Goal: Complete application form: Complete application form

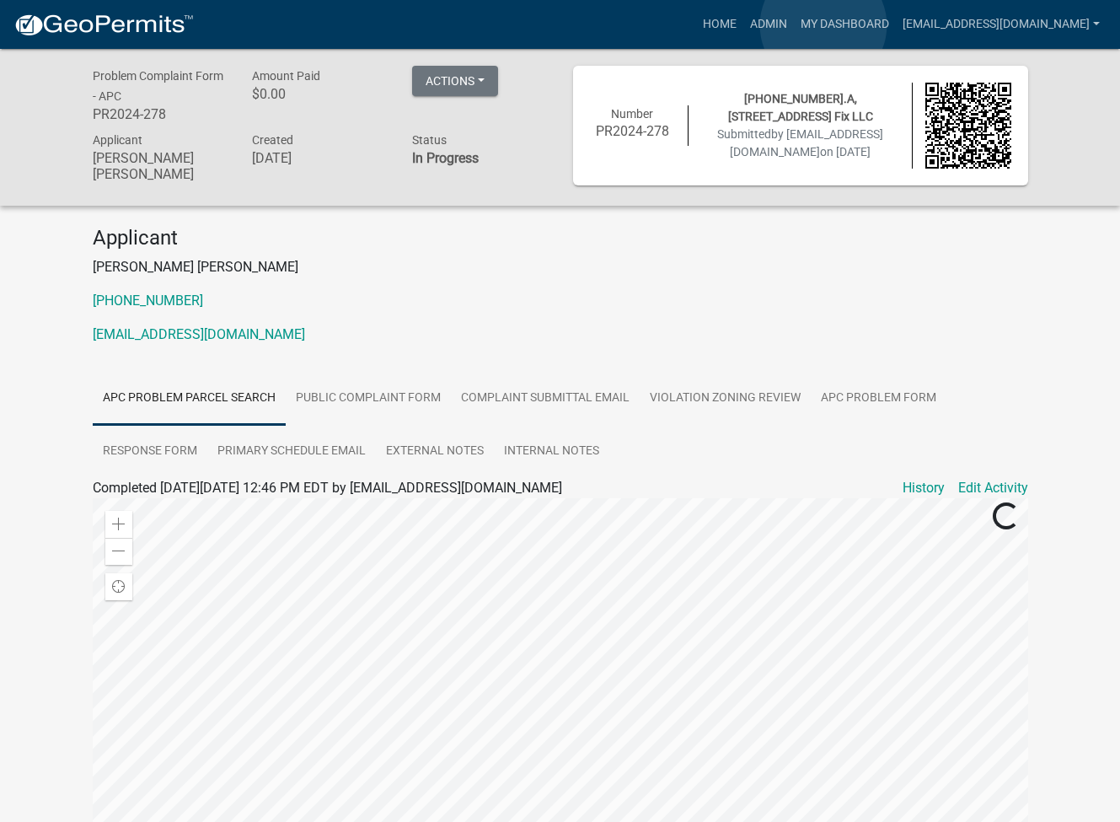
click at [794, 25] on link "Admin" at bounding box center [768, 24] width 51 height 32
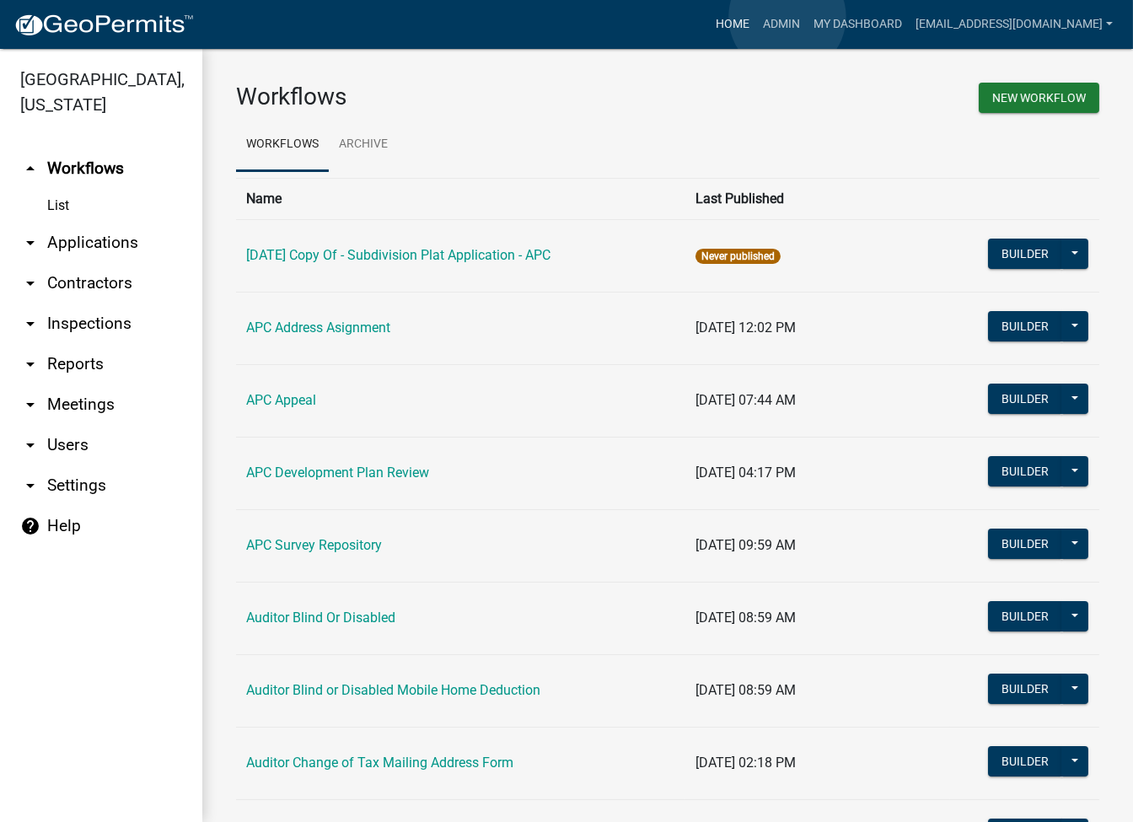
click at [756, 16] on link "Home" at bounding box center [732, 24] width 47 height 32
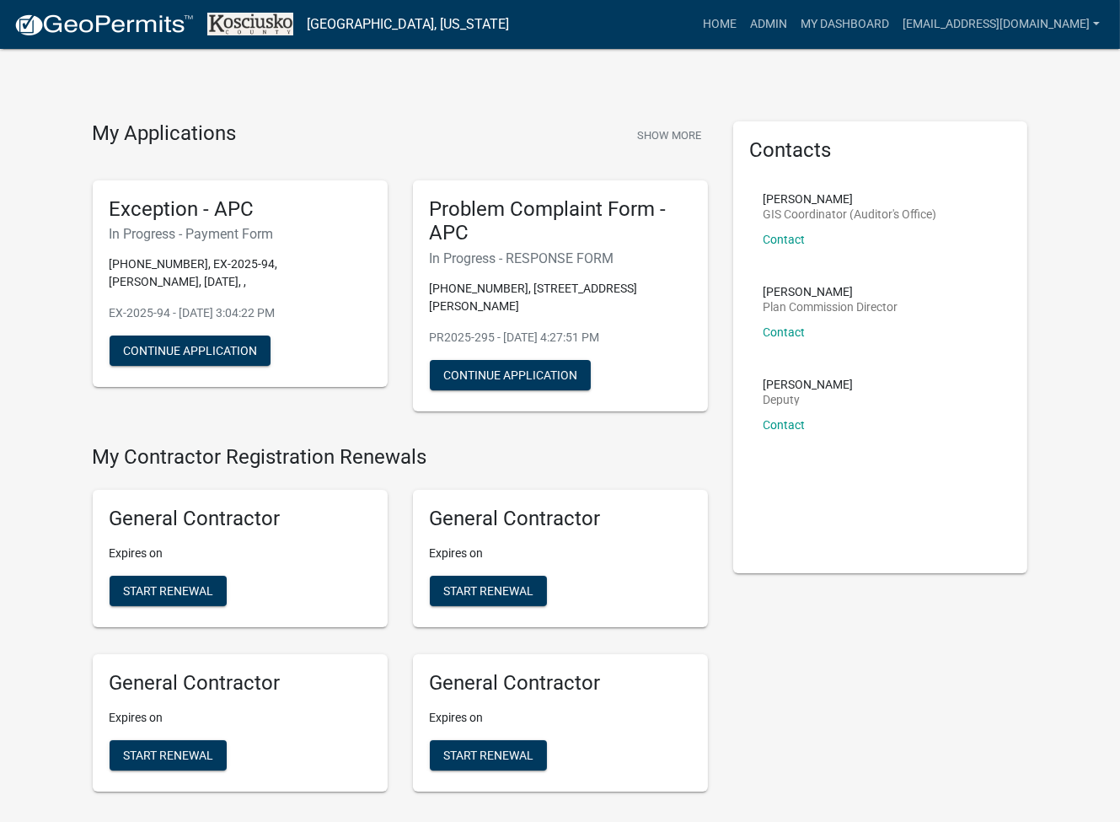
scroll to position [3997, 0]
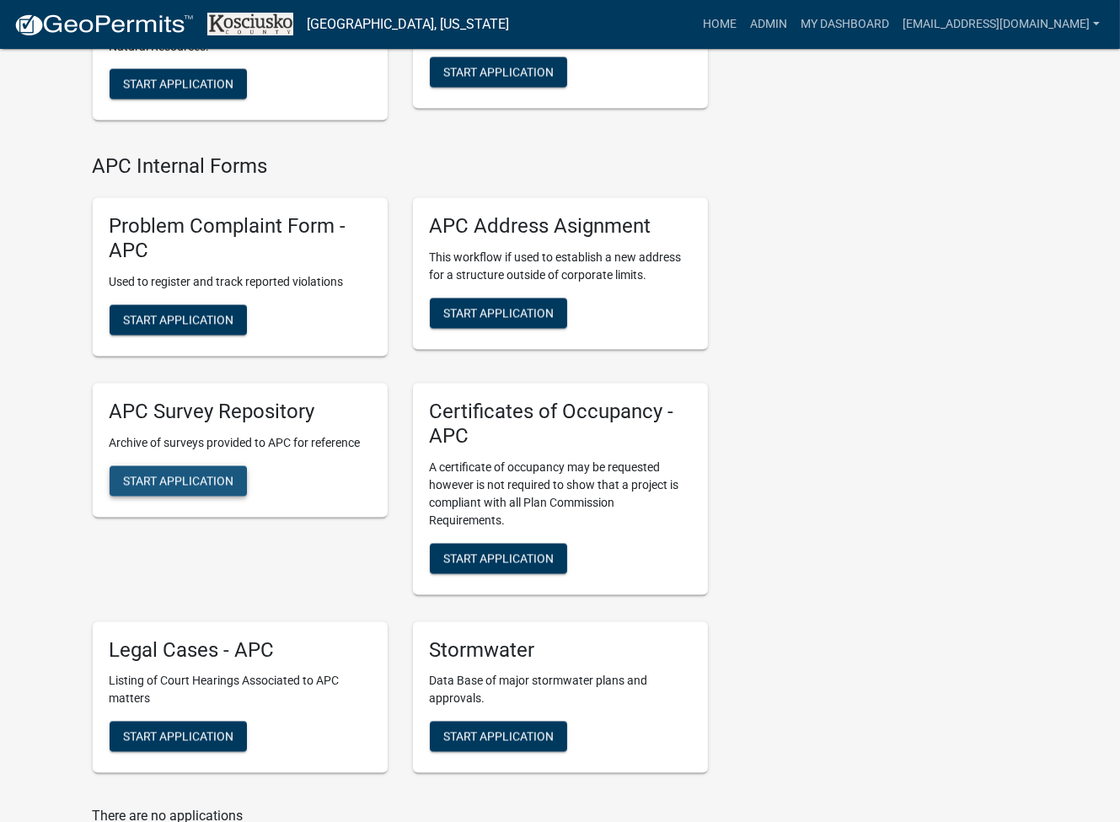
click at [206, 490] on button "Start Application" at bounding box center [178, 481] width 137 height 30
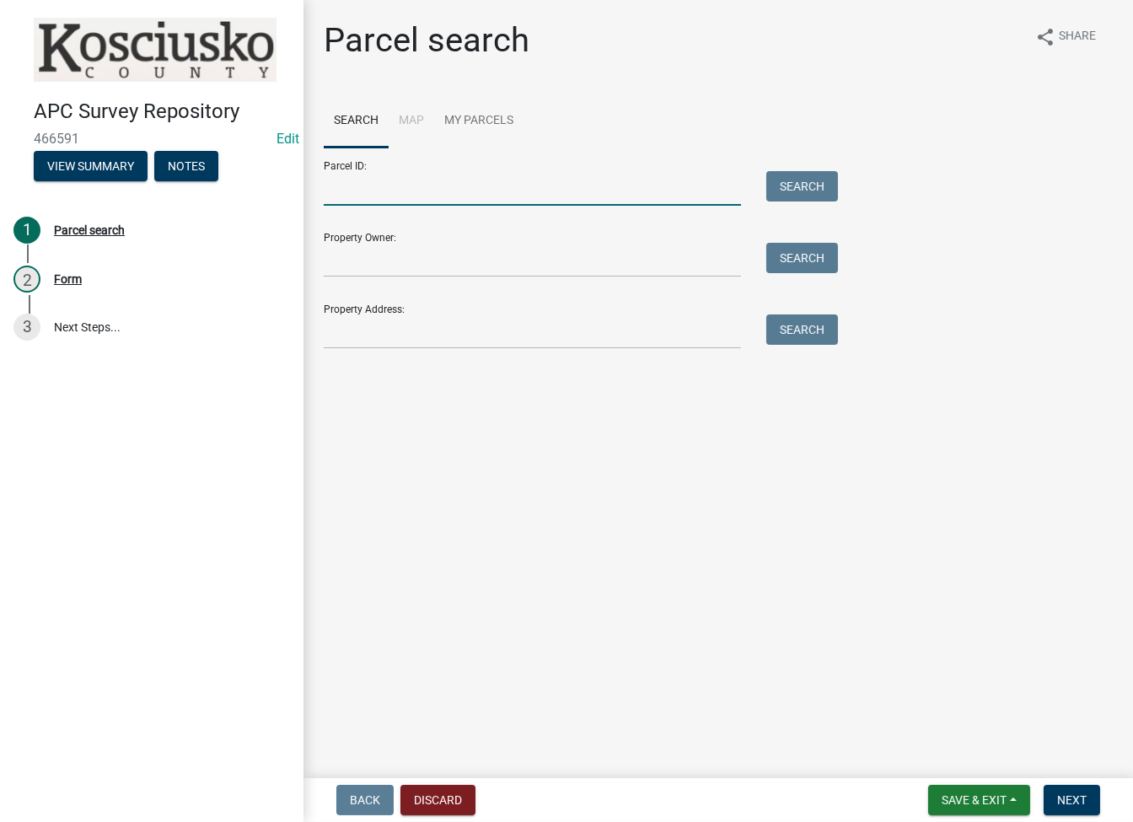
click at [374, 192] on input "Parcel ID:" at bounding box center [532, 188] width 417 height 35
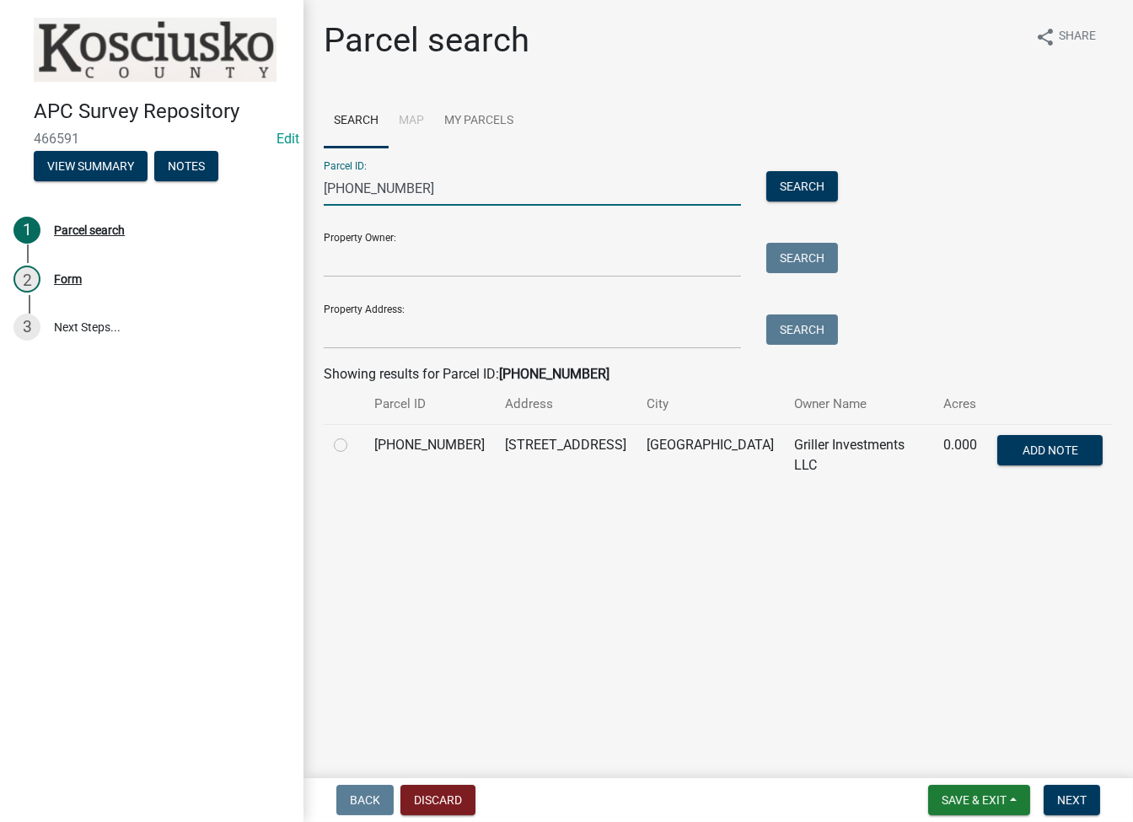
type input "007-035-058"
click at [354, 435] on label at bounding box center [354, 435] width 0 height 0
click at [354, 446] on input "radio" at bounding box center [359, 440] width 11 height 11
radio input "true"
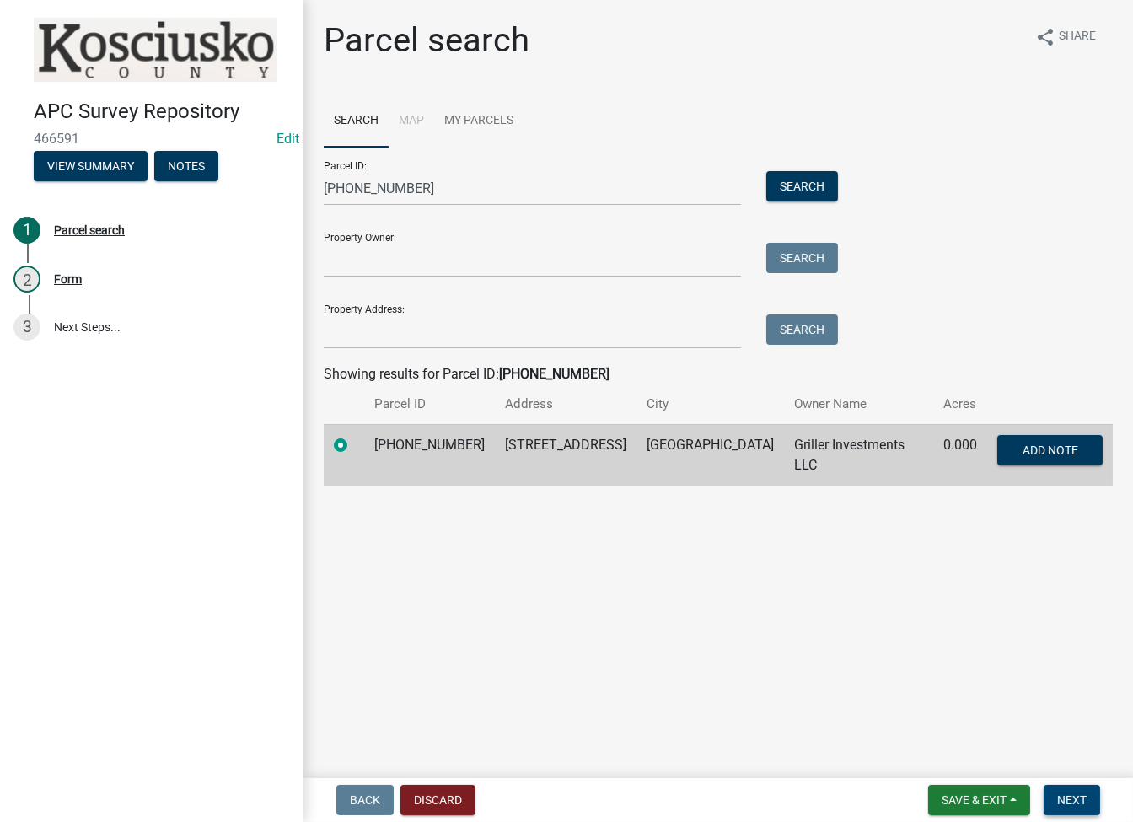
click at [1067, 796] on span "Next" at bounding box center [1071, 799] width 29 height 13
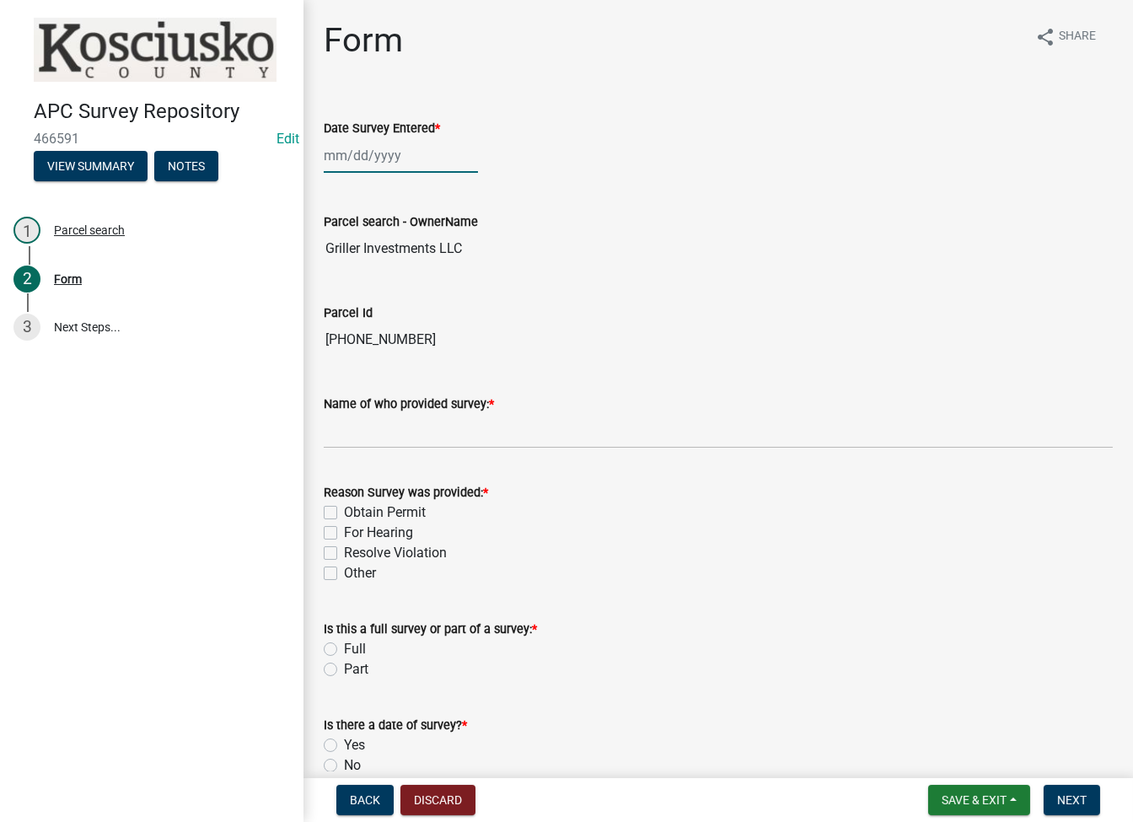
click at [346, 161] on div at bounding box center [401, 155] width 154 height 35
select select "8"
select select "2025"
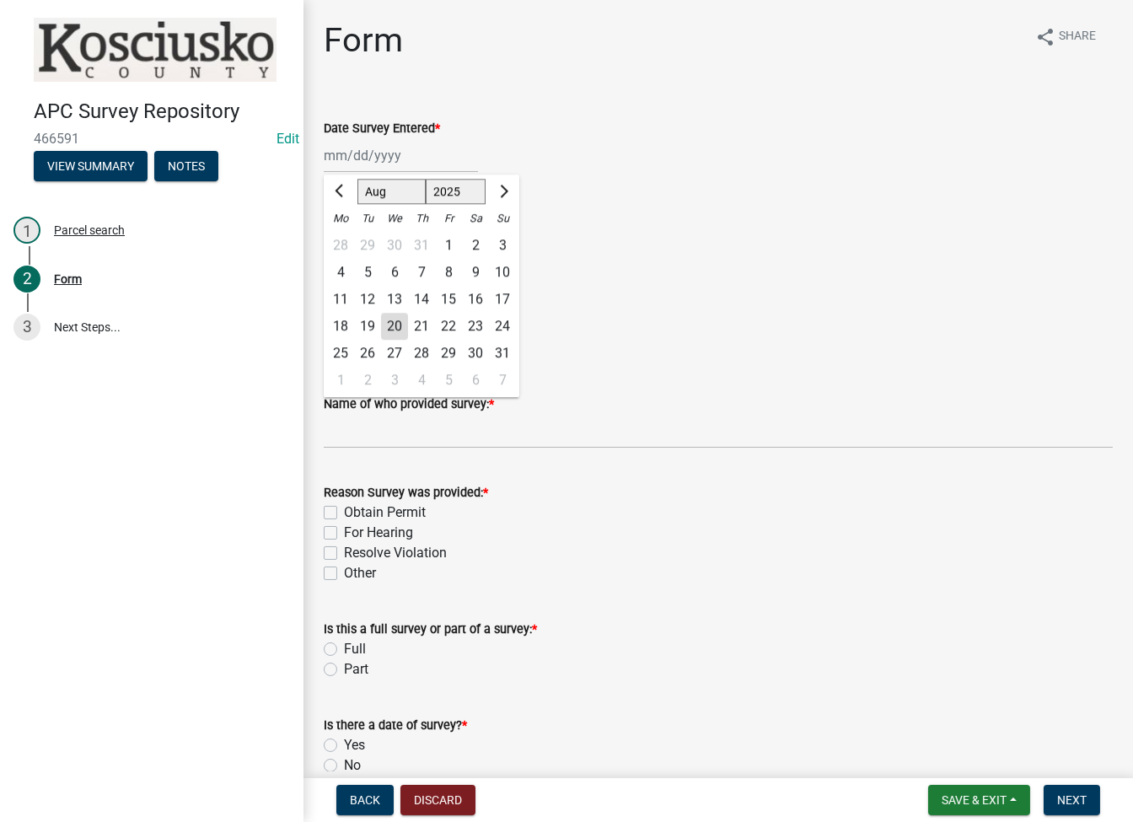
click at [399, 323] on div "20" at bounding box center [394, 326] width 27 height 27
type input "[DATE]"
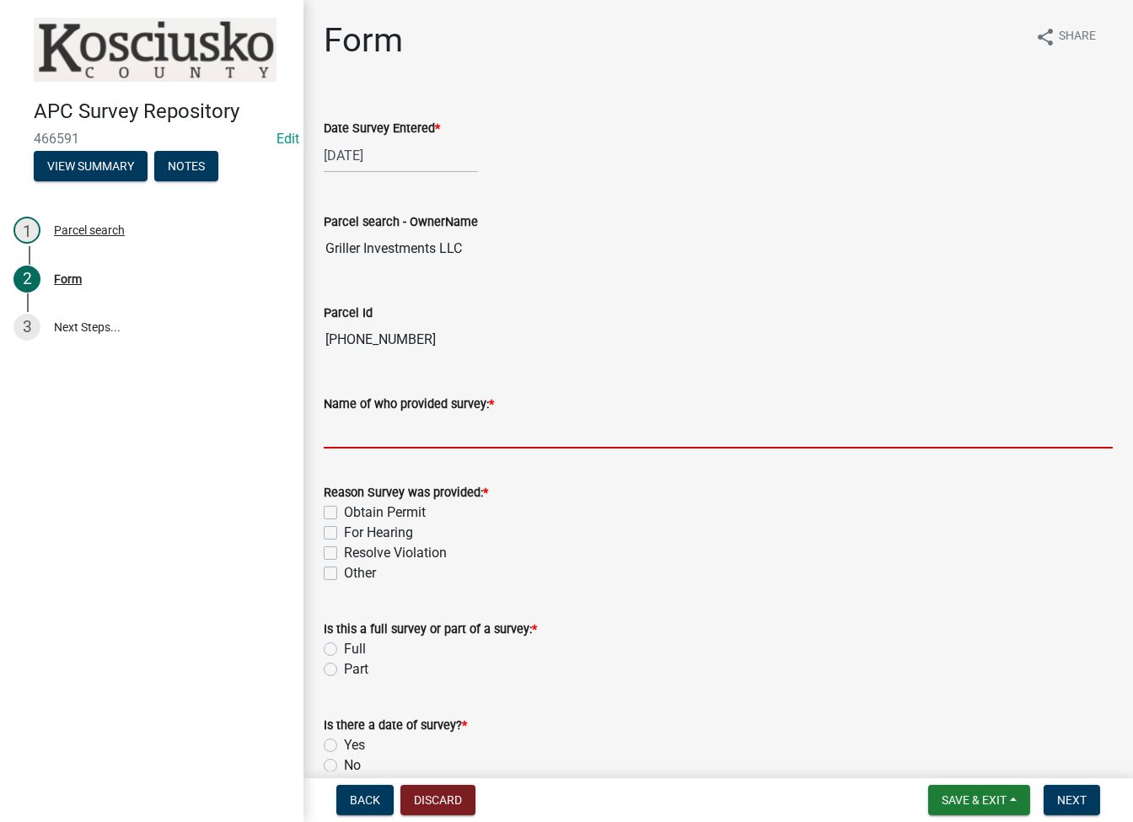
click at [350, 439] on input "Name of who provided survey: *" at bounding box center [718, 431] width 789 height 35
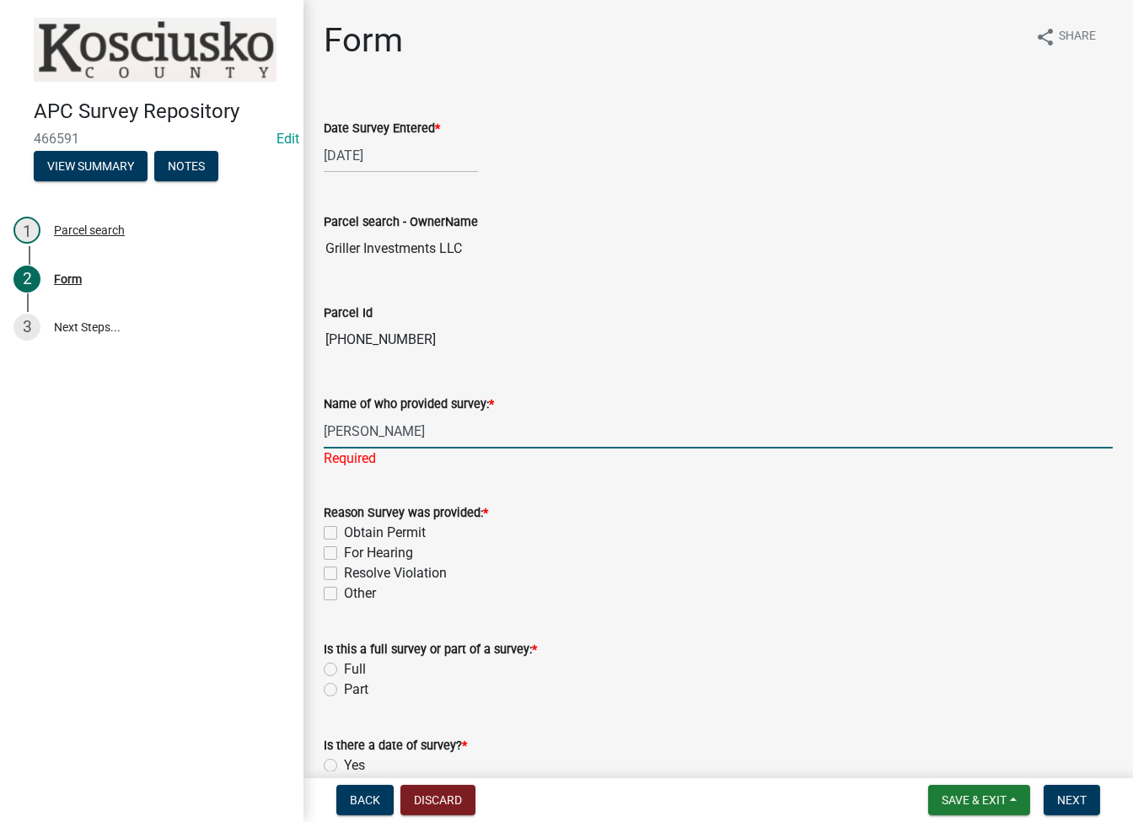
type input "Ervin Miller"
click at [330, 573] on div "Reason Survey was provided: * Obtain Permit For Hearing Resolve Violation Other" at bounding box center [718, 552] width 789 height 101
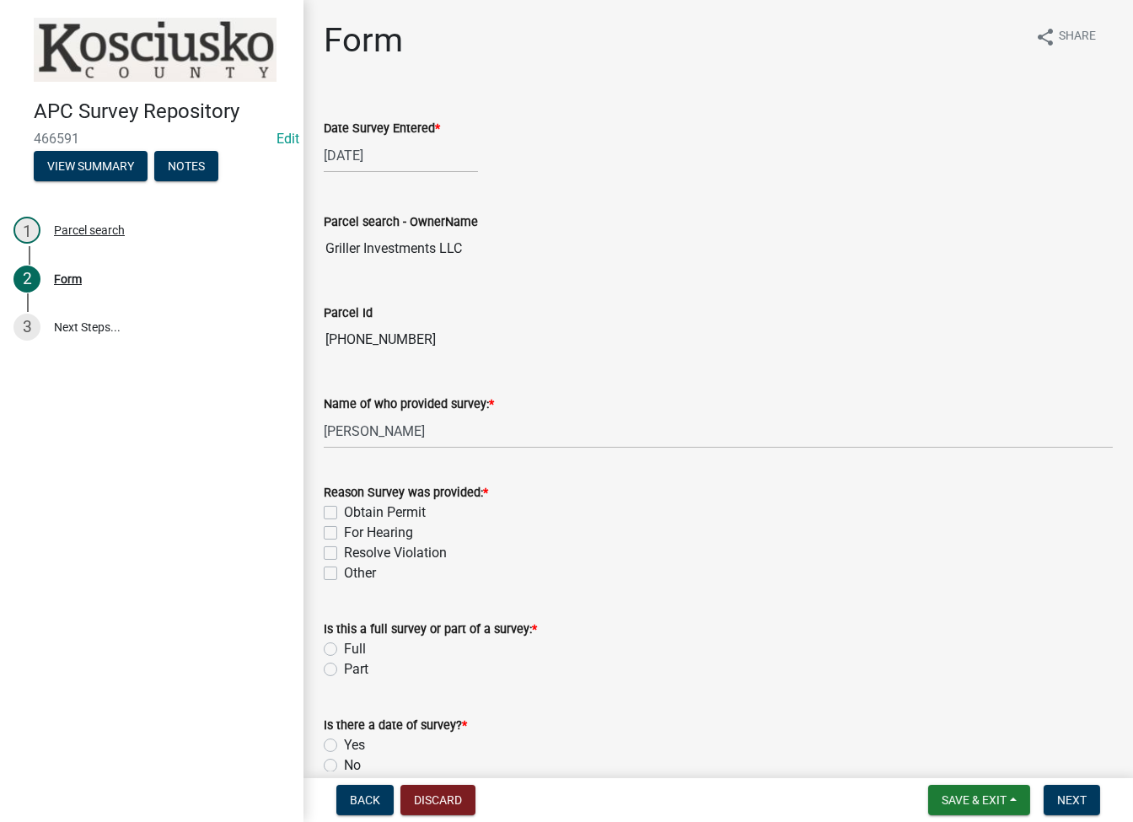
click at [344, 554] on label "Resolve Violation" at bounding box center [395, 553] width 103 height 20
click at [344, 554] on input "Resolve Violation" at bounding box center [349, 548] width 11 height 11
checkbox input "true"
checkbox input "false"
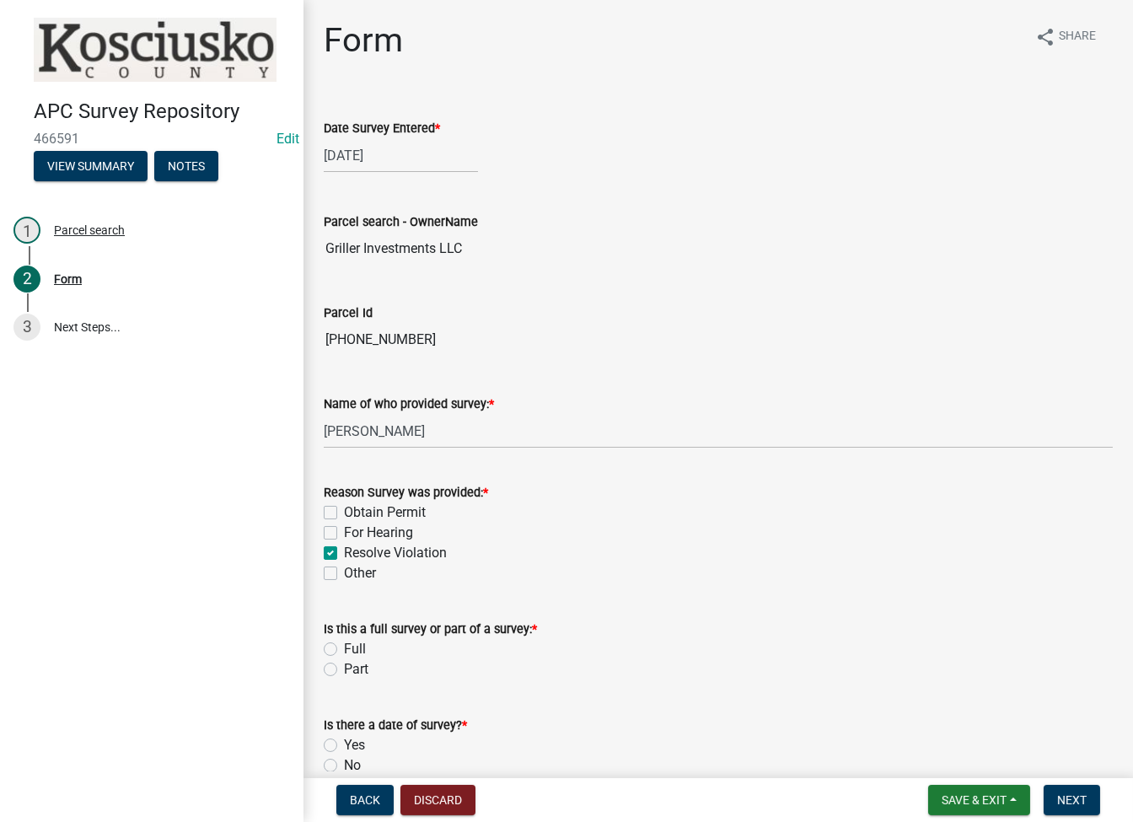
checkbox input "true"
checkbox input "false"
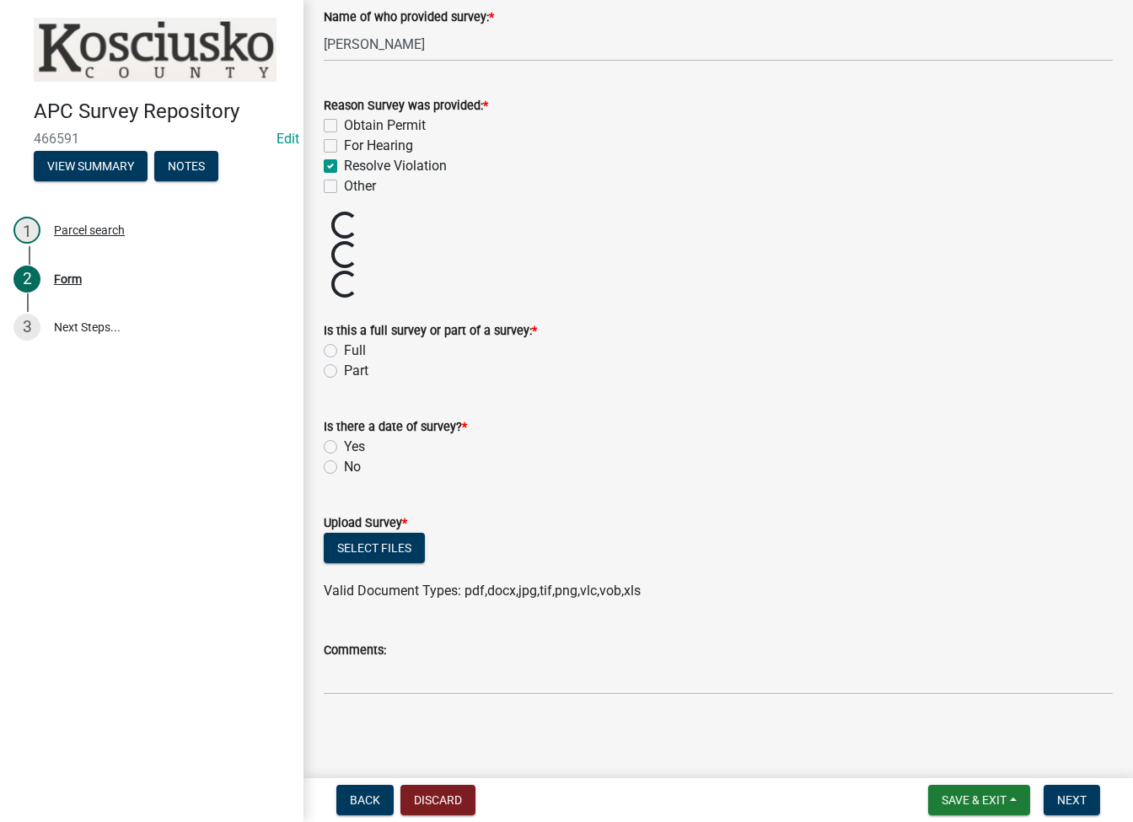
scroll to position [299, 0]
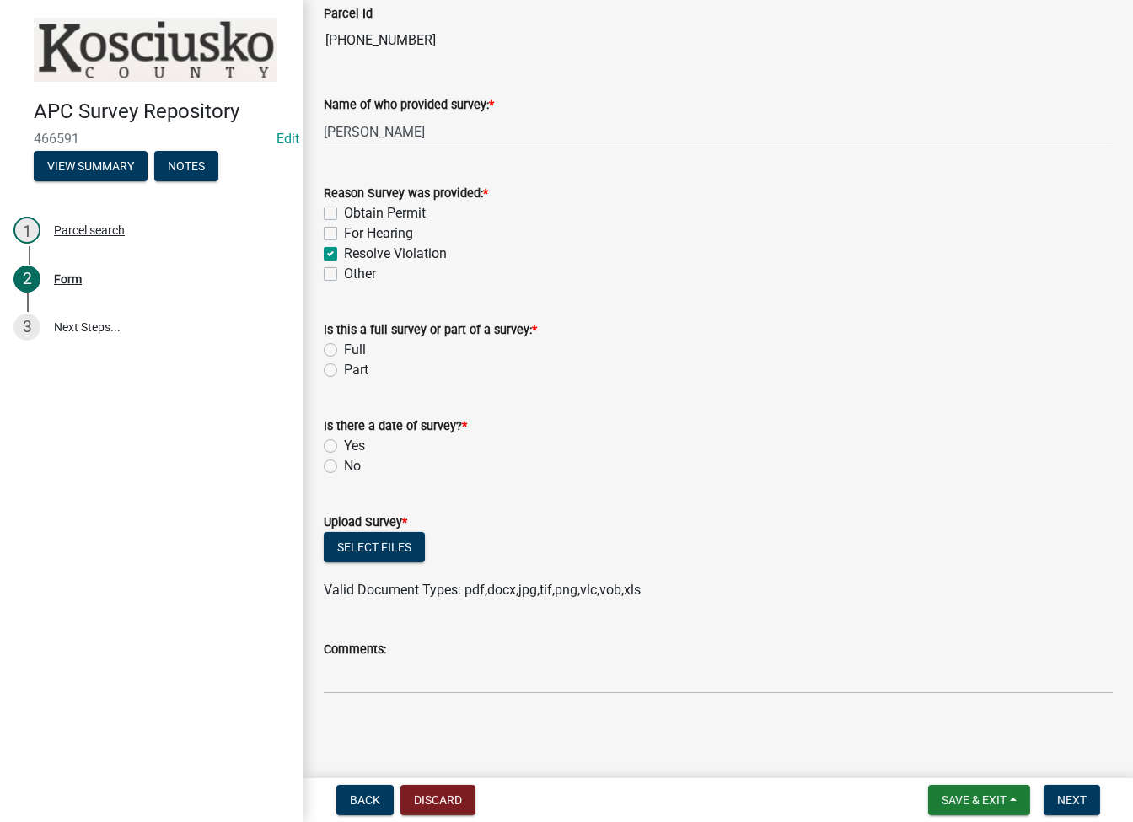
click at [344, 369] on label "Part" at bounding box center [356, 370] width 24 height 20
click at [344, 369] on input "Part" at bounding box center [349, 365] width 11 height 11
radio input "true"
click at [344, 444] on label "Yes" at bounding box center [354, 446] width 21 height 20
click at [344, 444] on input "Yes" at bounding box center [349, 441] width 11 height 11
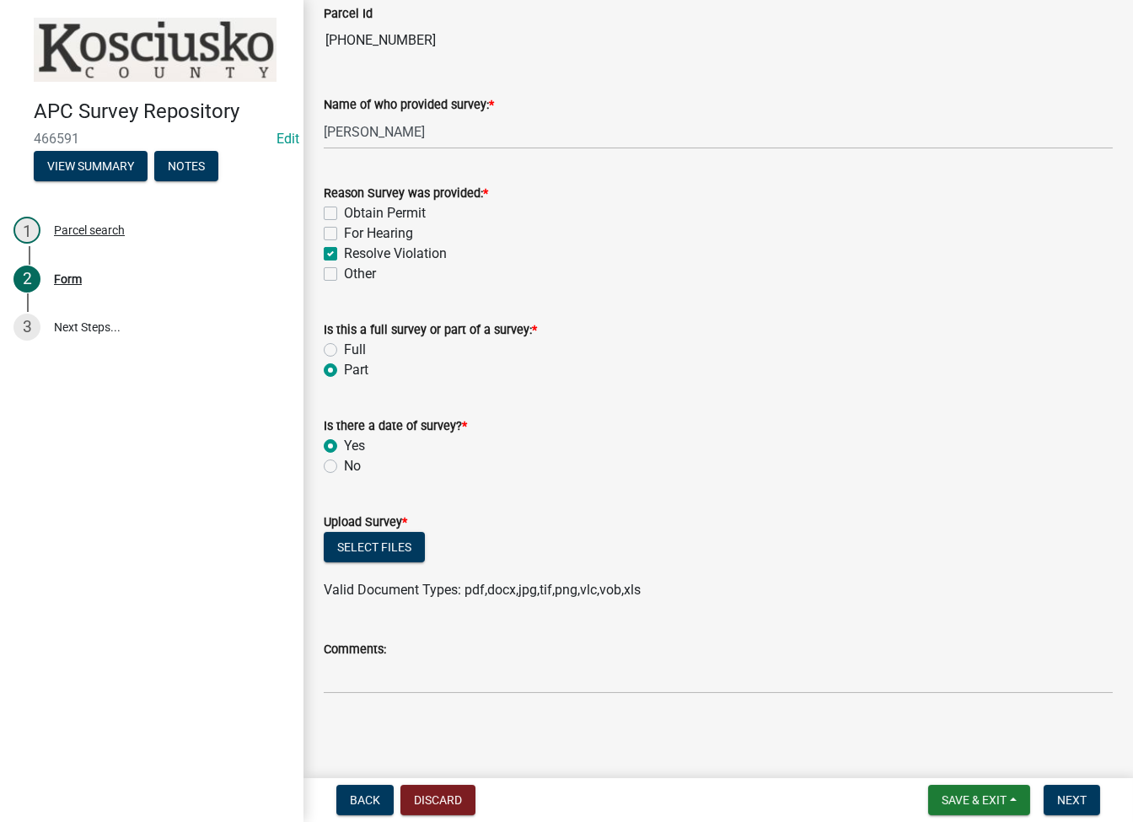
radio input "true"
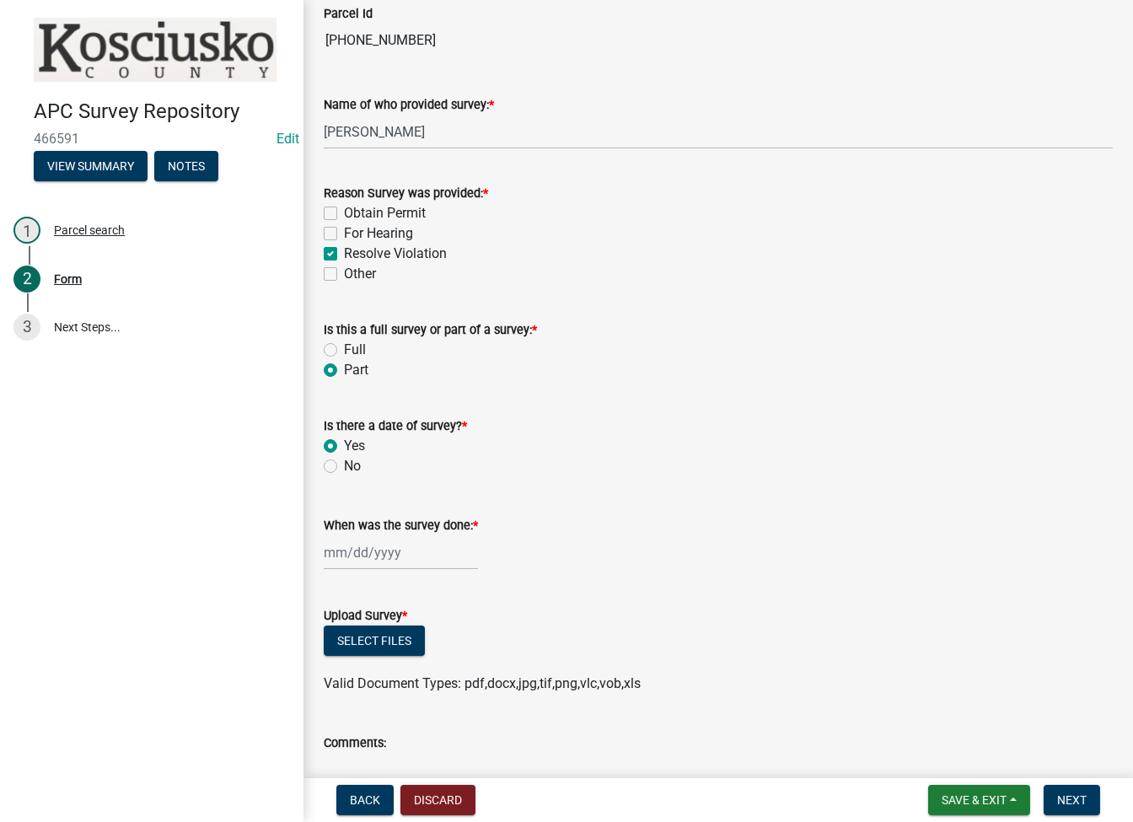
click at [344, 542] on div at bounding box center [401, 552] width 154 height 35
select select "8"
select select "2025"
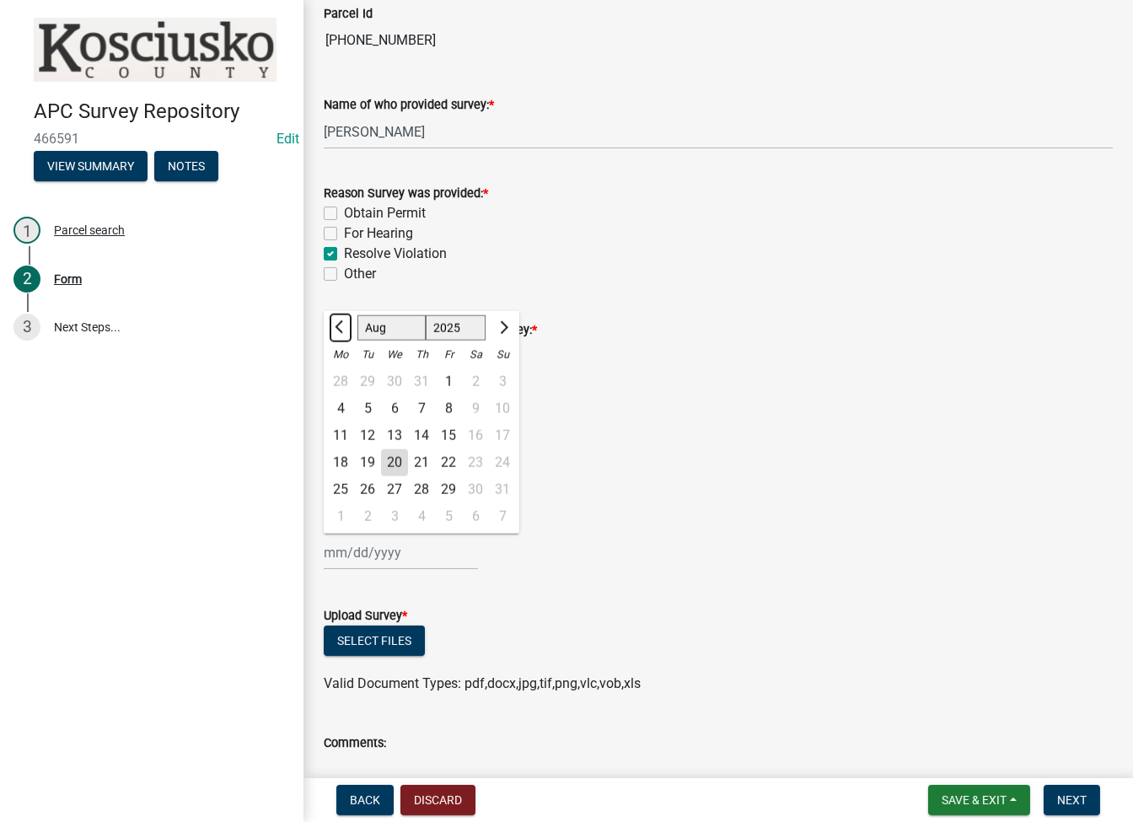
click at [334, 324] on button "Previous month" at bounding box center [340, 327] width 20 height 27
select select "7"
click at [427, 453] on div "24" at bounding box center [421, 462] width 27 height 27
type input "07/24/2025"
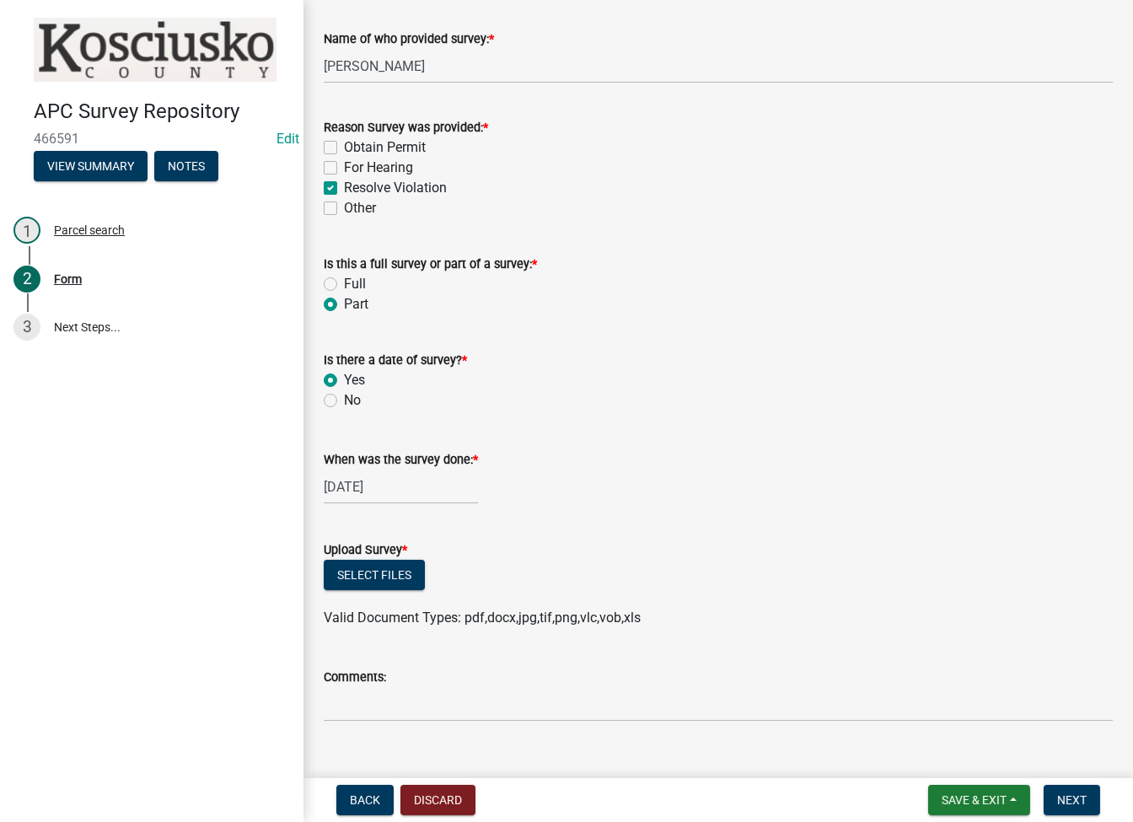
scroll to position [393, 0]
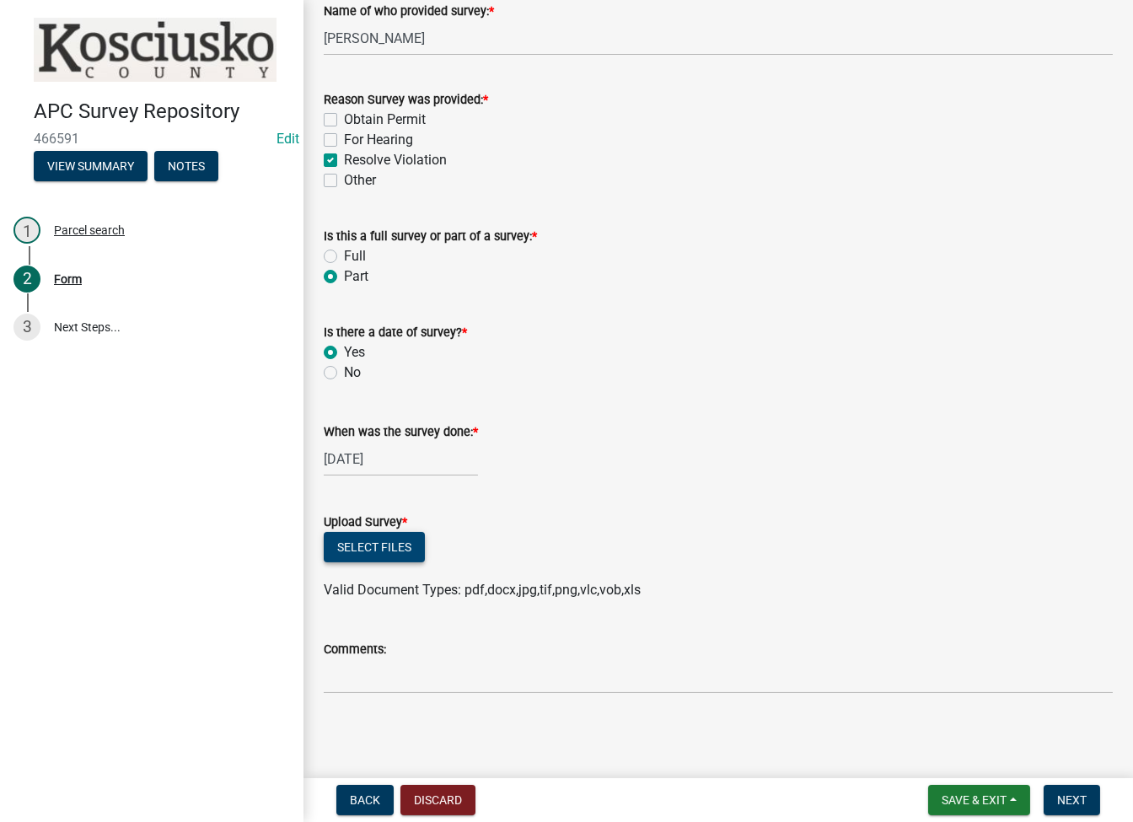
click at [356, 552] on button "Select files" at bounding box center [374, 547] width 101 height 30
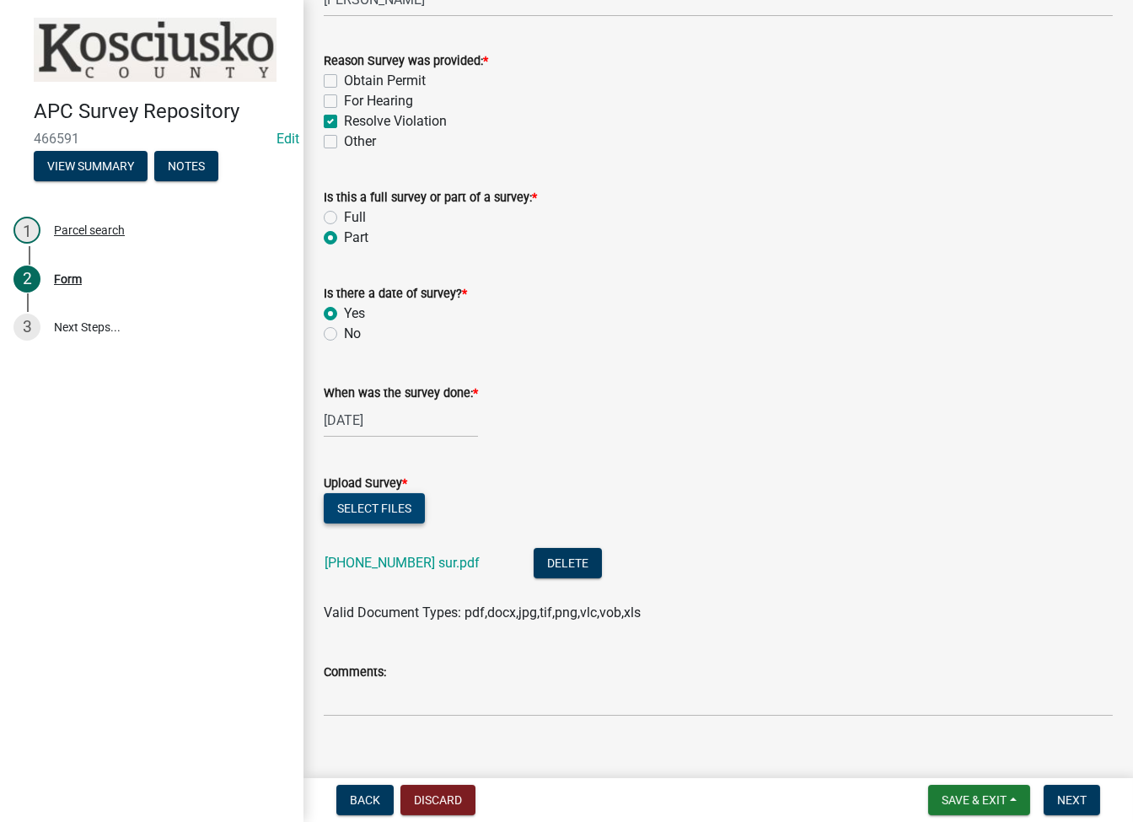
scroll to position [453, 0]
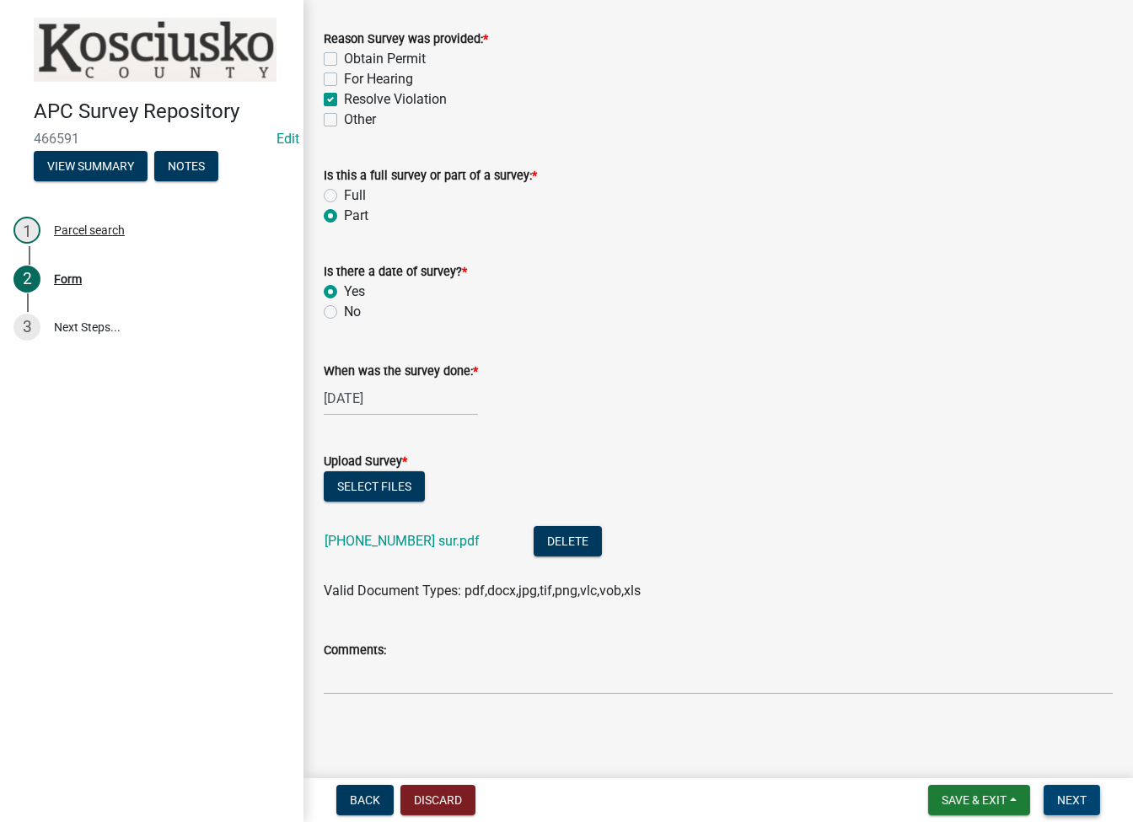
click at [1083, 795] on span "Next" at bounding box center [1071, 799] width 29 height 13
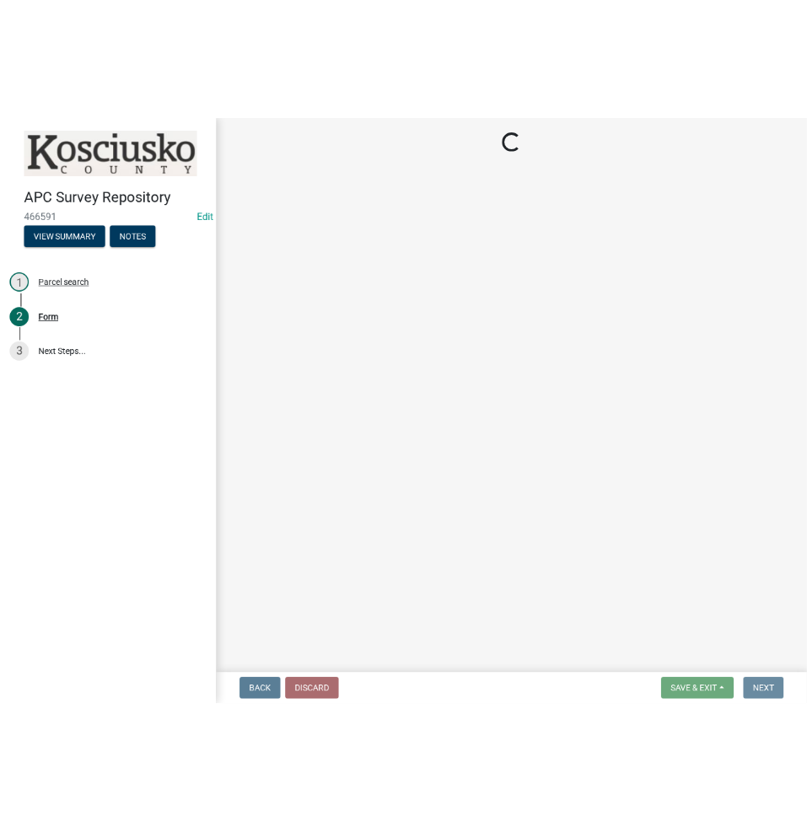
scroll to position [0, 0]
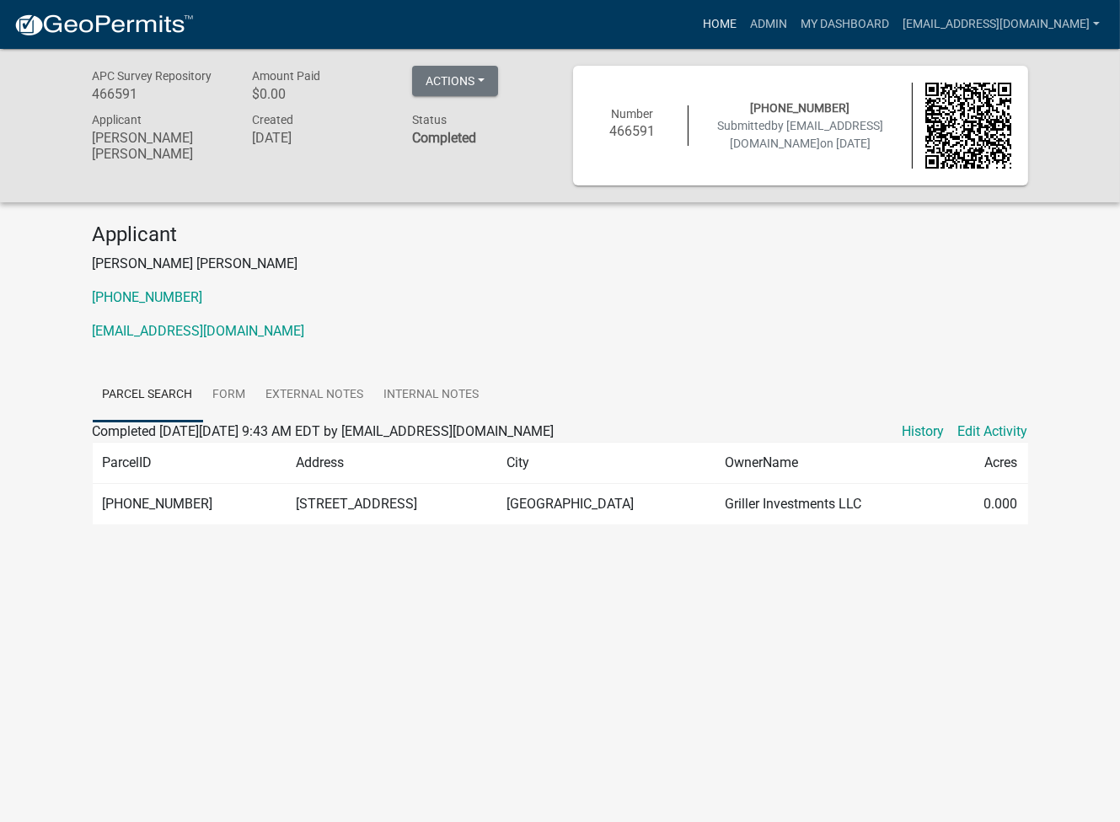
click at [743, 26] on link "Home" at bounding box center [719, 24] width 47 height 32
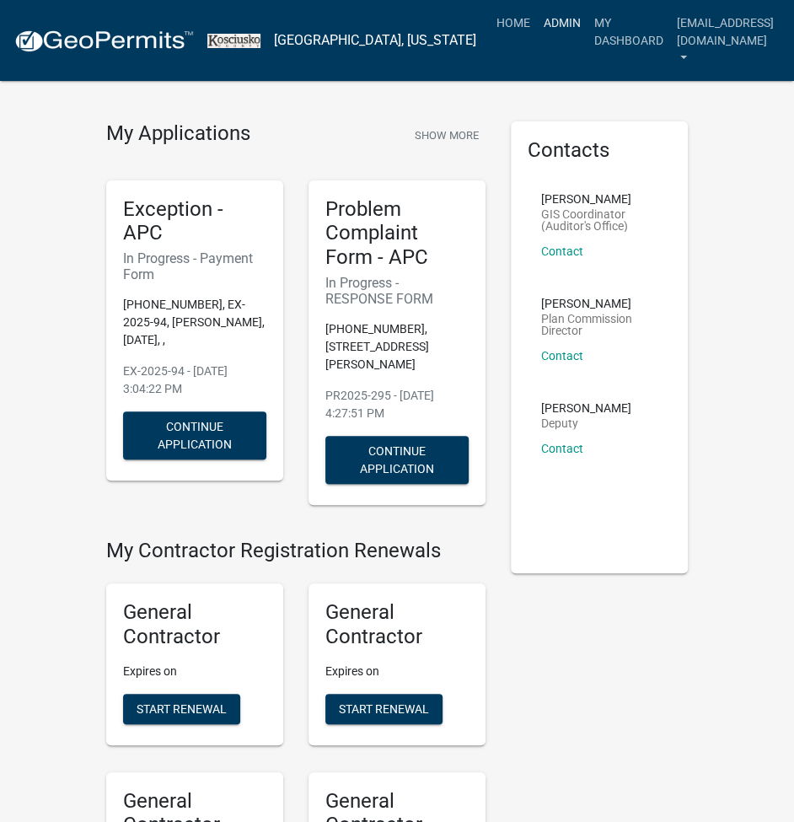
click at [549, 18] on link "Admin" at bounding box center [562, 23] width 51 height 32
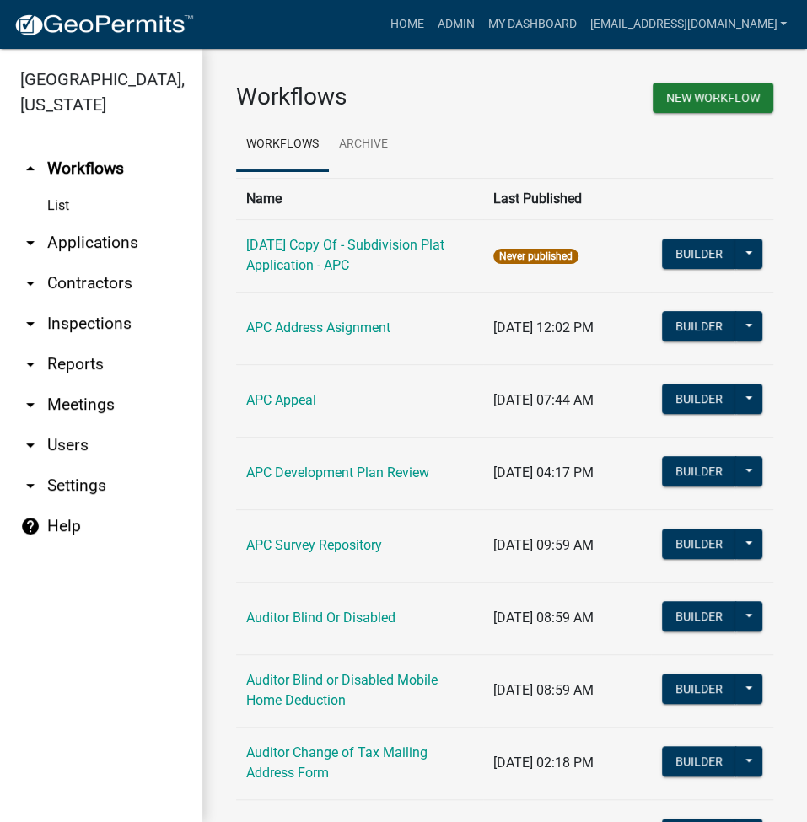
click at [104, 237] on link "arrow_drop_down Applications" at bounding box center [101, 242] width 202 height 40
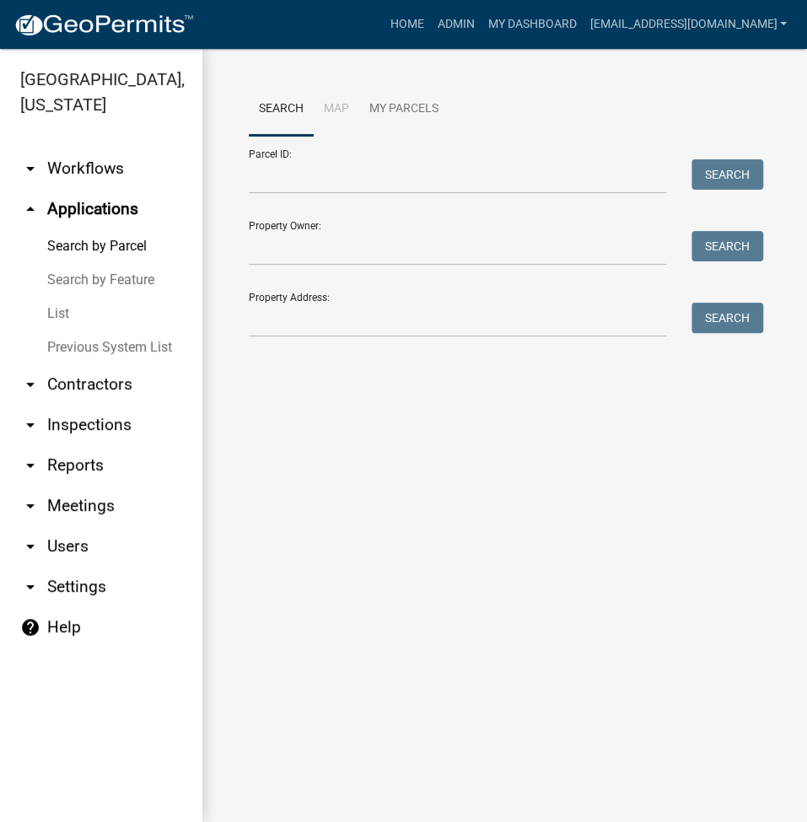
click at [49, 307] on link "List" at bounding box center [101, 314] width 202 height 34
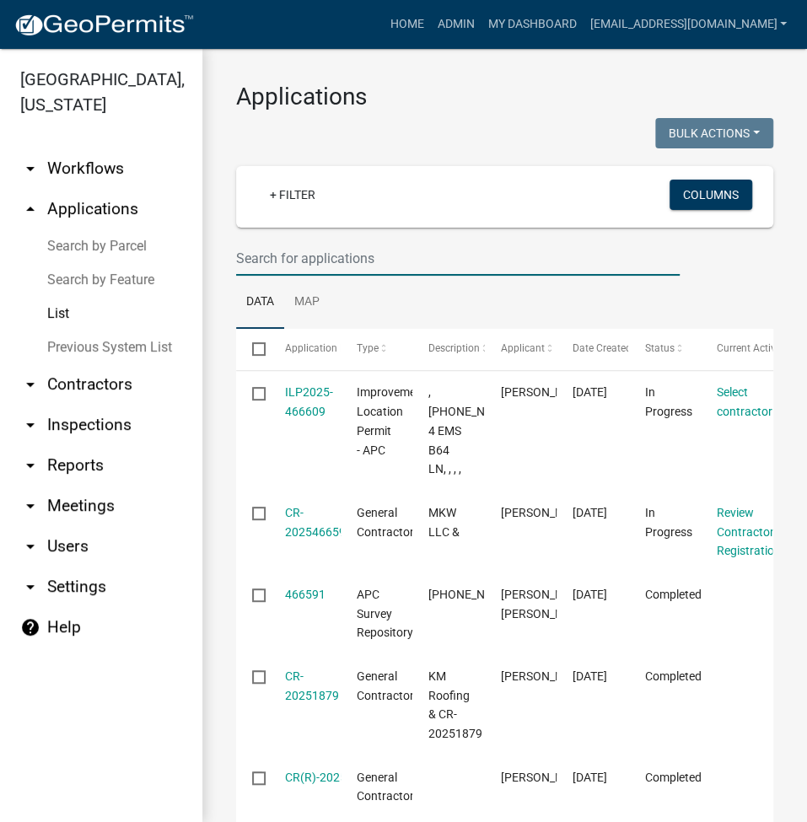
click at [343, 254] on input "text" at bounding box center [457, 258] width 443 height 35
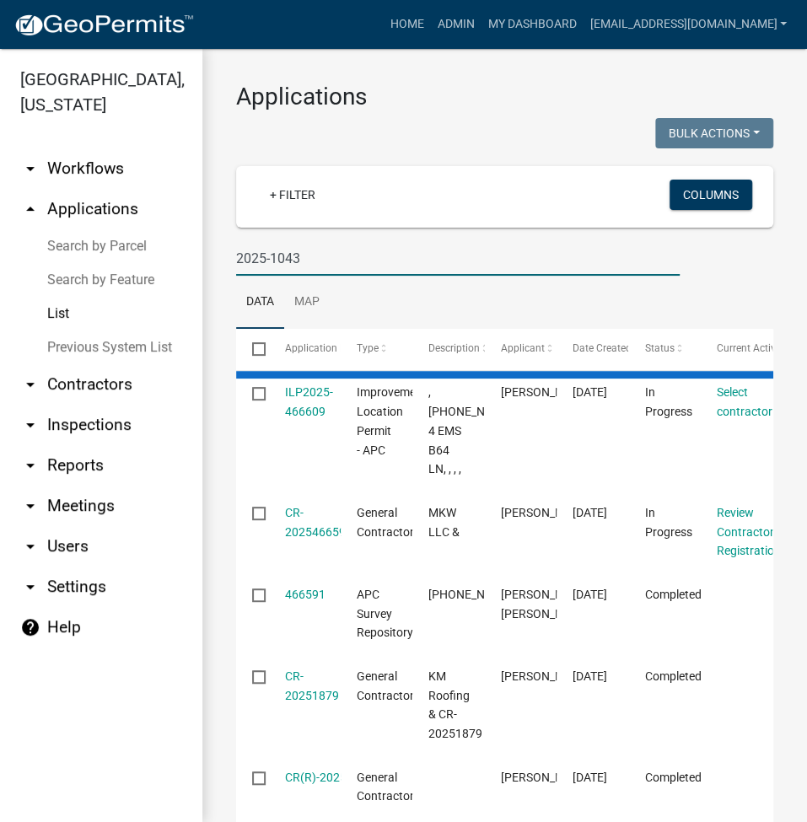
type input "2025-1043"
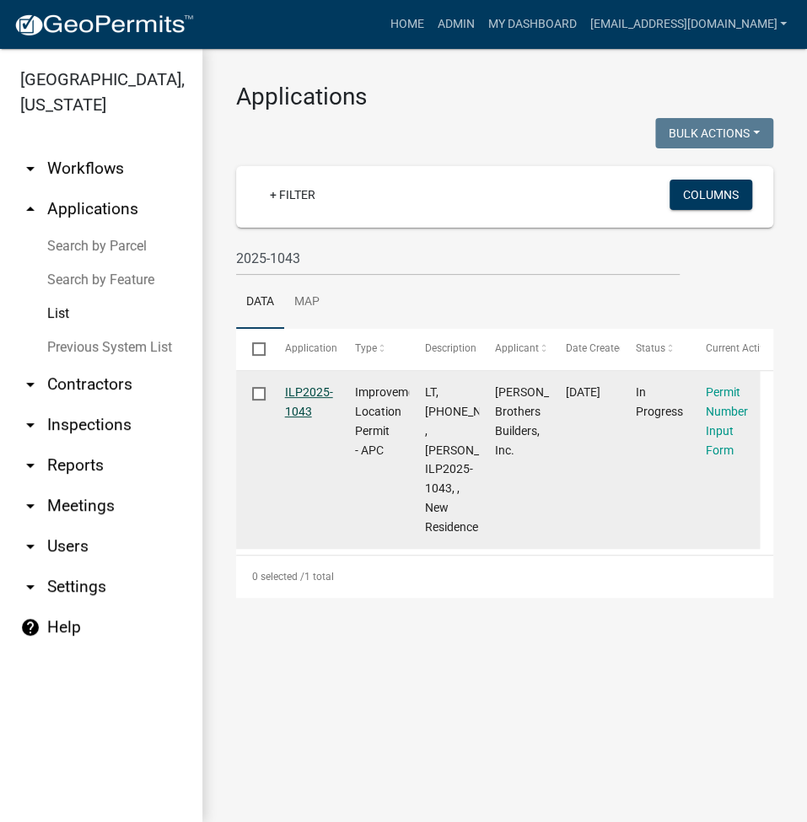
click at [321, 385] on link "ILP2025-1043" at bounding box center [309, 401] width 48 height 33
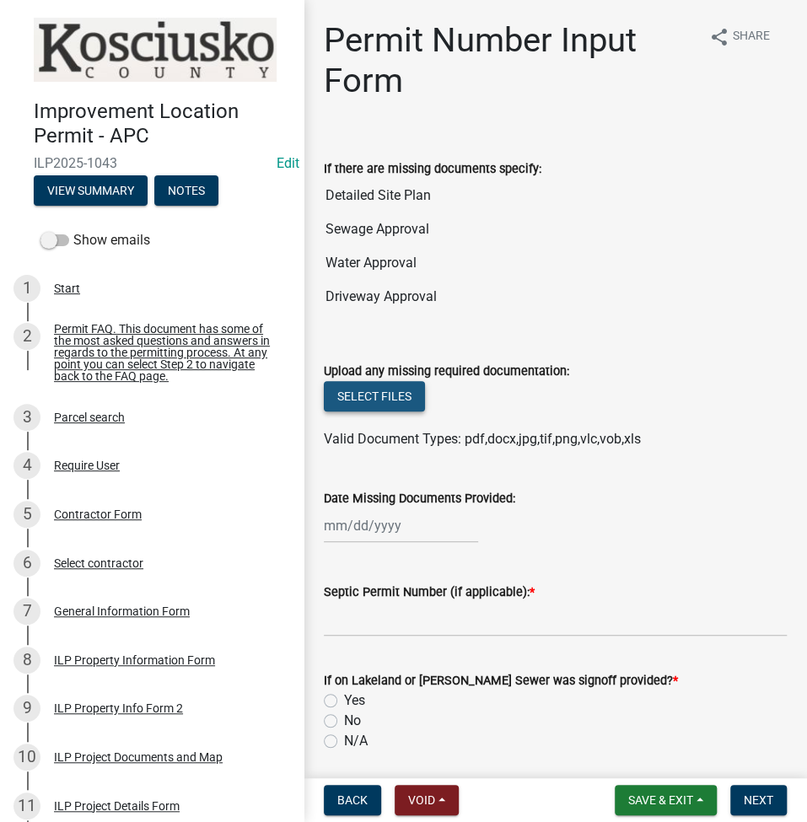
click at [389, 394] on button "Select files" at bounding box center [374, 396] width 101 height 30
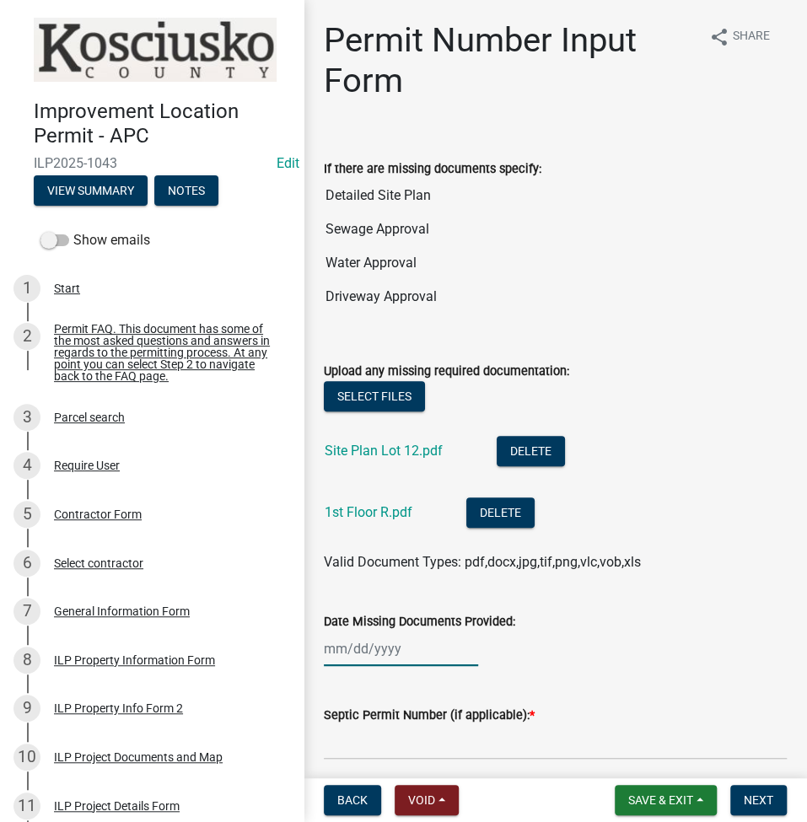
click at [374, 636] on div at bounding box center [401, 648] width 154 height 35
select select "8"
select select "2025"
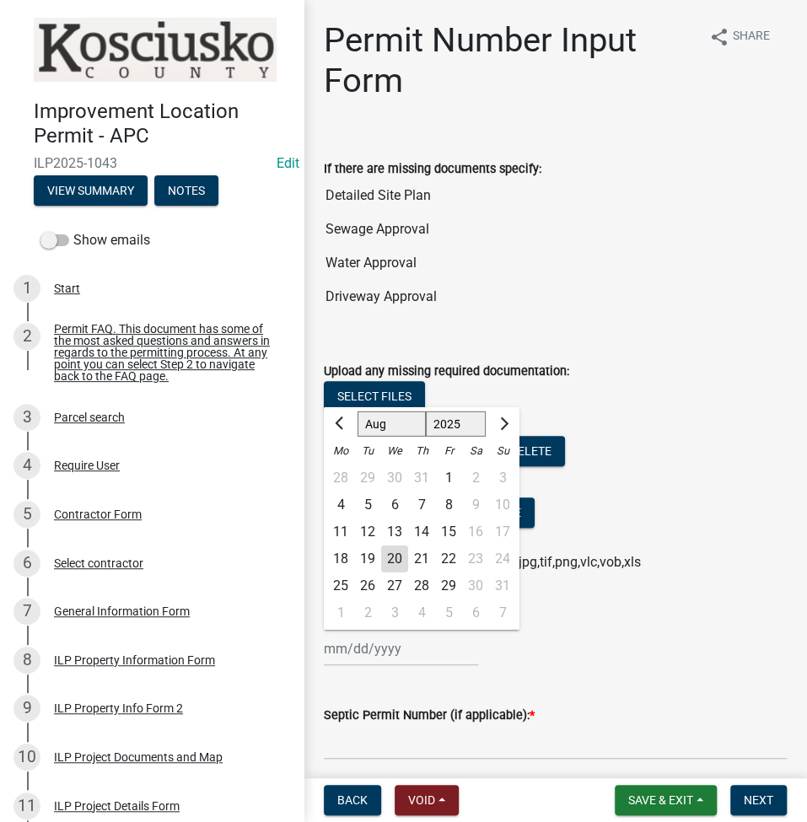
click at [399, 561] on div "20" at bounding box center [394, 558] width 27 height 27
type input "[DATE]"
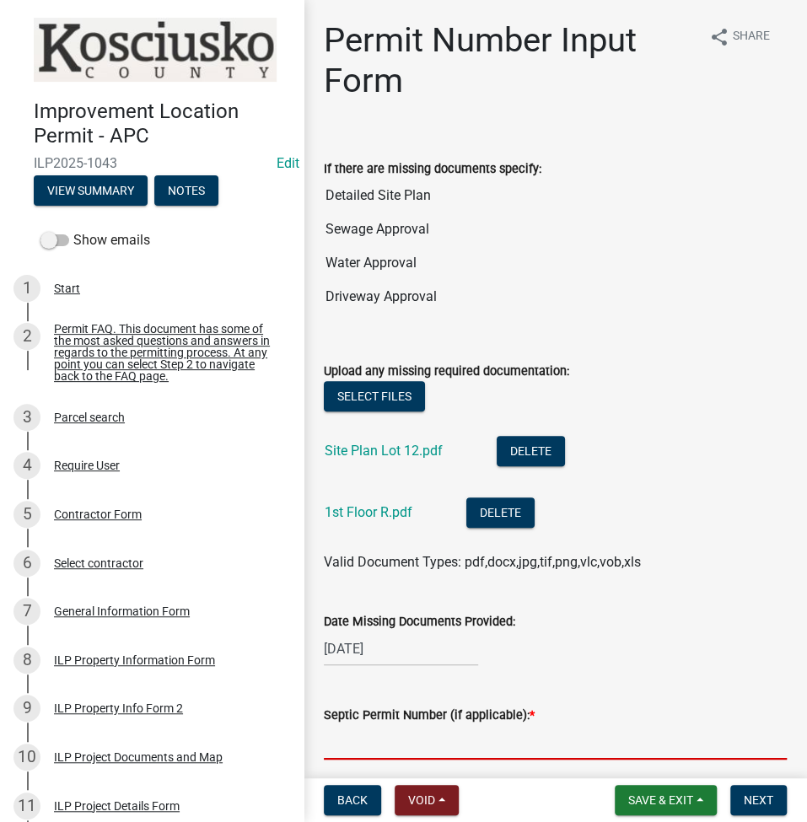
click at [420, 729] on input "Septic Permit Number (if applicable): *" at bounding box center [555, 742] width 463 height 35
type input "TOWN"
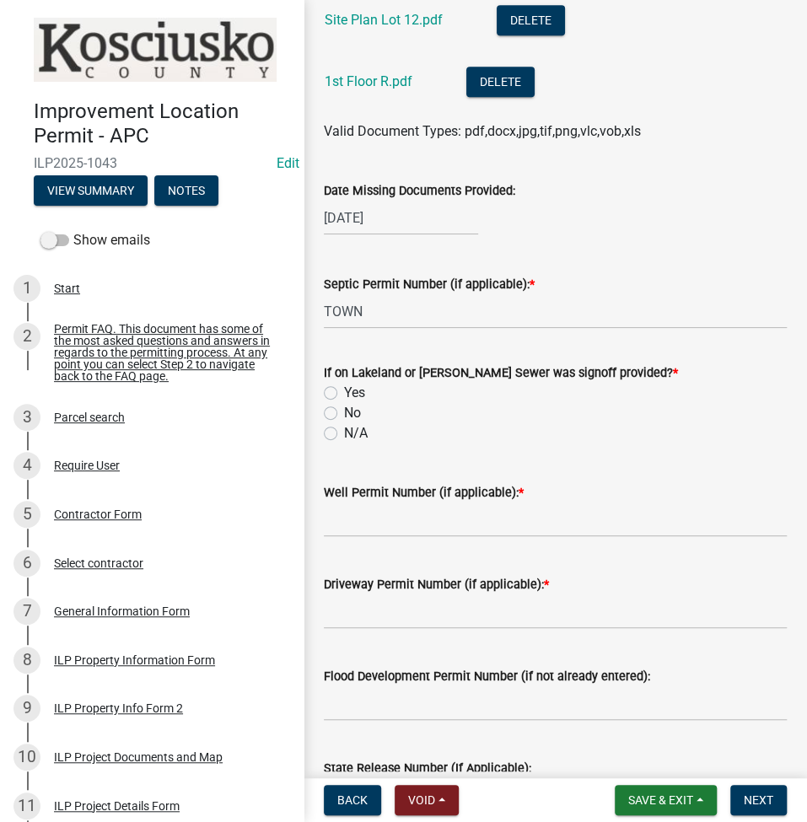
click at [344, 403] on input "No" at bounding box center [349, 408] width 11 height 11
radio input "true"
click at [344, 423] on input "N/A" at bounding box center [349, 428] width 11 height 11
radio input "true"
type input "TOWN"
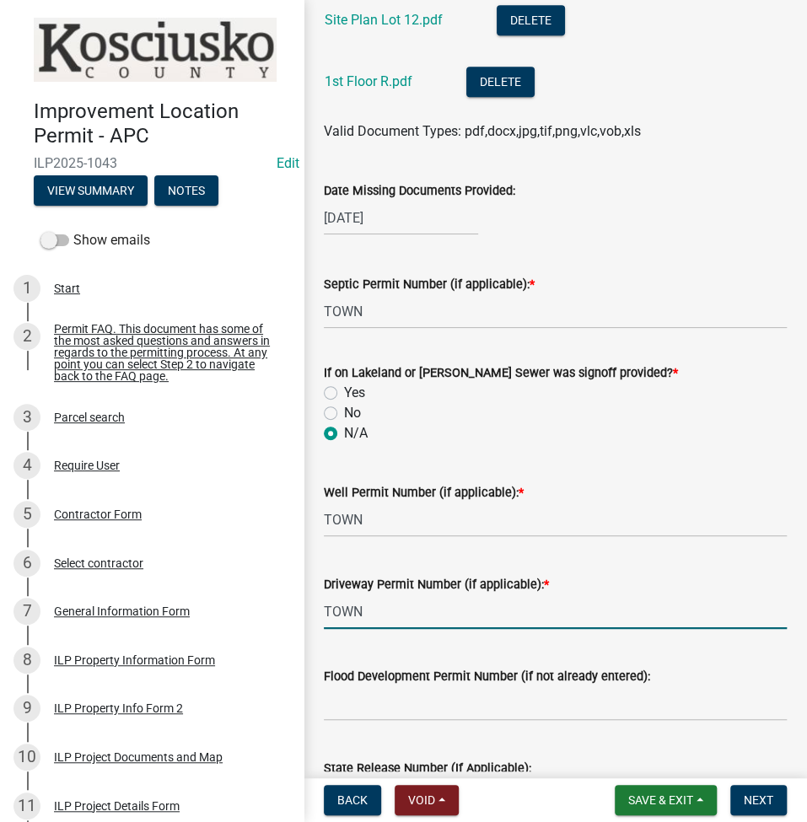
type input "TOWN"
click at [638, 790] on button "Save & Exit" at bounding box center [665, 800] width 102 height 30
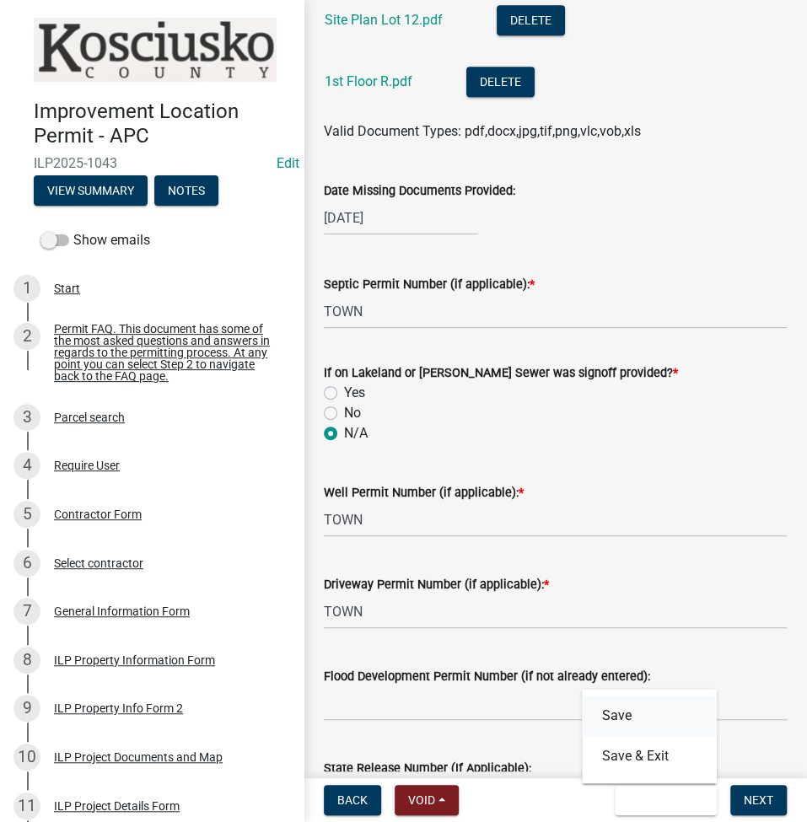
click at [605, 716] on button "Save" at bounding box center [649, 715] width 135 height 40
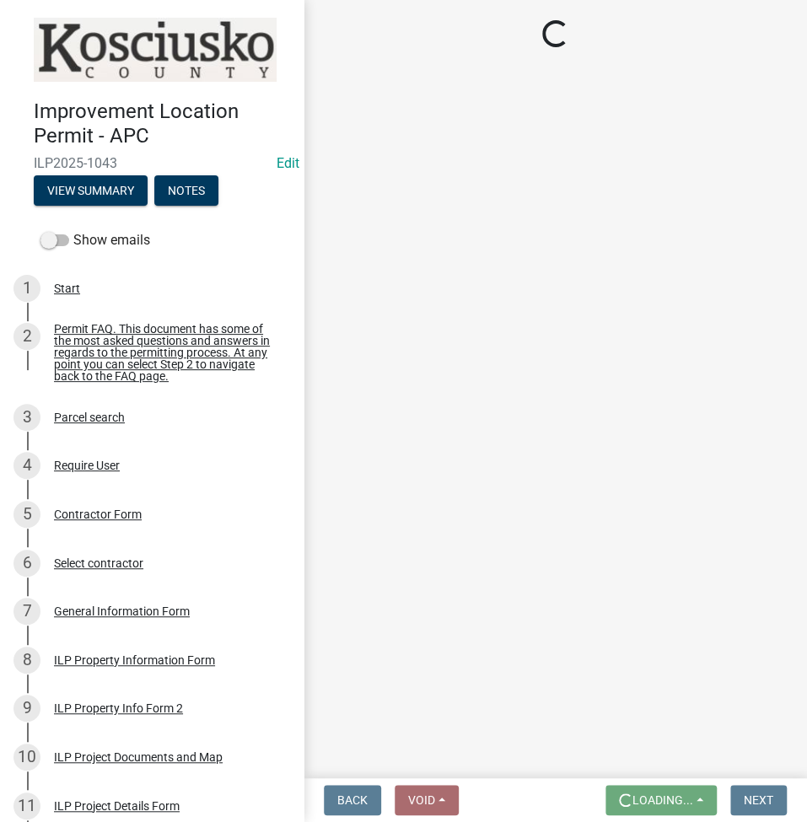
scroll to position [0, 0]
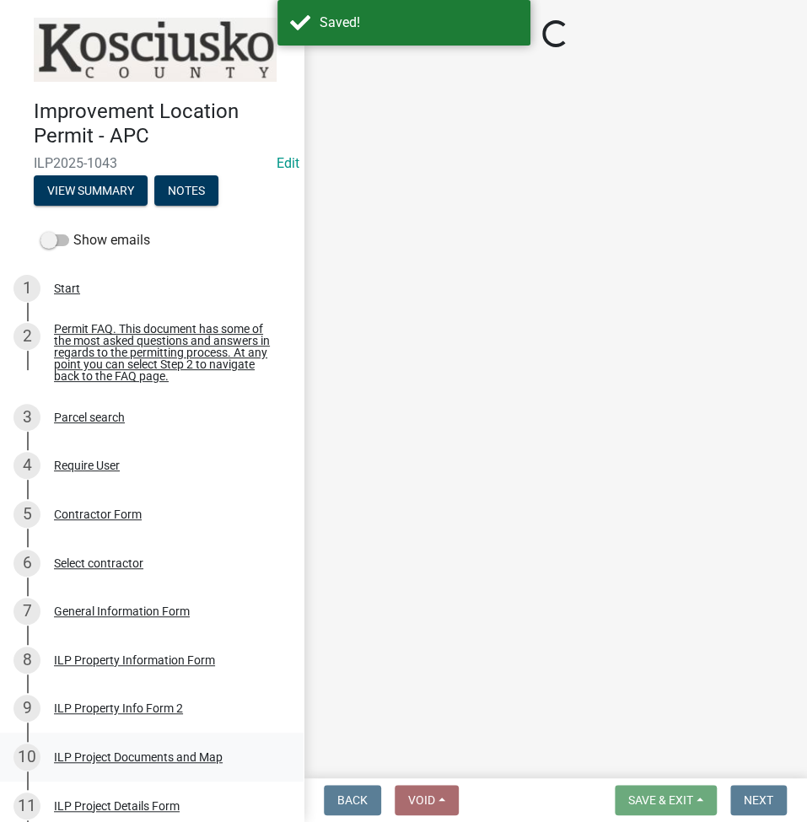
click at [126, 759] on div "ILP Project Documents and Map" at bounding box center [138, 757] width 169 height 12
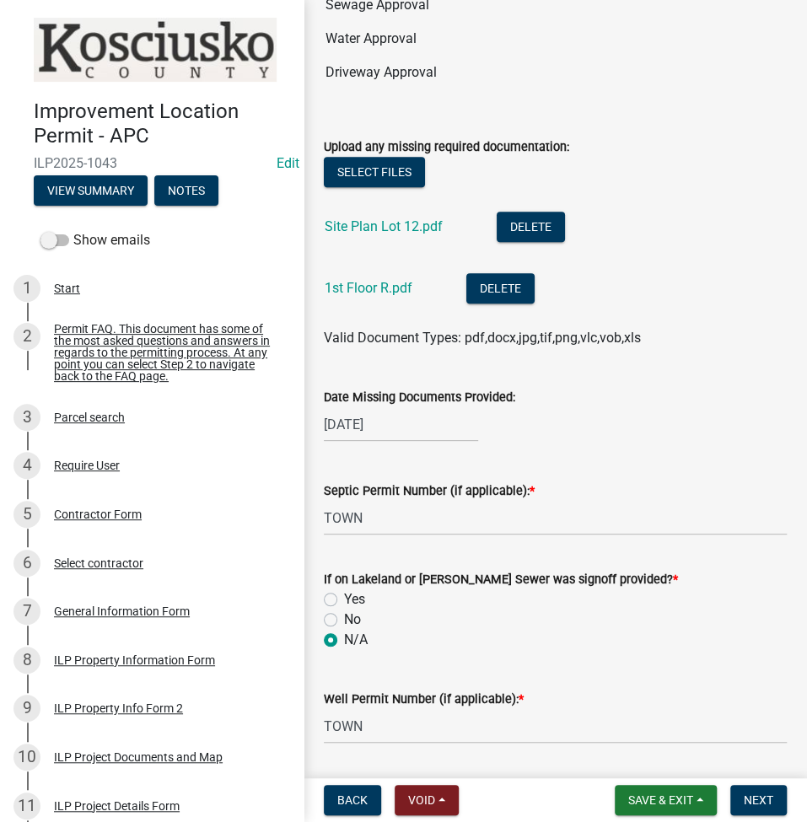
scroll to position [674, 0]
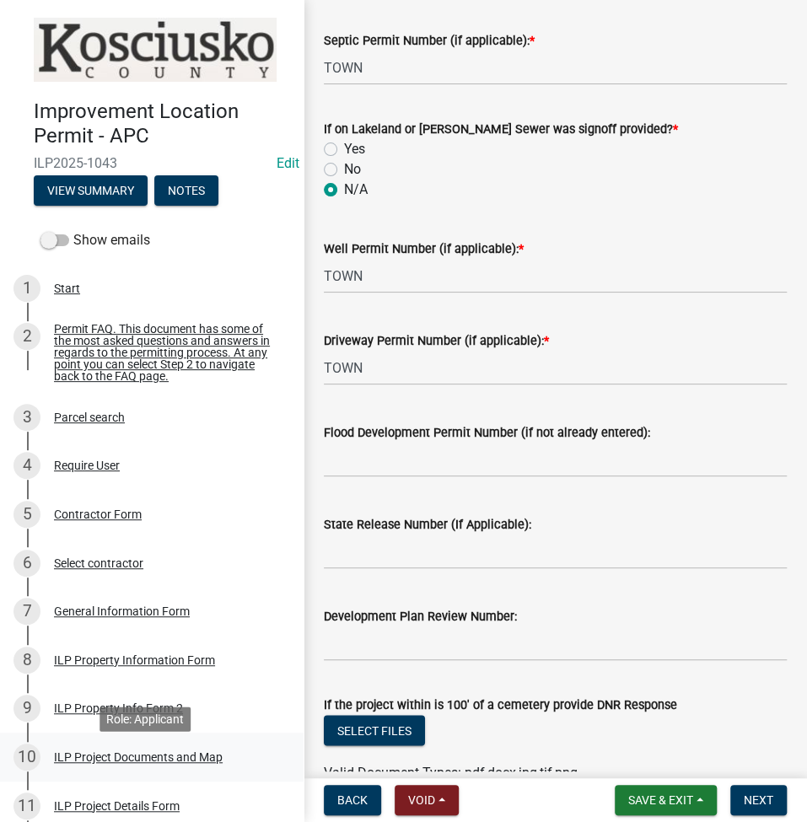
click at [142, 762] on div "ILP Project Documents and Map" at bounding box center [138, 757] width 169 height 12
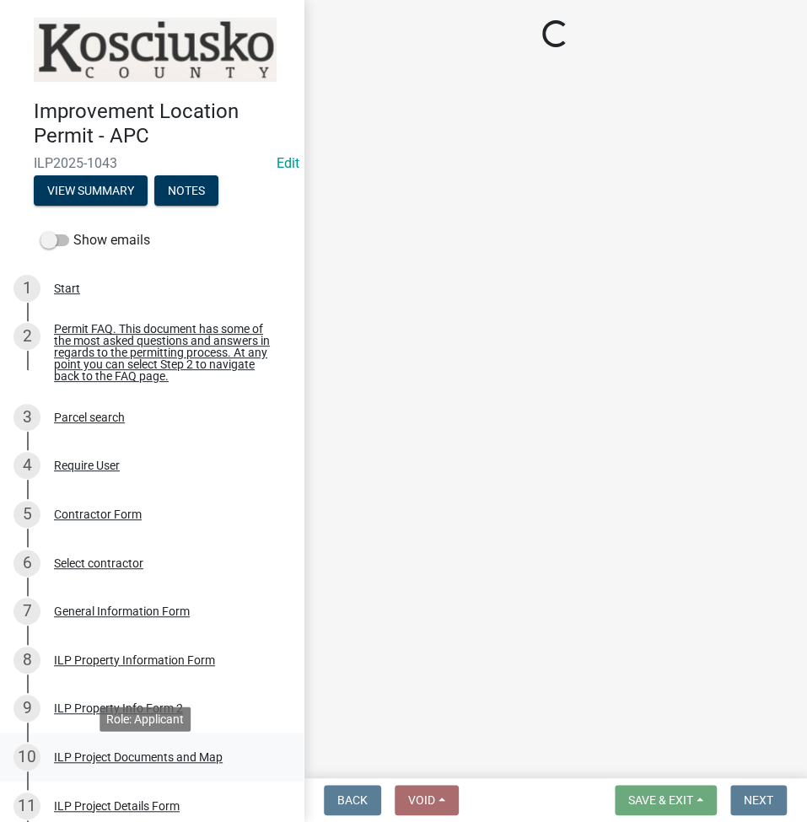
scroll to position [0, 0]
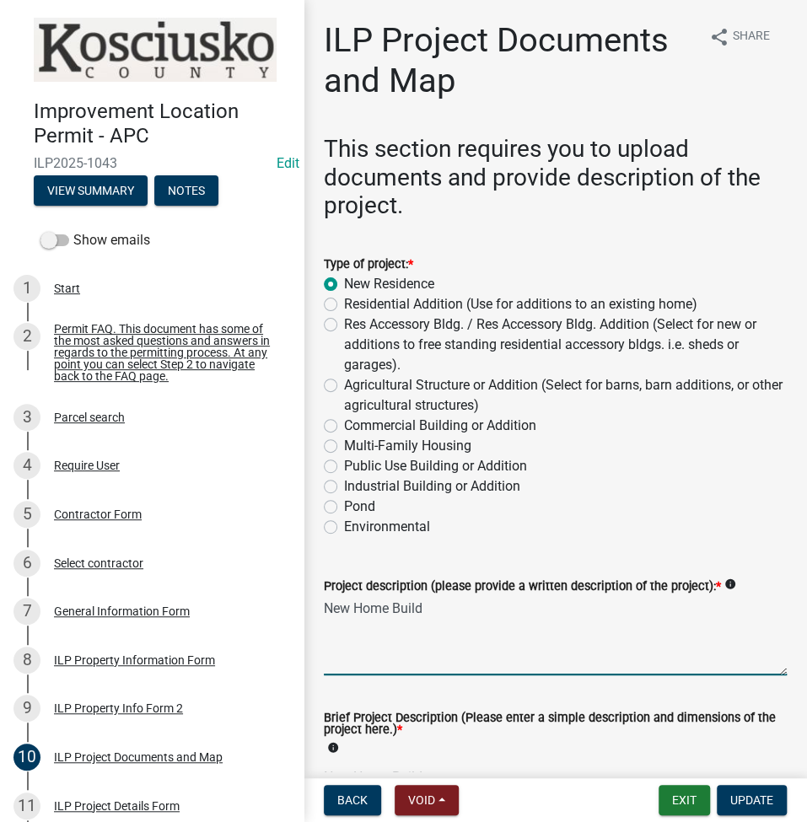
click at [389, 614] on textarea "New Home Build" at bounding box center [555, 635] width 463 height 79
click at [431, 623] on textarea "35X66 RES" at bounding box center [555, 635] width 463 height 79
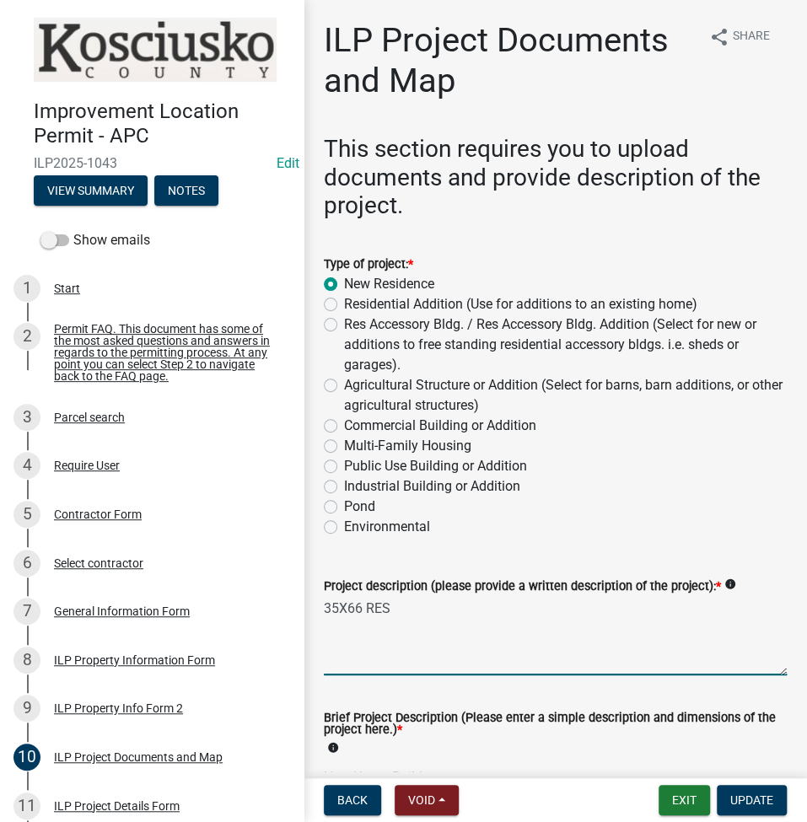
click at [431, 623] on textarea "35X66 RES" at bounding box center [555, 635] width 463 height 79
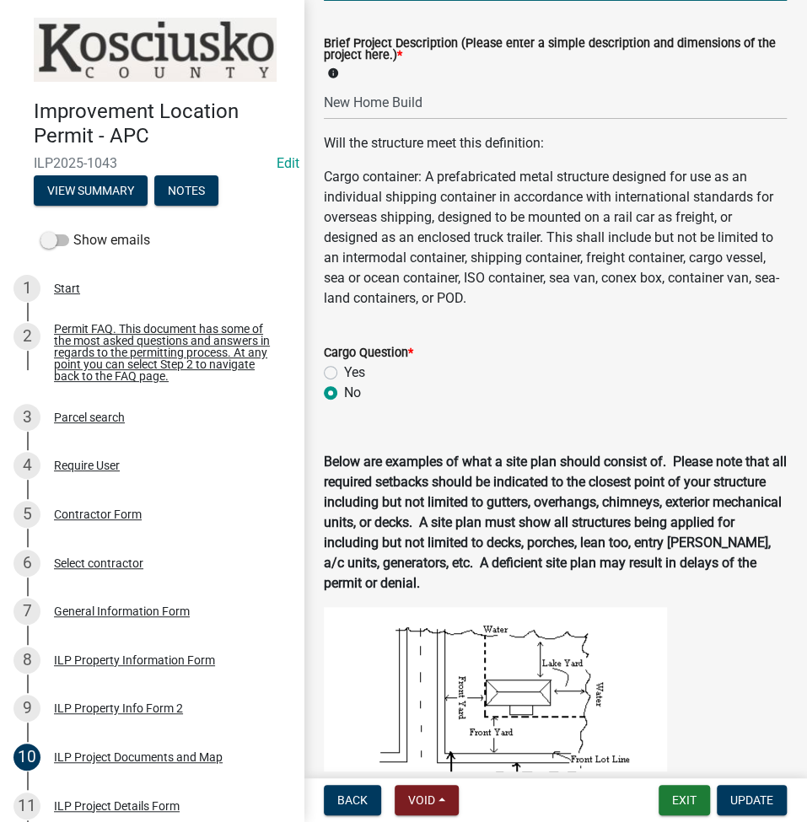
type textarea "RESIDENCE ATT GAR"
click at [452, 102] on input "New Home Build" at bounding box center [555, 102] width 463 height 35
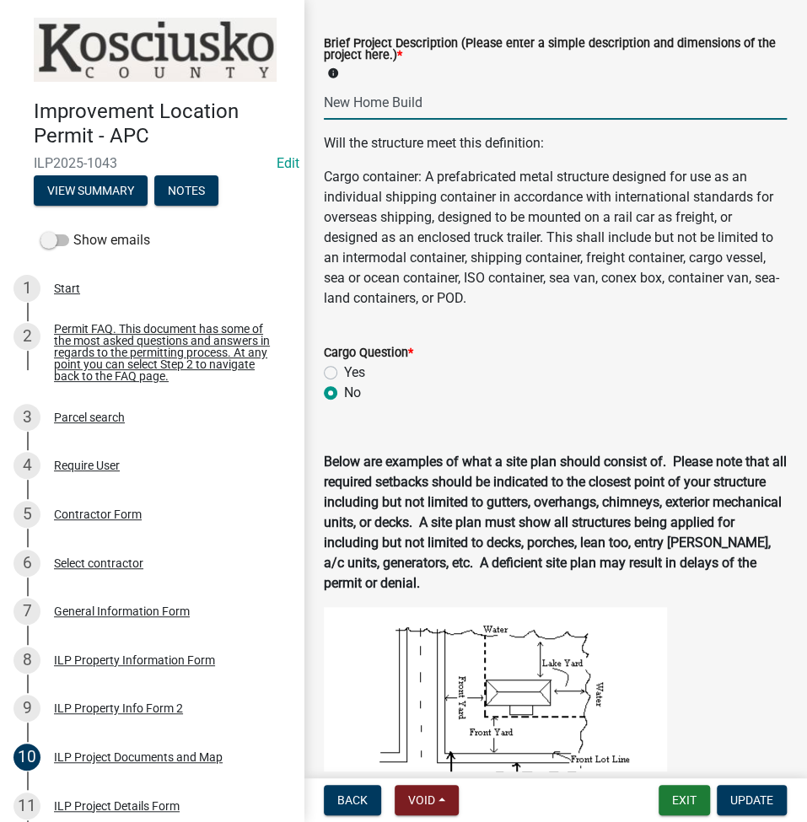
click at [452, 102] on input "New Home Build" at bounding box center [555, 102] width 463 height 35
type input "36X66 RES, GAR"
click at [732, 793] on span "Update" at bounding box center [751, 799] width 43 height 13
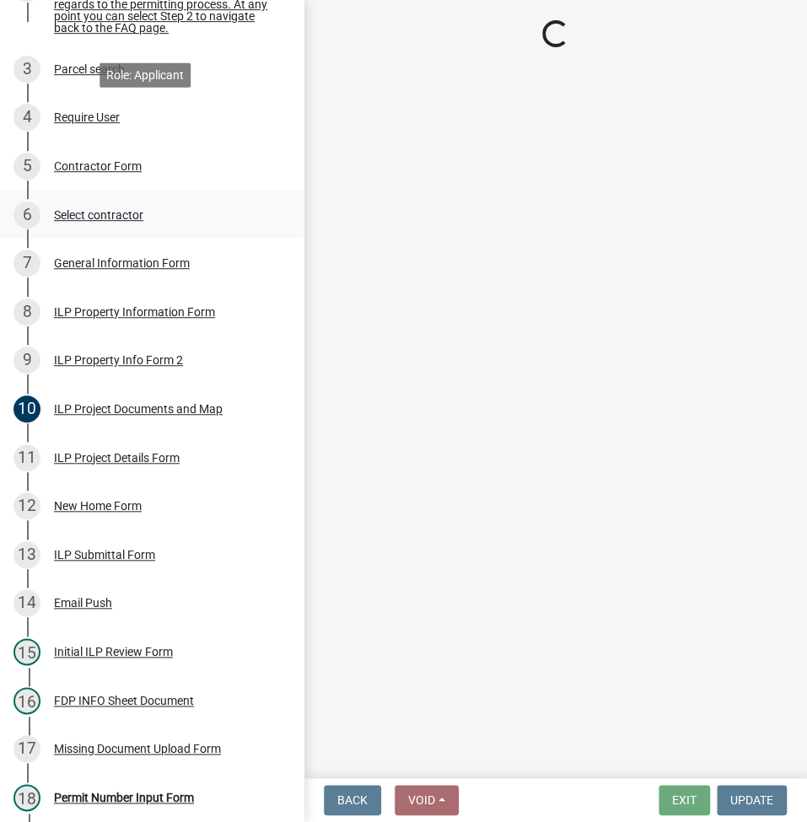
scroll to position [449, 0]
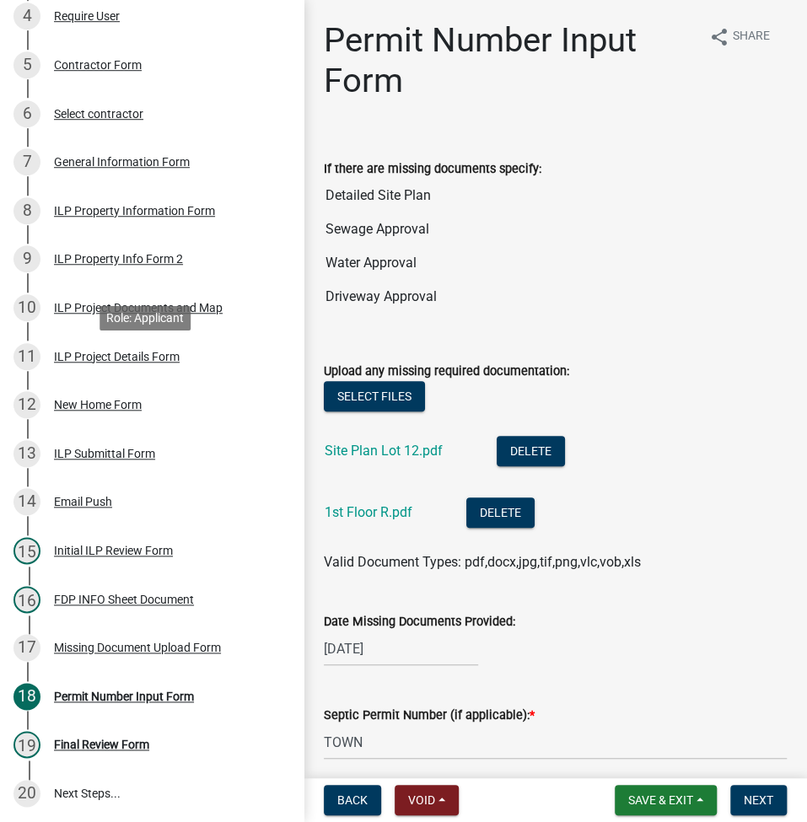
click at [131, 362] on div "ILP Project Details Form" at bounding box center [117, 357] width 126 height 12
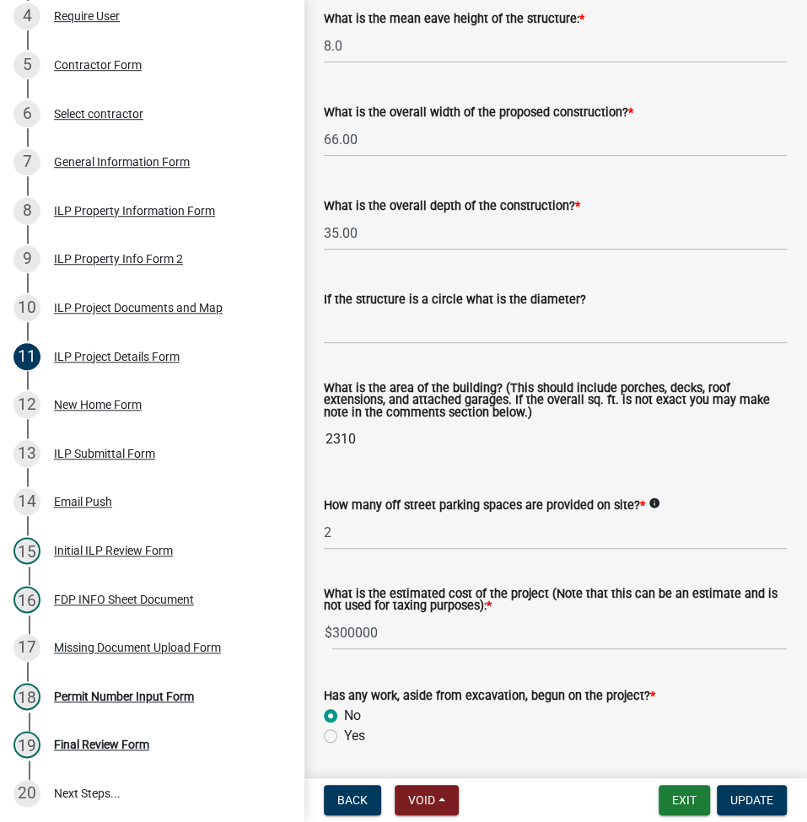
scroll to position [898, 0]
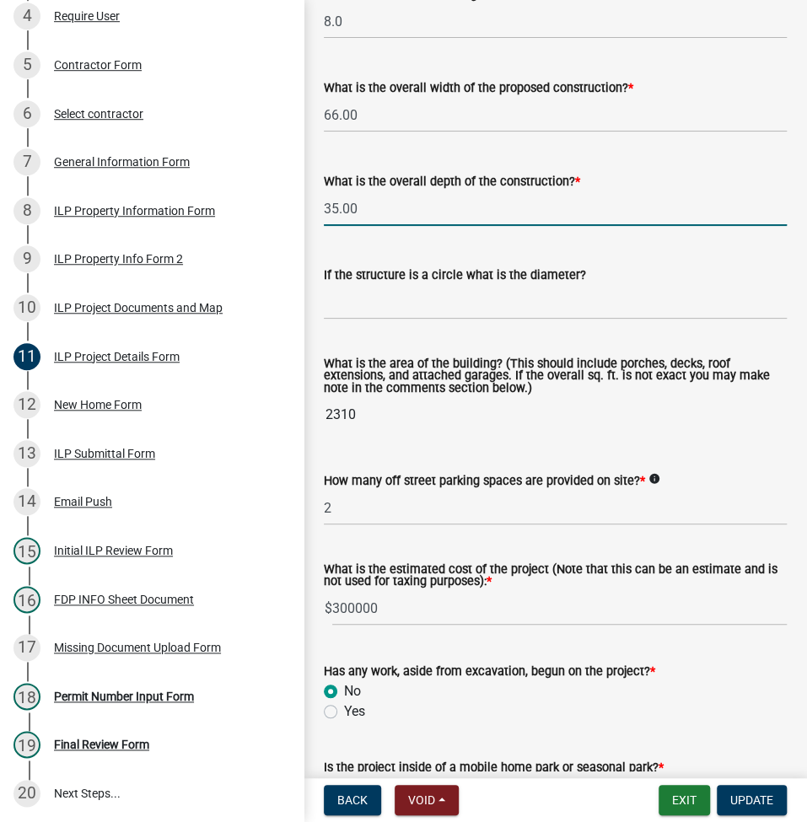
click at [358, 226] on input "35.00" at bounding box center [555, 208] width 463 height 35
click at [726, 803] on button "Update" at bounding box center [751, 800] width 70 height 30
click at [397, 188] on label "What is the overall depth of the construction? *" at bounding box center [452, 182] width 256 height 12
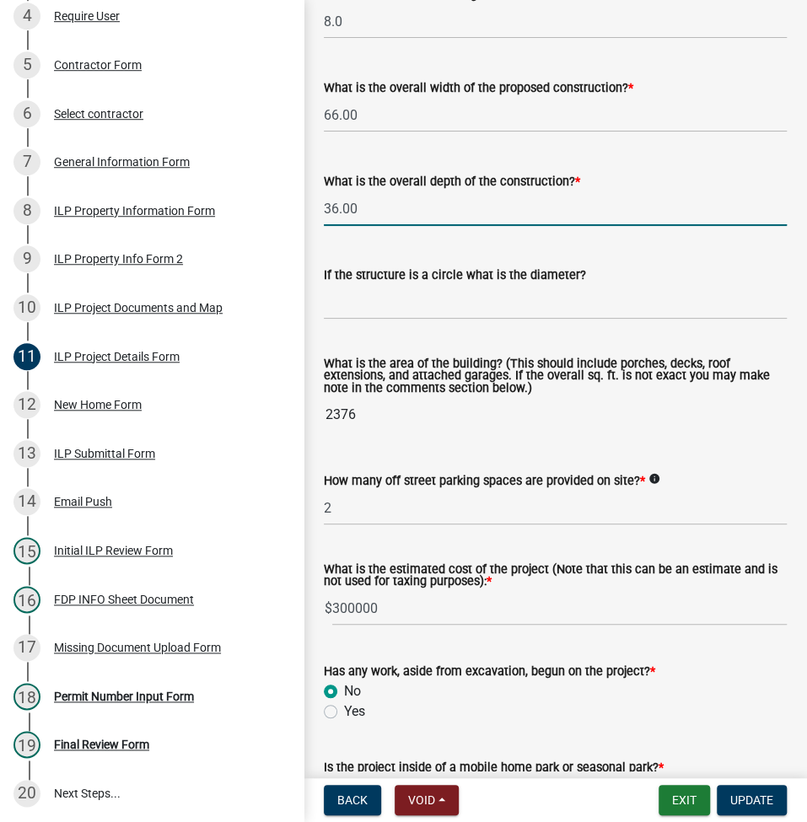
click at [369, 226] on input "36.00" at bounding box center [555, 208] width 463 height 35
type input "35.00"
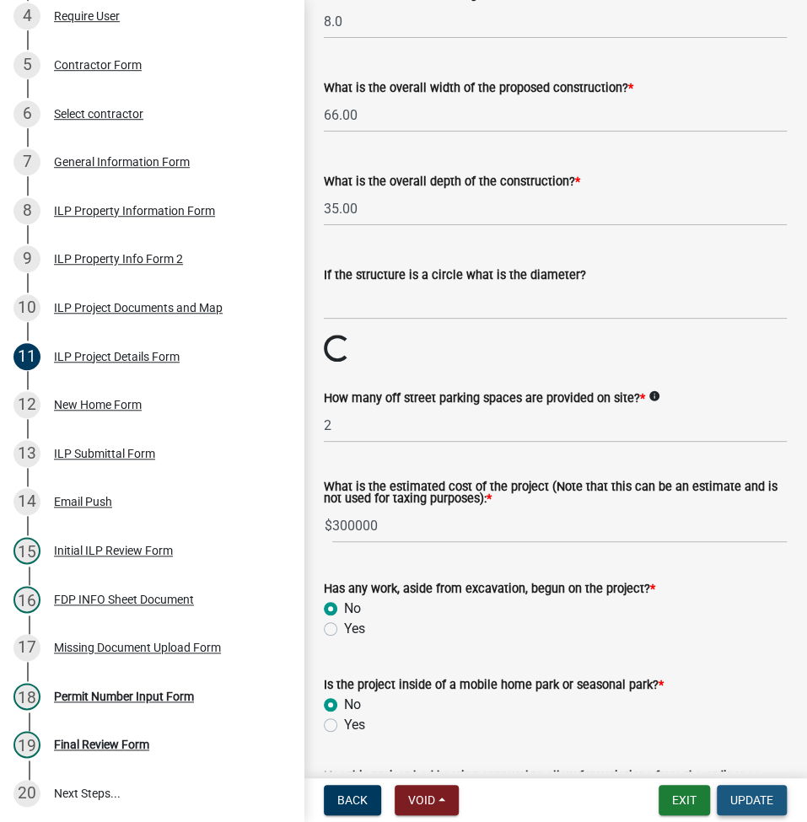
click at [742, 793] on span "Update" at bounding box center [751, 799] width 43 height 13
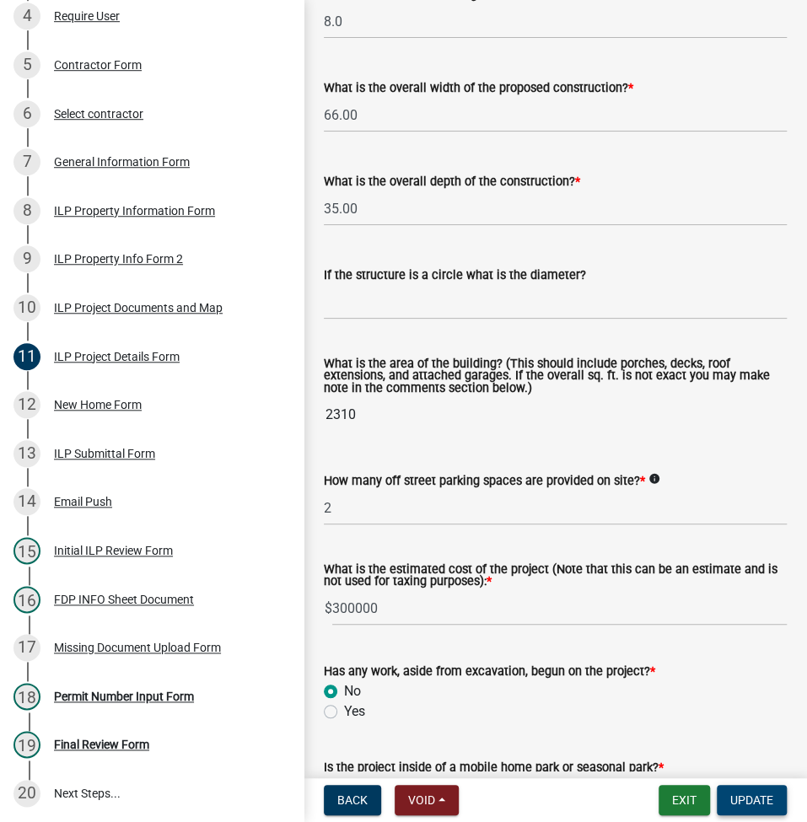
scroll to position [0, 0]
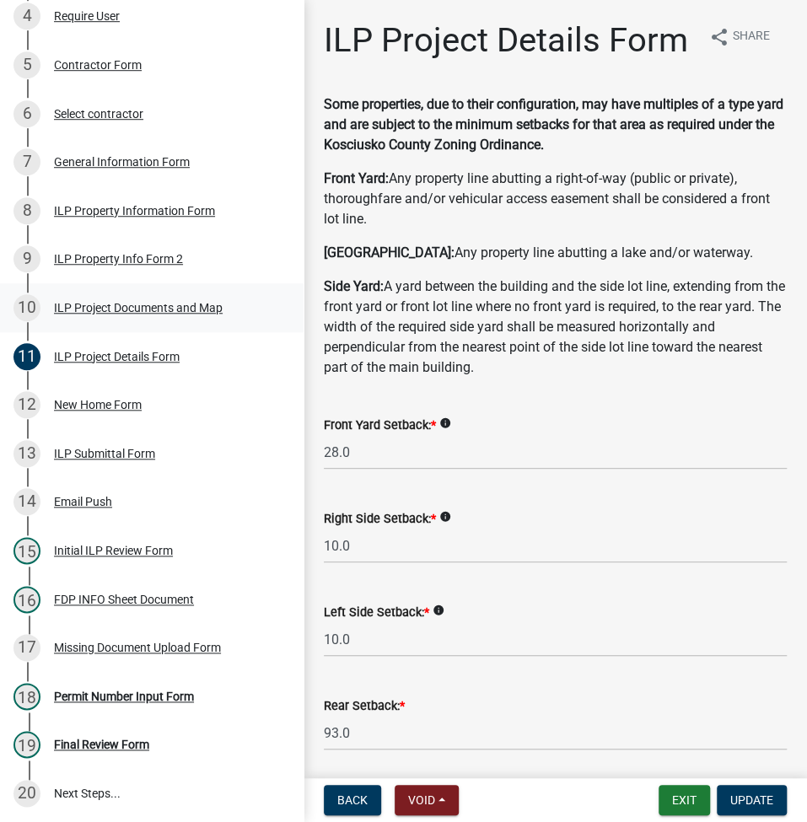
click at [106, 314] on div "ILP Project Documents and Map" at bounding box center [138, 308] width 169 height 12
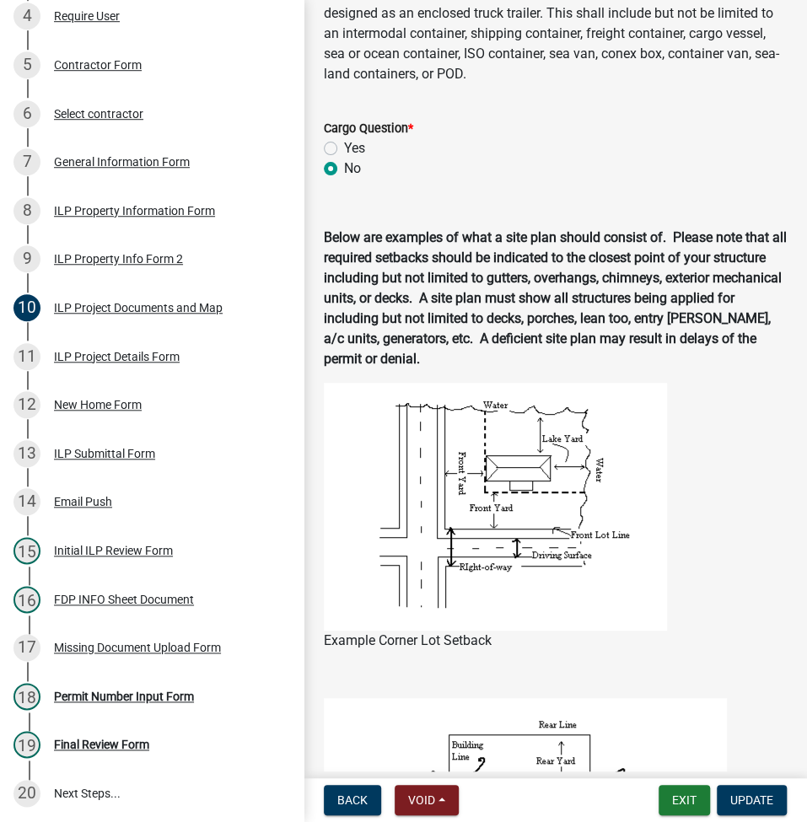
scroll to position [449, 0]
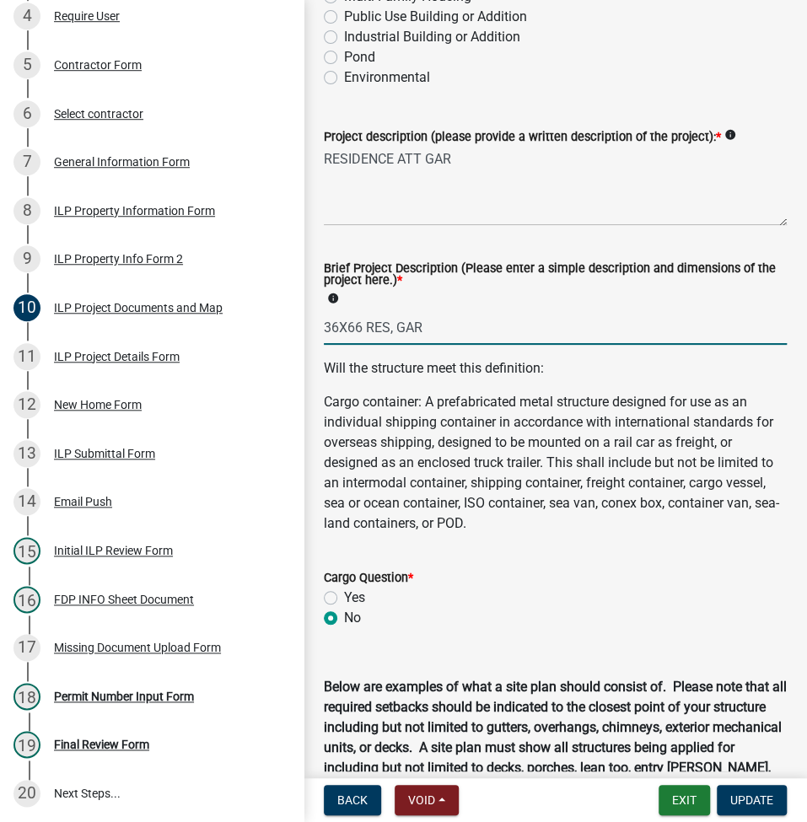
click at [335, 322] on input "36X66 RES, GAR" at bounding box center [555, 327] width 463 height 35
type input "35X66 RES, GAR"
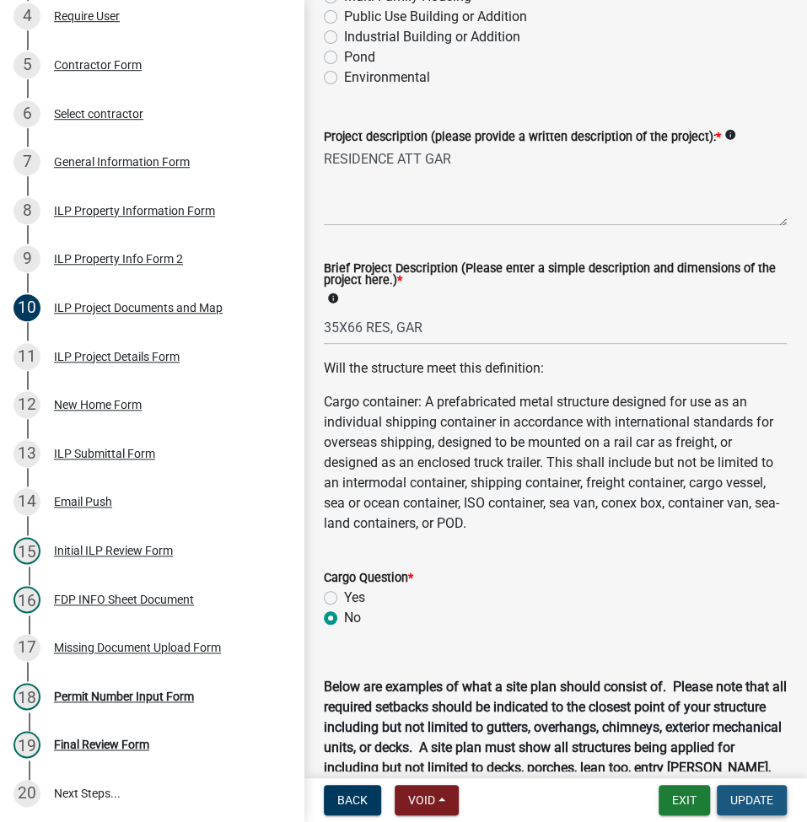
click at [748, 795] on span "Update" at bounding box center [751, 799] width 43 height 13
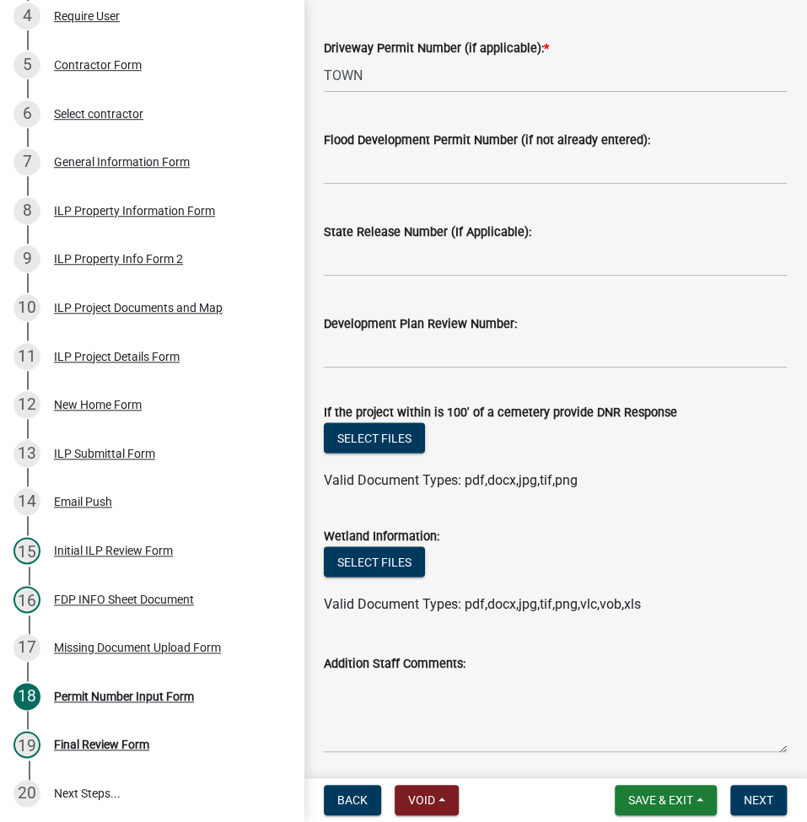
scroll to position [1024, 0]
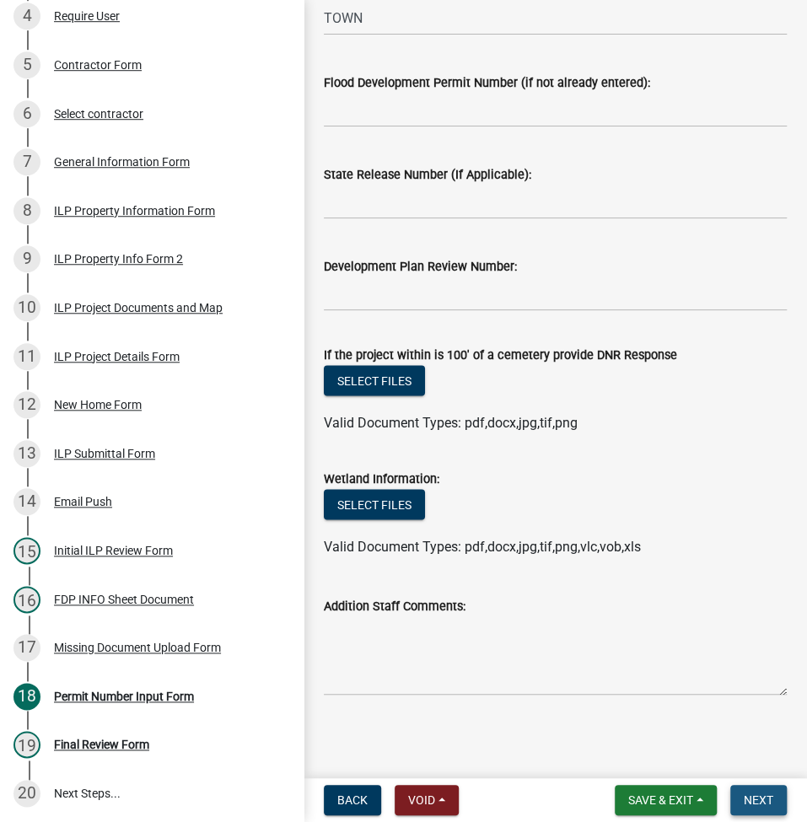
click at [754, 803] on span "Next" at bounding box center [757, 799] width 29 height 13
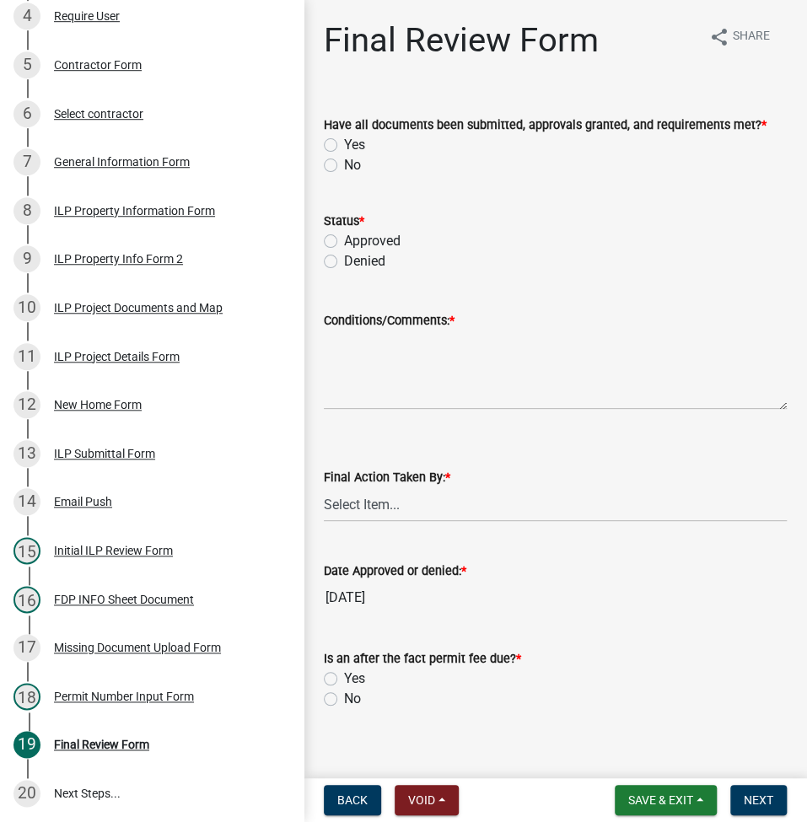
click at [344, 142] on label "Yes" at bounding box center [354, 145] width 21 height 20
click at [344, 142] on input "Yes" at bounding box center [349, 140] width 11 height 11
radio input "true"
click at [344, 238] on label "Approved" at bounding box center [372, 241] width 56 height 20
click at [344, 238] on input "Approved" at bounding box center [349, 236] width 11 height 11
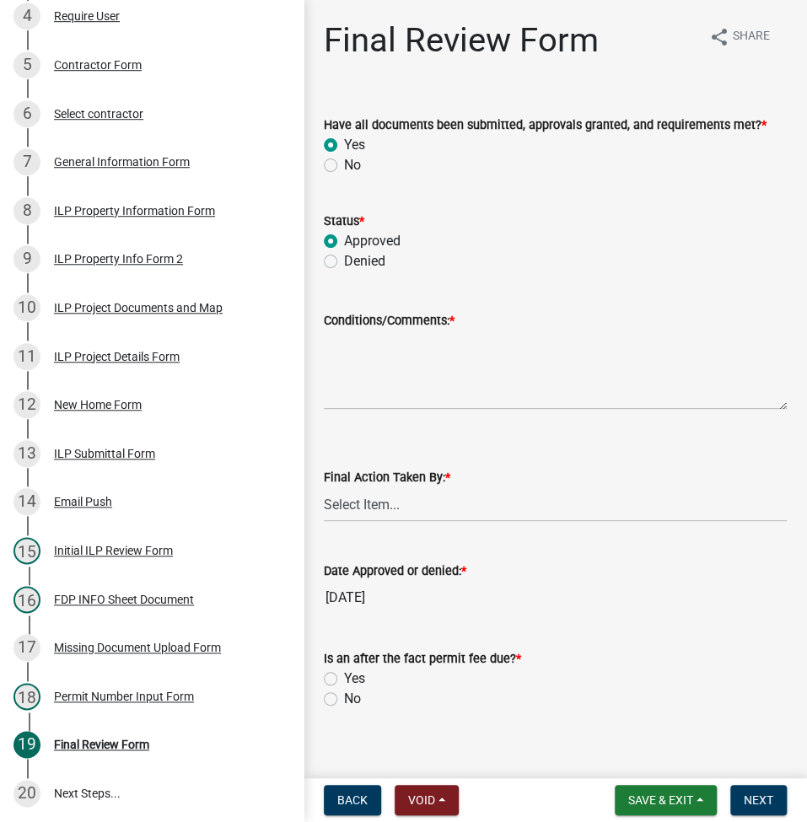
radio input "true"
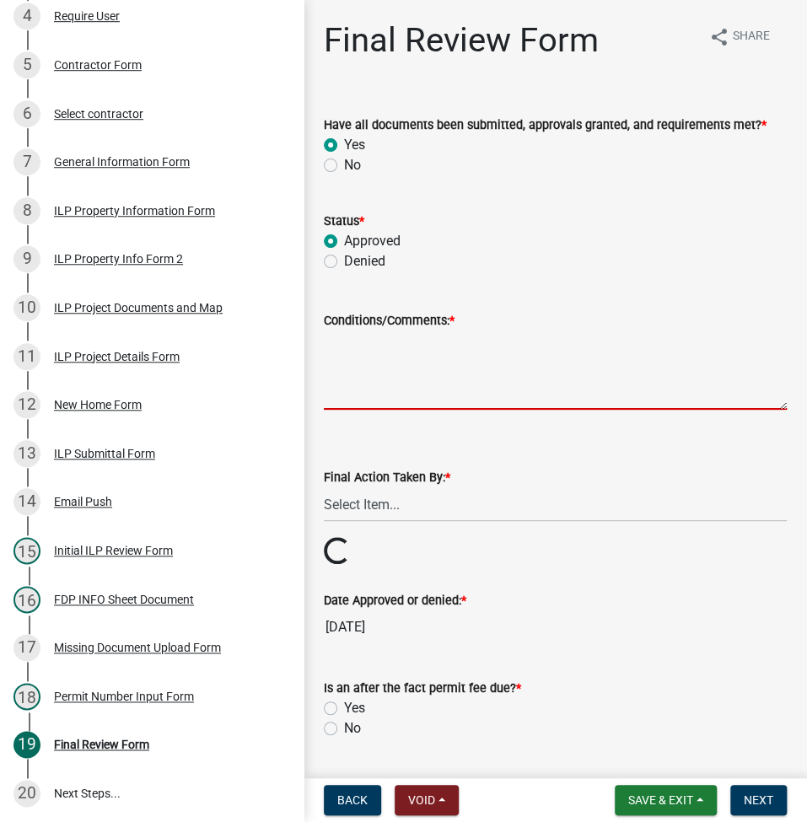
click at [390, 385] on textarea "Conditions/Comments: *" at bounding box center [555, 369] width 463 height 79
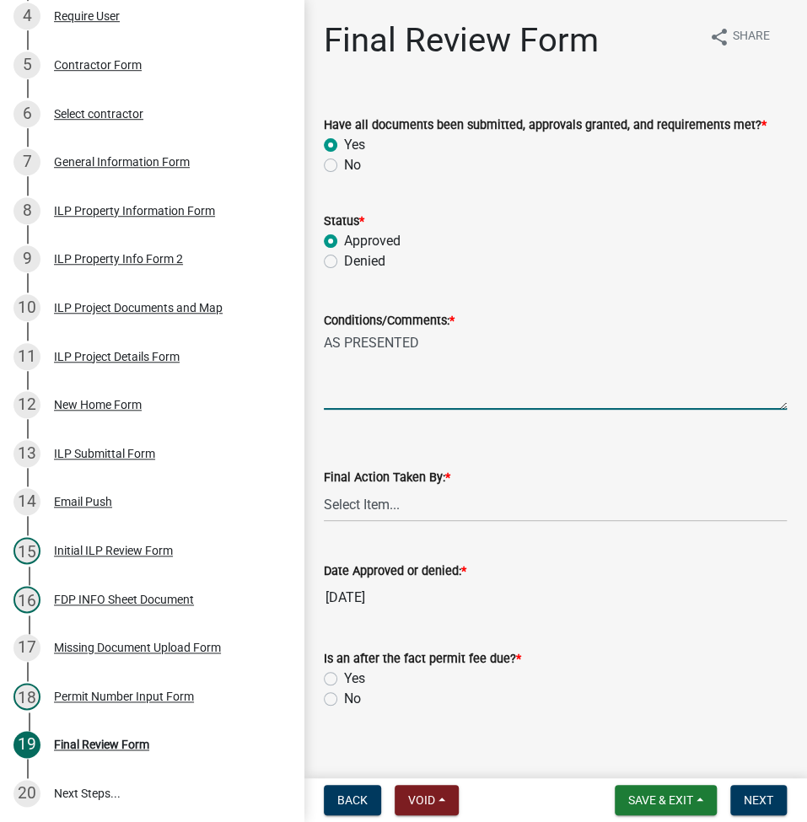
type textarea "AS PRESENTED"
select select "fc758b50-acba-4166-9f24-5248f0f78016"
click at [344, 689] on input "No" at bounding box center [349, 694] width 11 height 11
radio input "true"
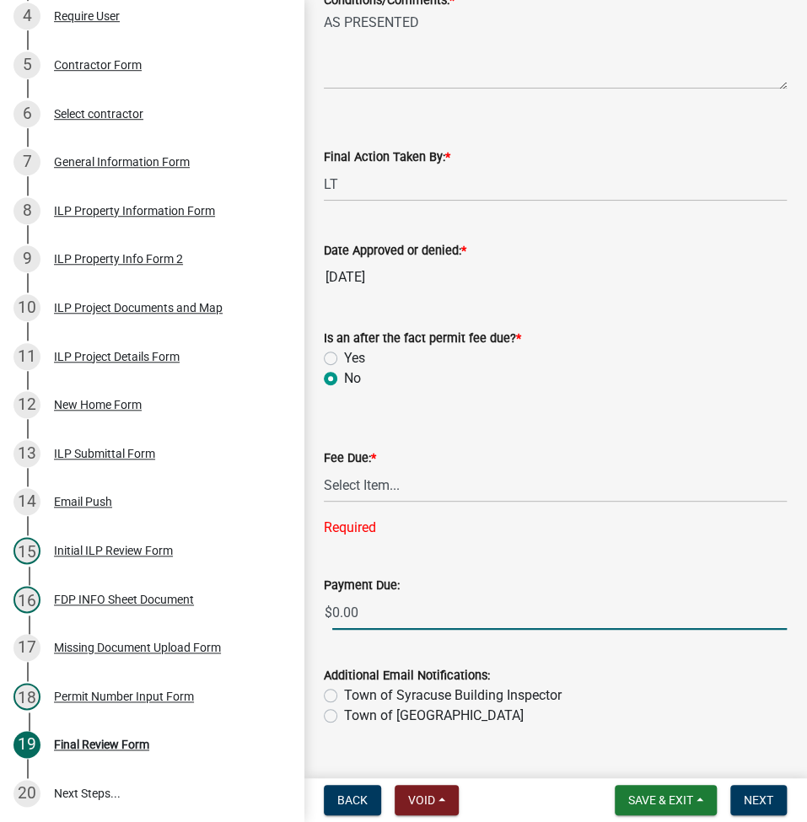
click at [396, 582] on div "Payment Due: $ 0.00" at bounding box center [555, 590] width 463 height 78
click at [409, 474] on select "Select Item... N/A $10.00 $25.00 $125.00 $250 $500 $500 + $10.00 for every 10 s…" at bounding box center [555, 485] width 463 height 35
click at [324, 502] on select "Select Item... N/A $10.00 $25.00 $125.00 $250 $500 $500 + $10.00 for every 10 s…" at bounding box center [555, 485] width 463 height 35
select select "71256567-8c52-414d-b434-ae6b266e1a0e"
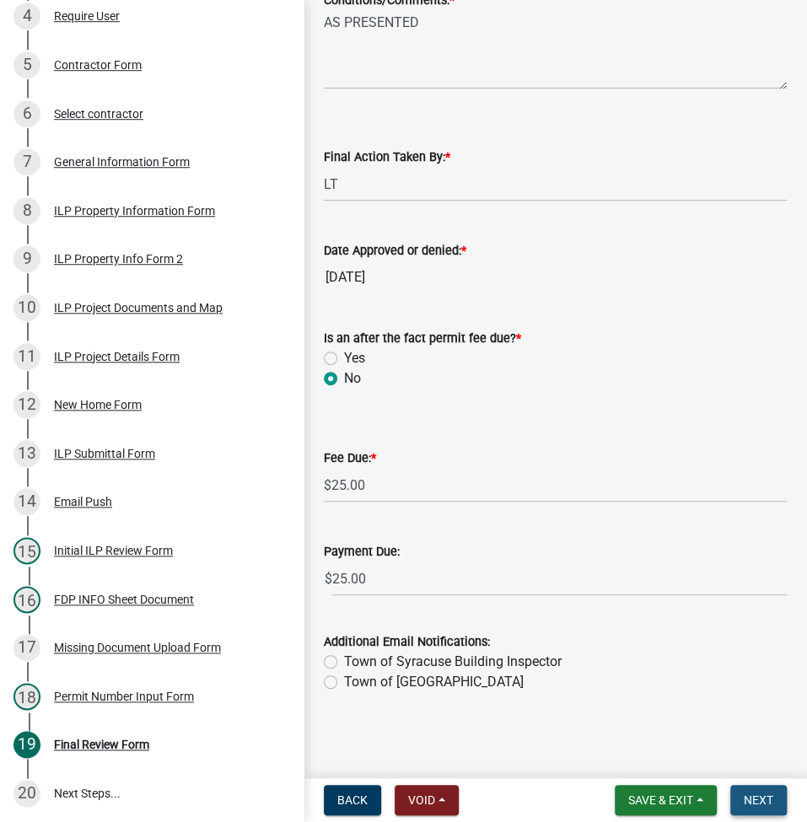
click at [756, 796] on span "Next" at bounding box center [757, 799] width 29 height 13
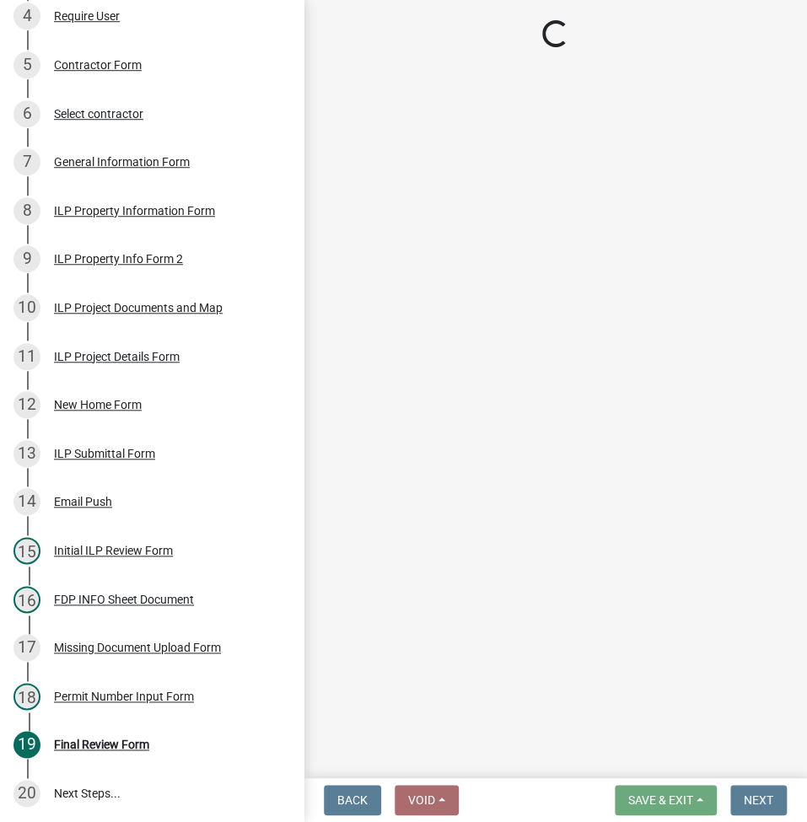
select select "3: 3"
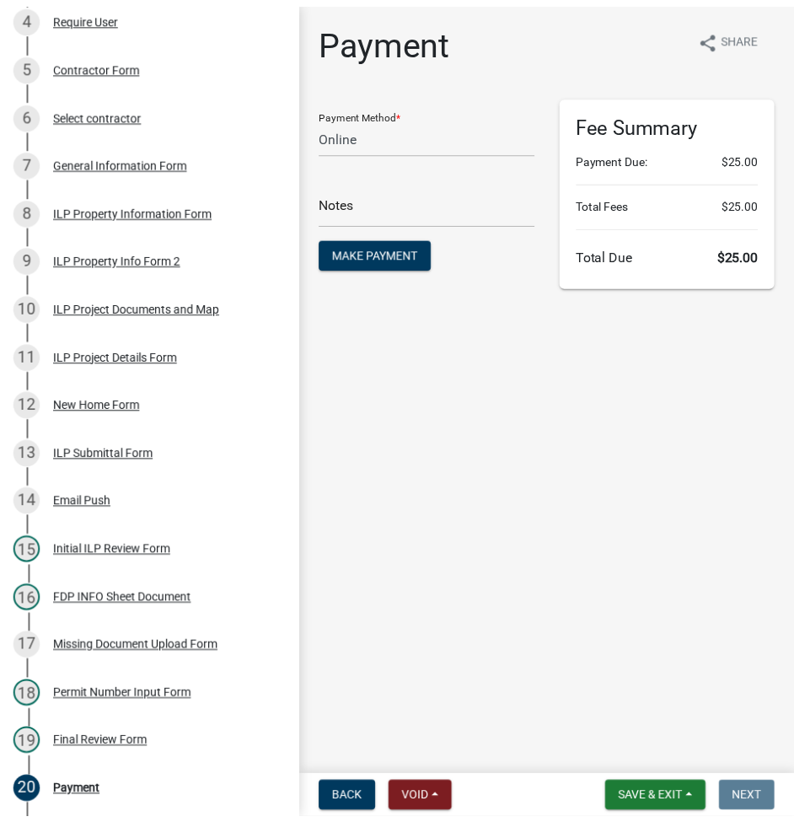
scroll to position [546, 0]
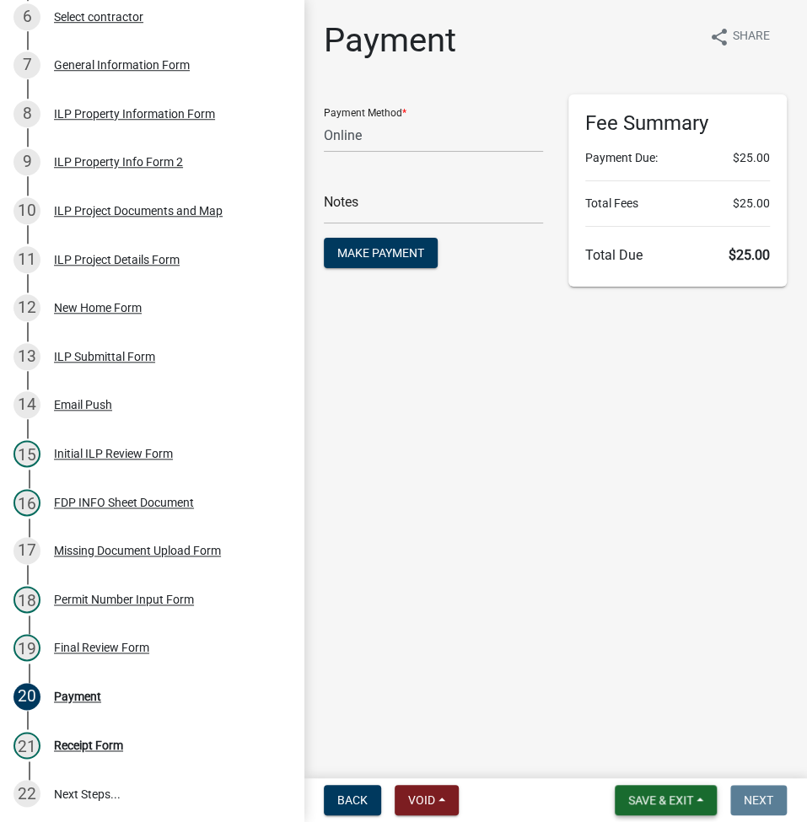
click at [653, 797] on span "Save & Exit" at bounding box center [660, 799] width 65 height 13
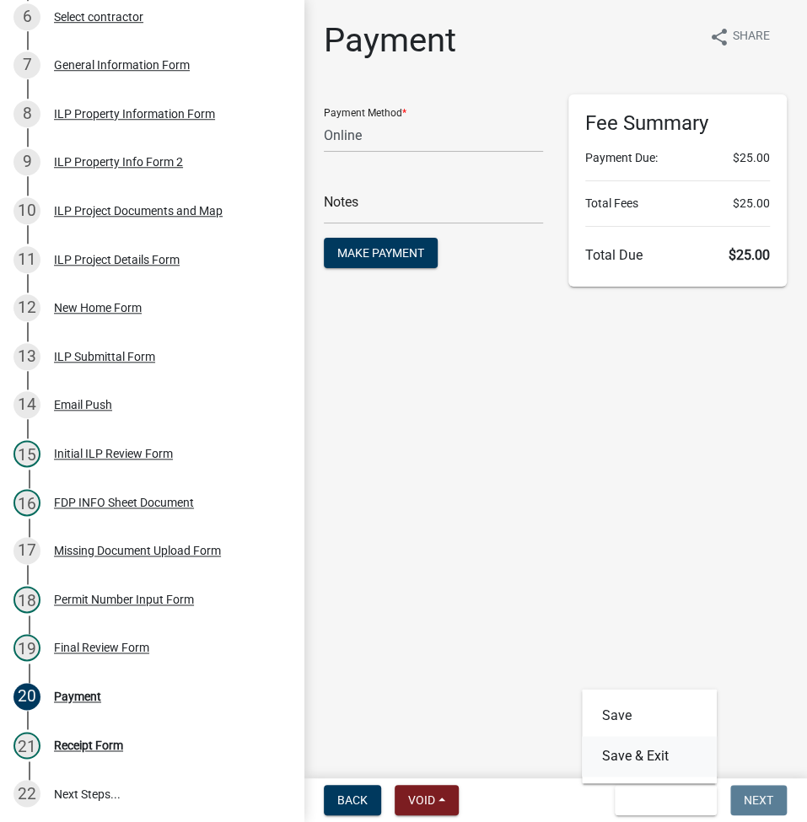
click at [637, 761] on button "Save & Exit" at bounding box center [649, 756] width 135 height 40
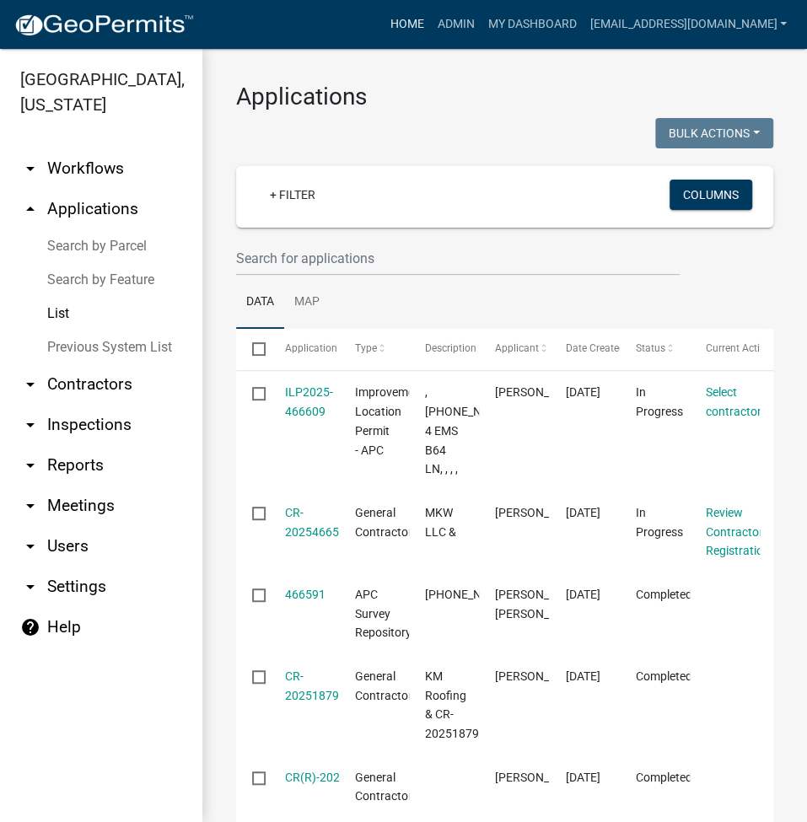
click at [430, 19] on link "Home" at bounding box center [406, 24] width 47 height 32
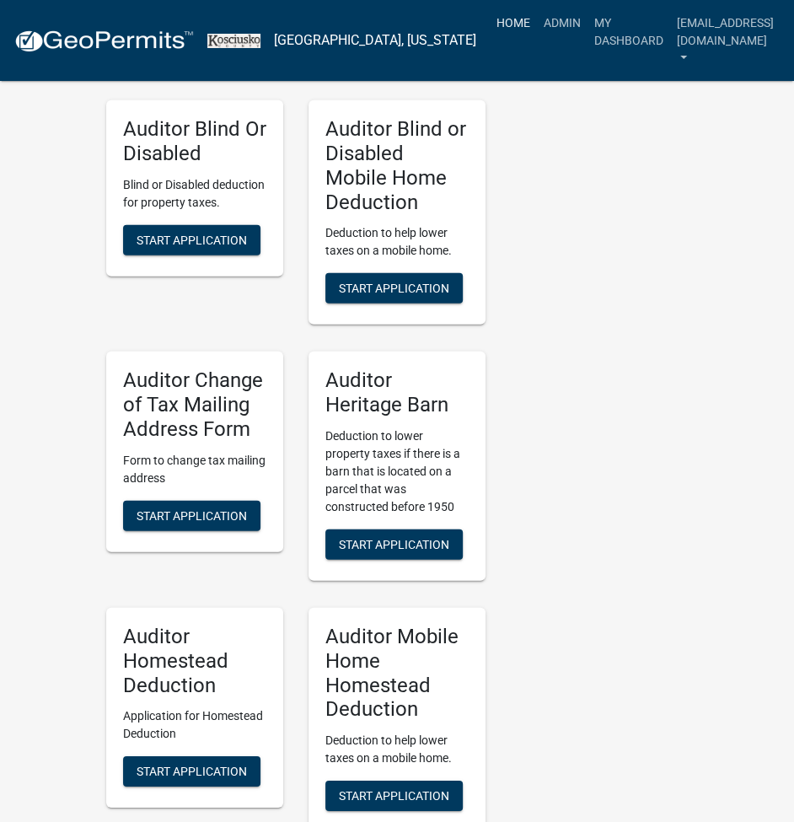
scroll to position [4875, 0]
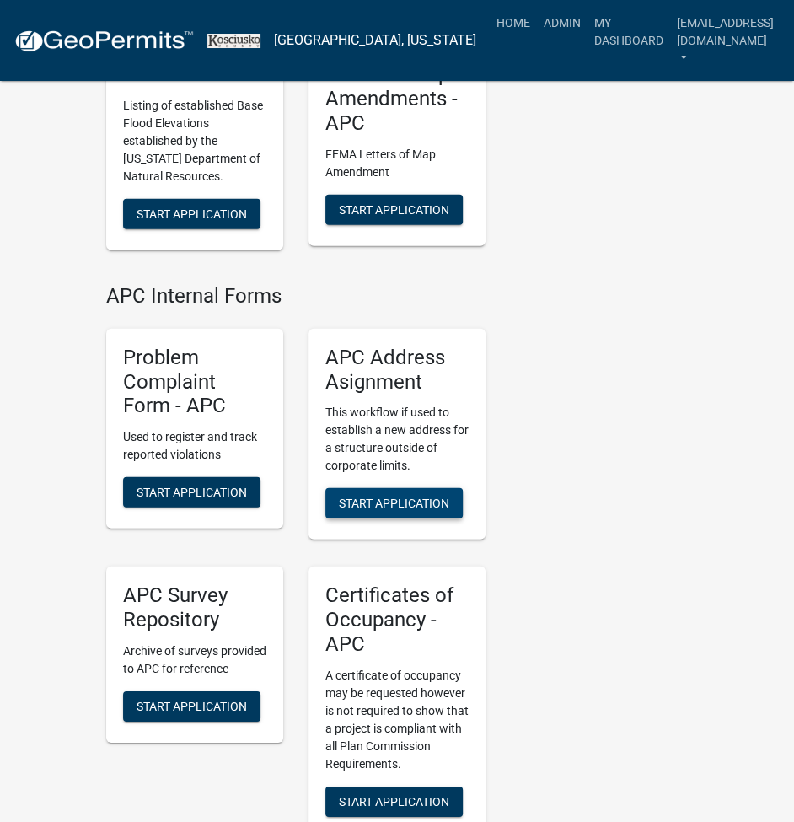
click at [382, 496] on span "Start Application" at bounding box center [394, 502] width 110 height 13
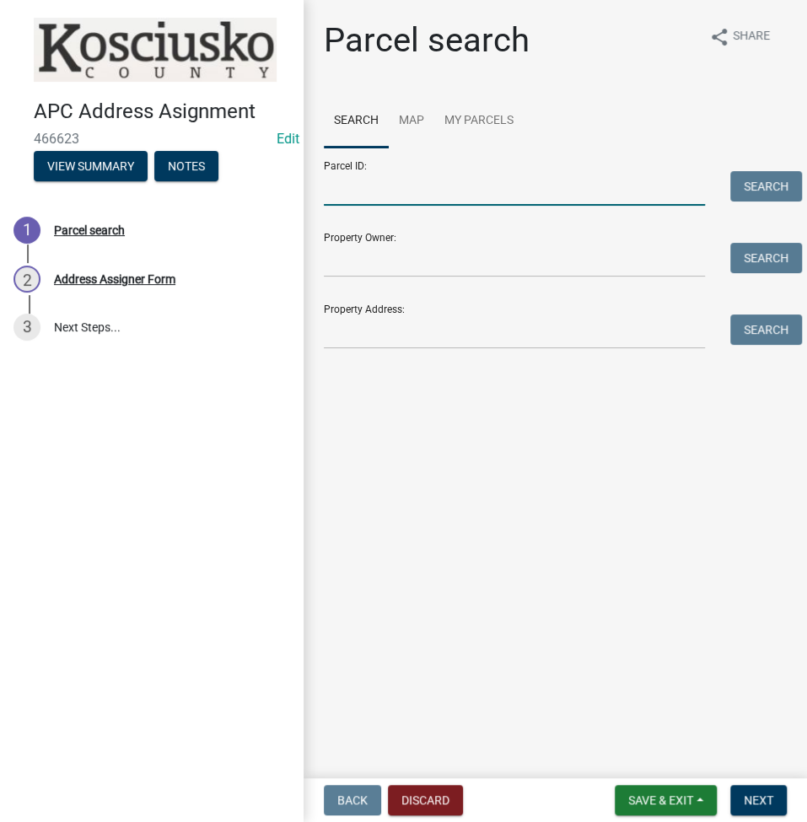
click at [487, 196] on input "Parcel ID:" at bounding box center [514, 188] width 381 height 35
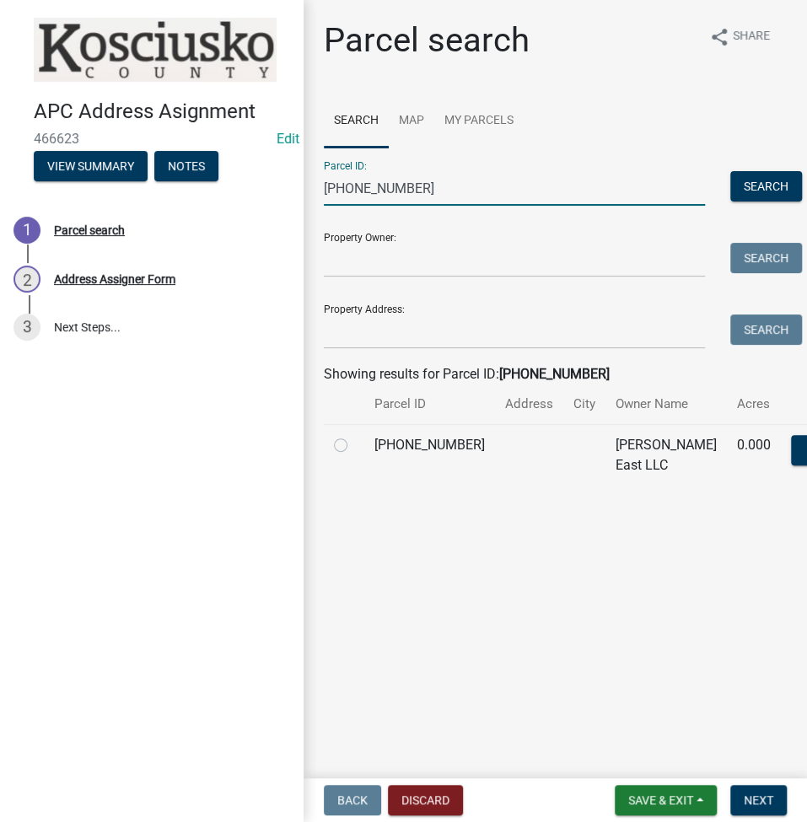
type input "020-036-016"
click at [354, 435] on label at bounding box center [354, 435] width 0 height 0
click at [354, 446] on input "radio" at bounding box center [359, 440] width 11 height 11
radio input "true"
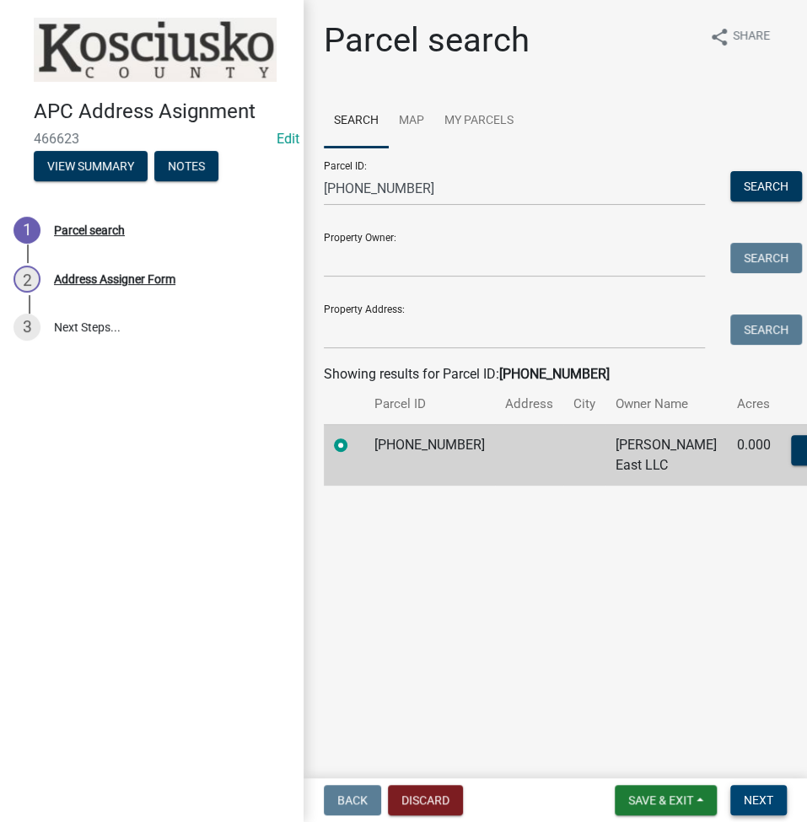
click at [768, 791] on button "Next" at bounding box center [758, 800] width 56 height 30
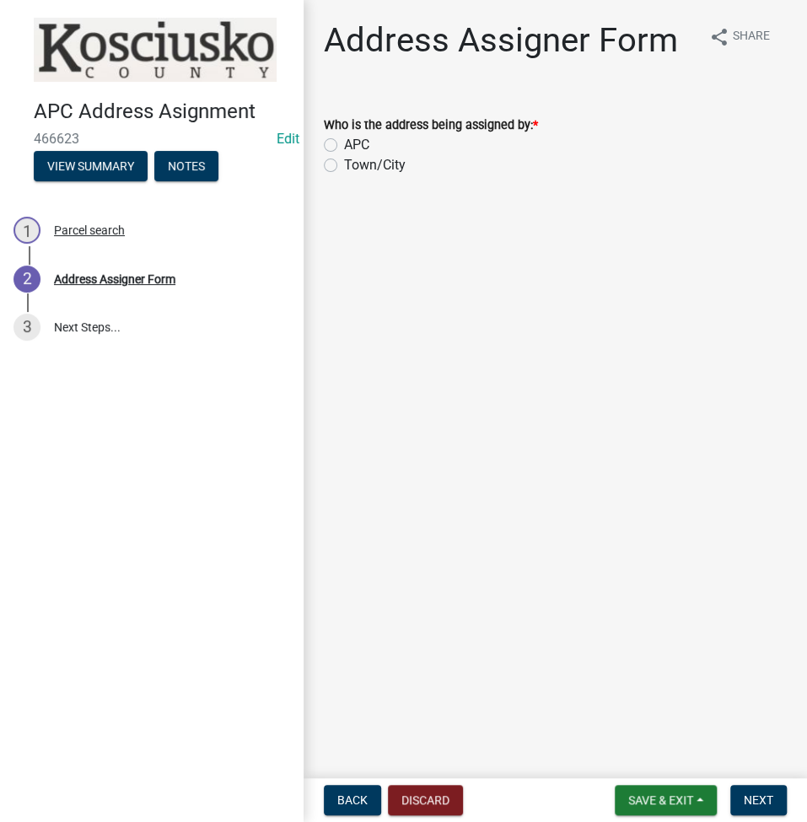
click at [344, 166] on label "Town/City" at bounding box center [375, 165] width 62 height 20
click at [344, 166] on input "Town/City" at bounding box center [349, 160] width 11 height 11
radio input "true"
click at [758, 812] on button "Next" at bounding box center [758, 800] width 56 height 30
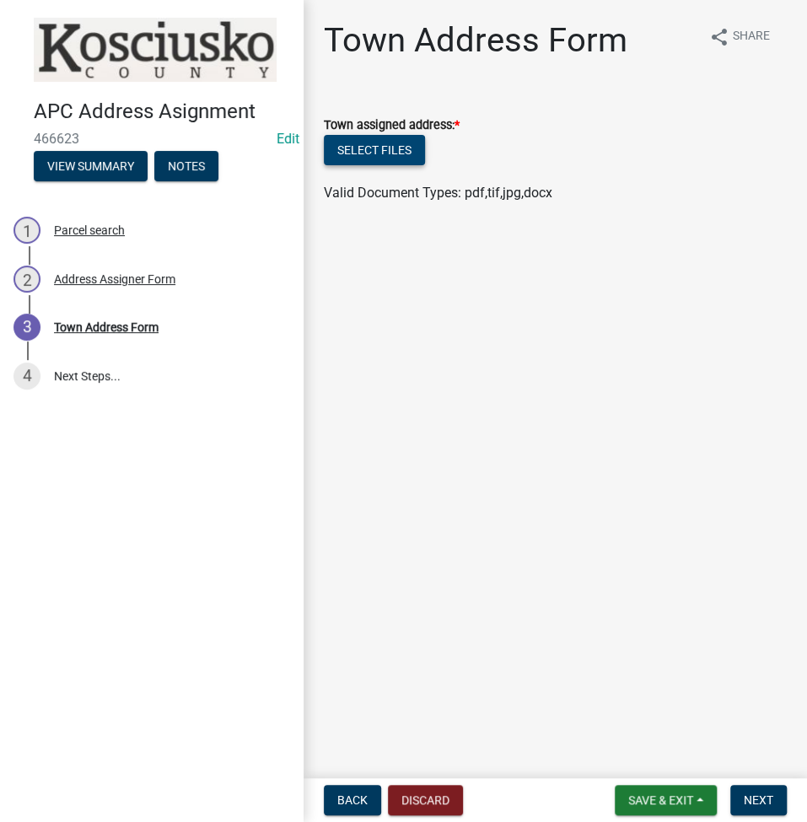
click at [383, 151] on button "Select files" at bounding box center [374, 150] width 101 height 30
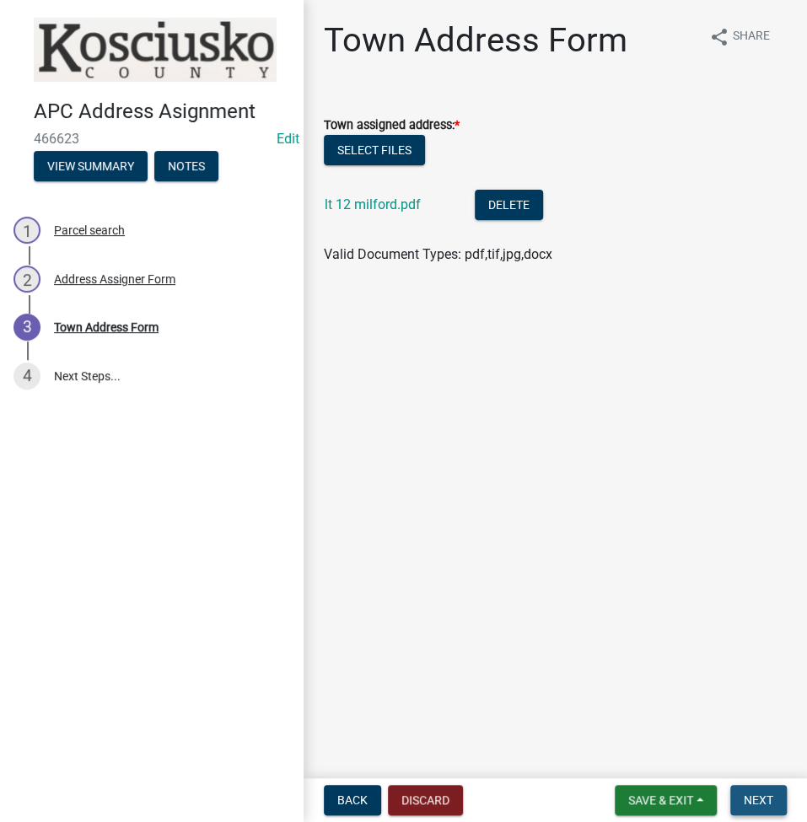
click at [773, 786] on button "Next" at bounding box center [758, 800] width 56 height 30
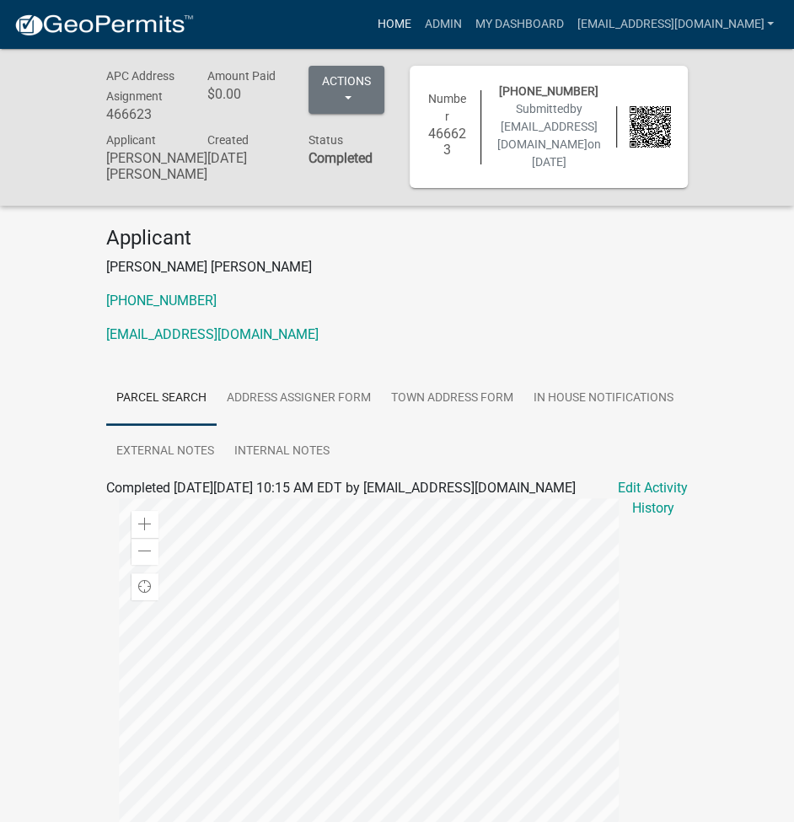
click at [417, 24] on link "Home" at bounding box center [393, 24] width 47 height 32
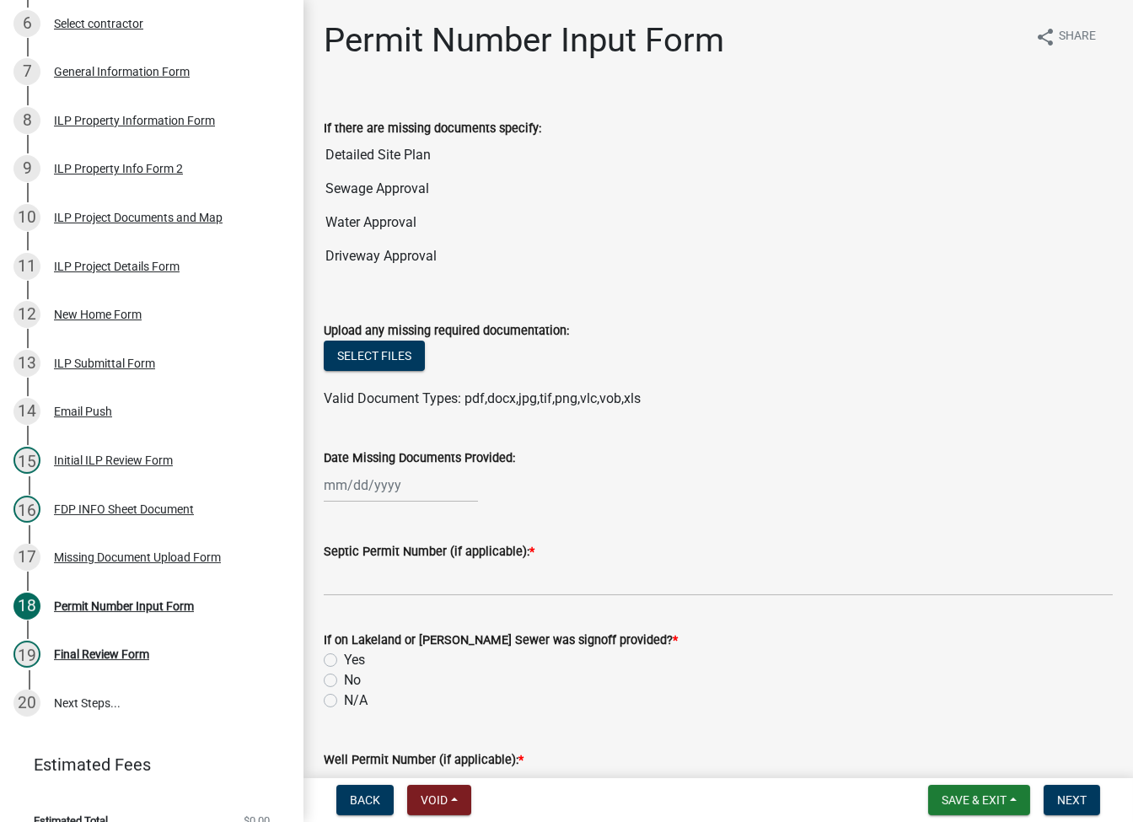
scroll to position [523, 0]
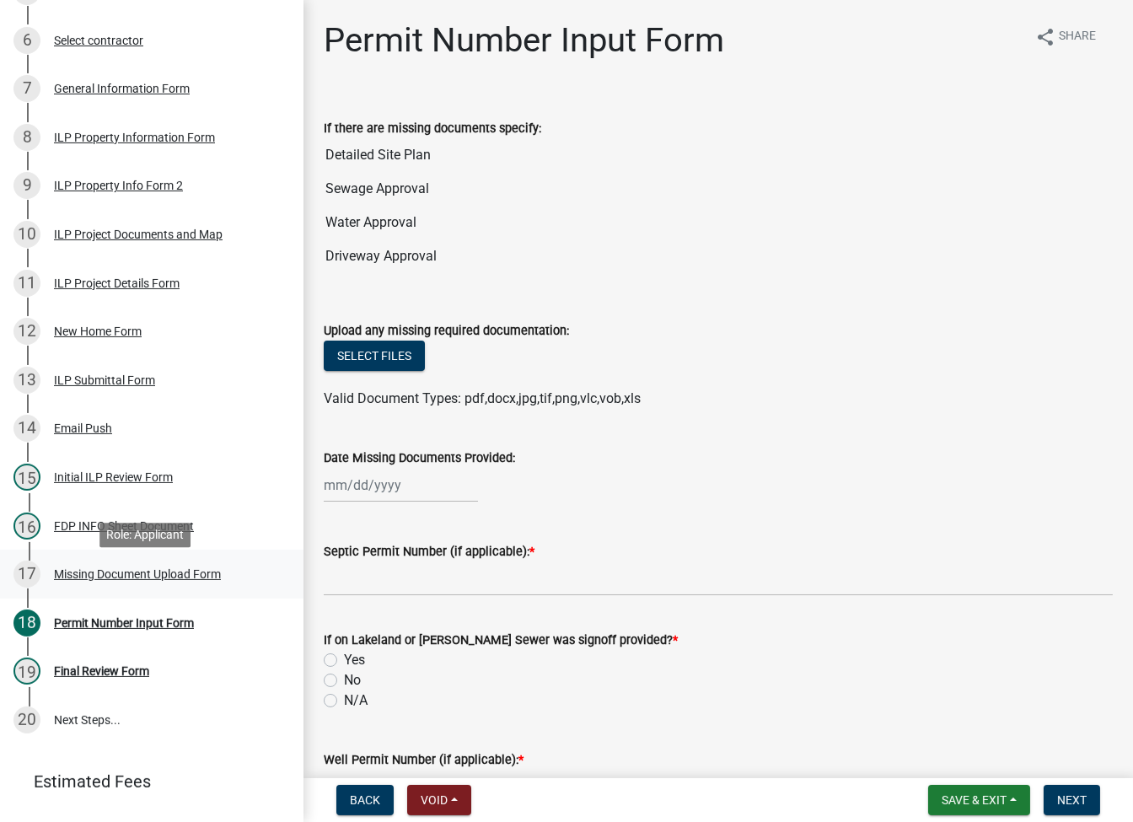
click at [132, 578] on div "Missing Document Upload Form" at bounding box center [137, 574] width 167 height 12
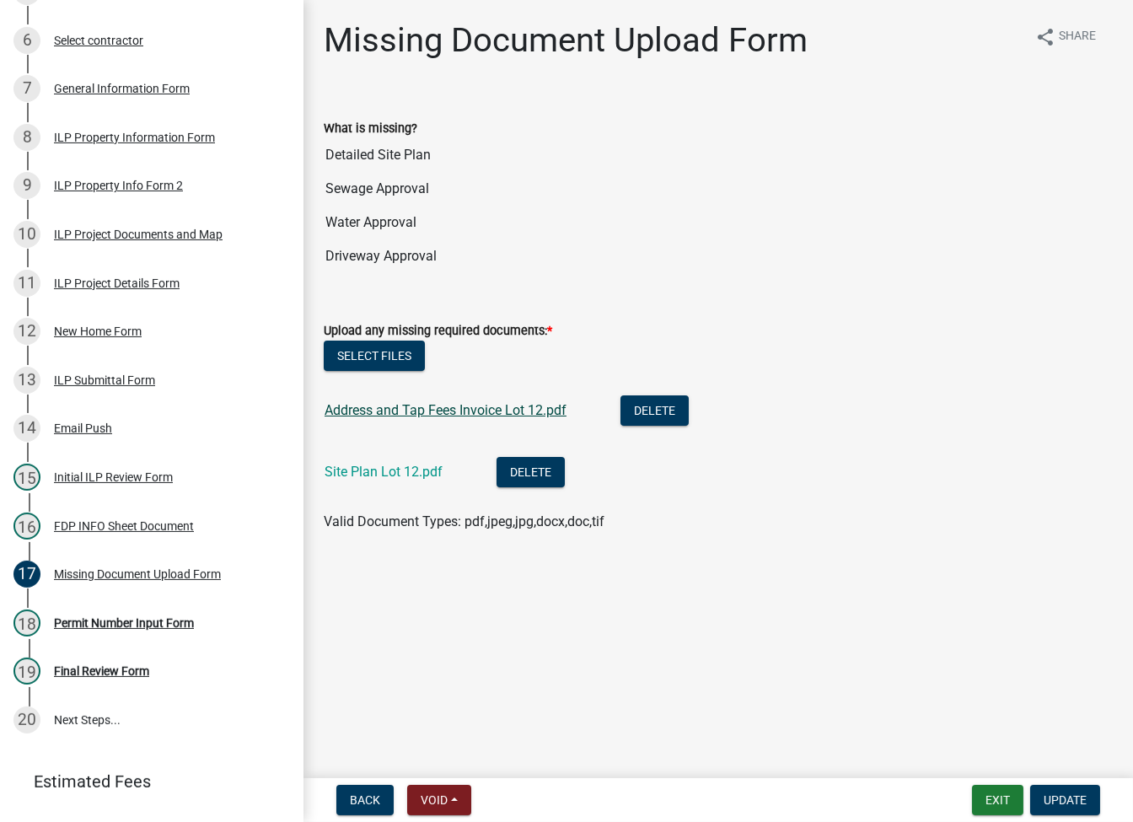
click at [437, 405] on link "Address and Tap Fees Invoice Lot 12.pdf" at bounding box center [445, 410] width 242 height 16
click at [372, 469] on link "Site Plan Lot 12.pdf" at bounding box center [383, 472] width 118 height 16
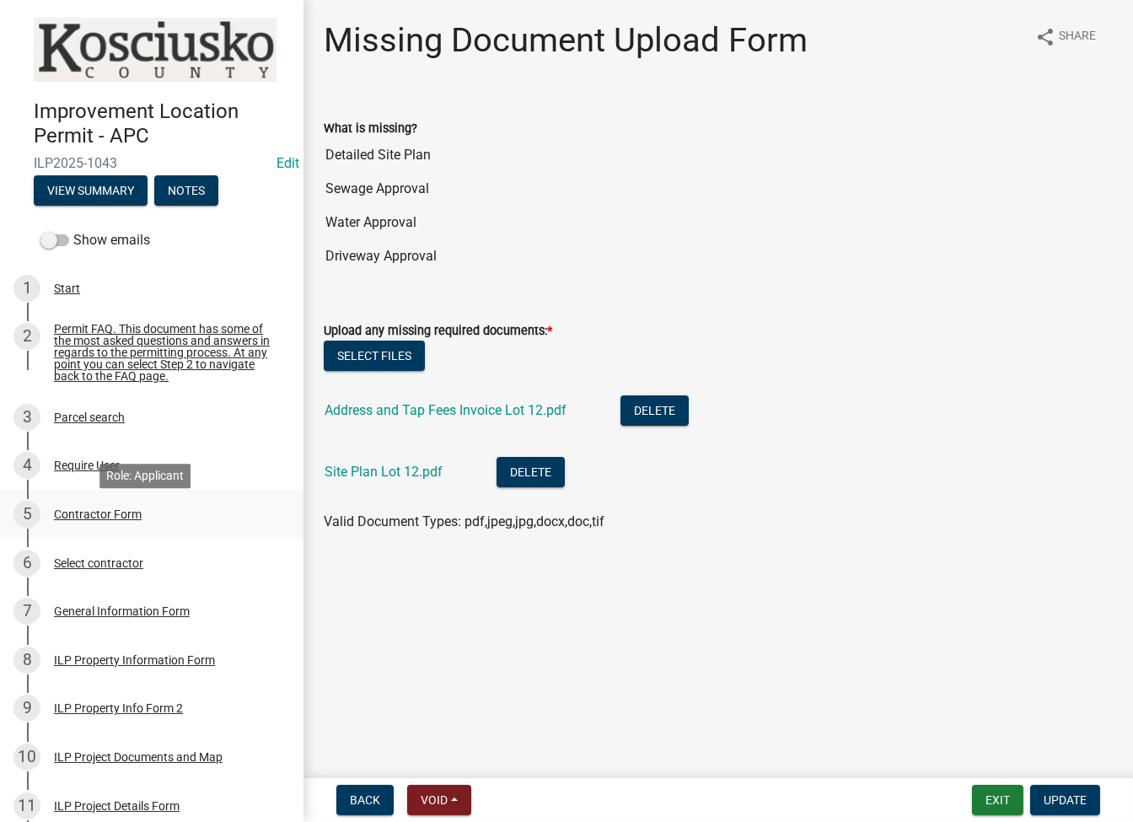
click at [115, 519] on div "Contractor Form" at bounding box center [98, 514] width 88 height 12
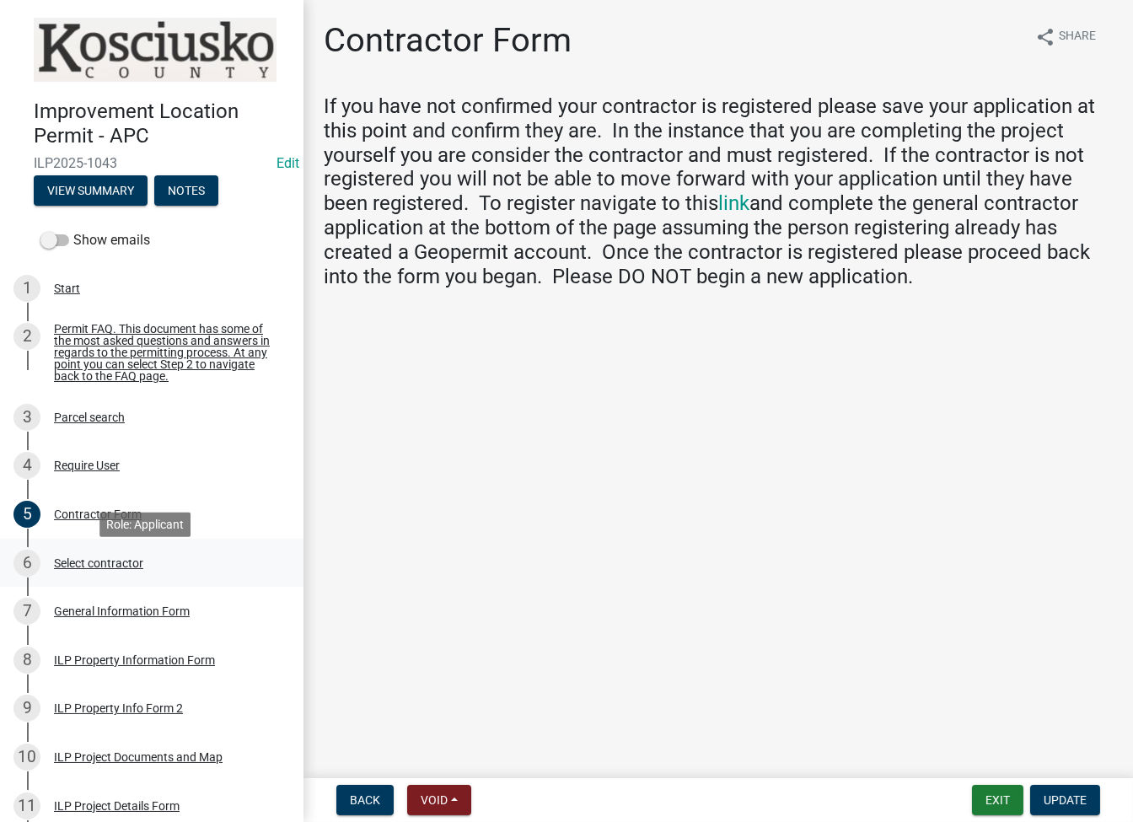
click at [103, 569] on div "Select contractor" at bounding box center [98, 563] width 89 height 12
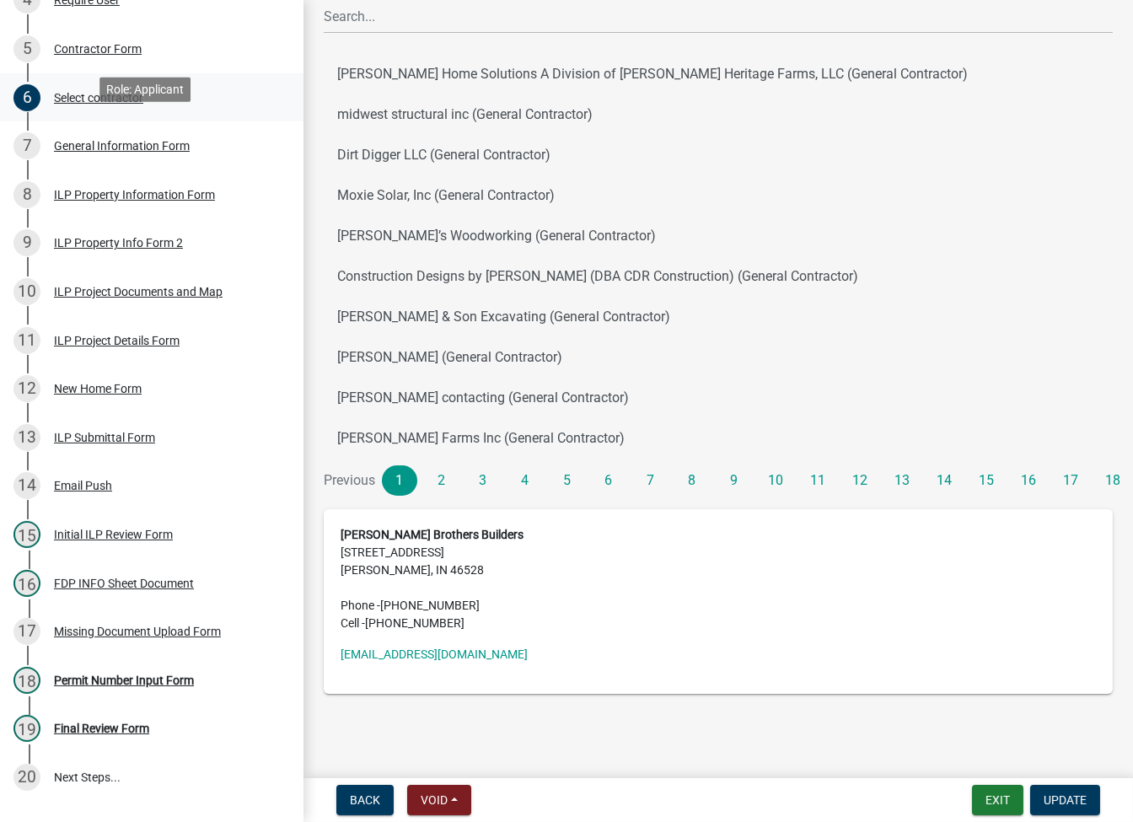
scroll to position [571, 0]
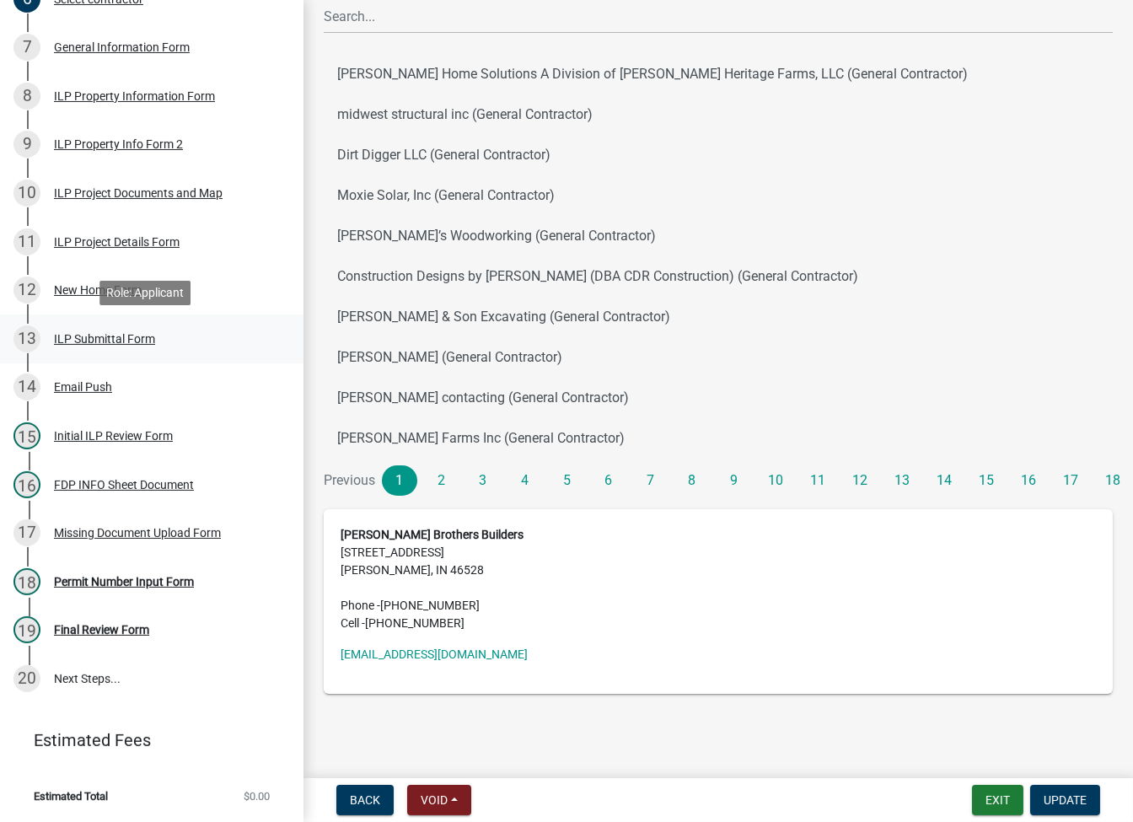
click at [113, 340] on div "ILP Submittal Form" at bounding box center [104, 339] width 101 height 12
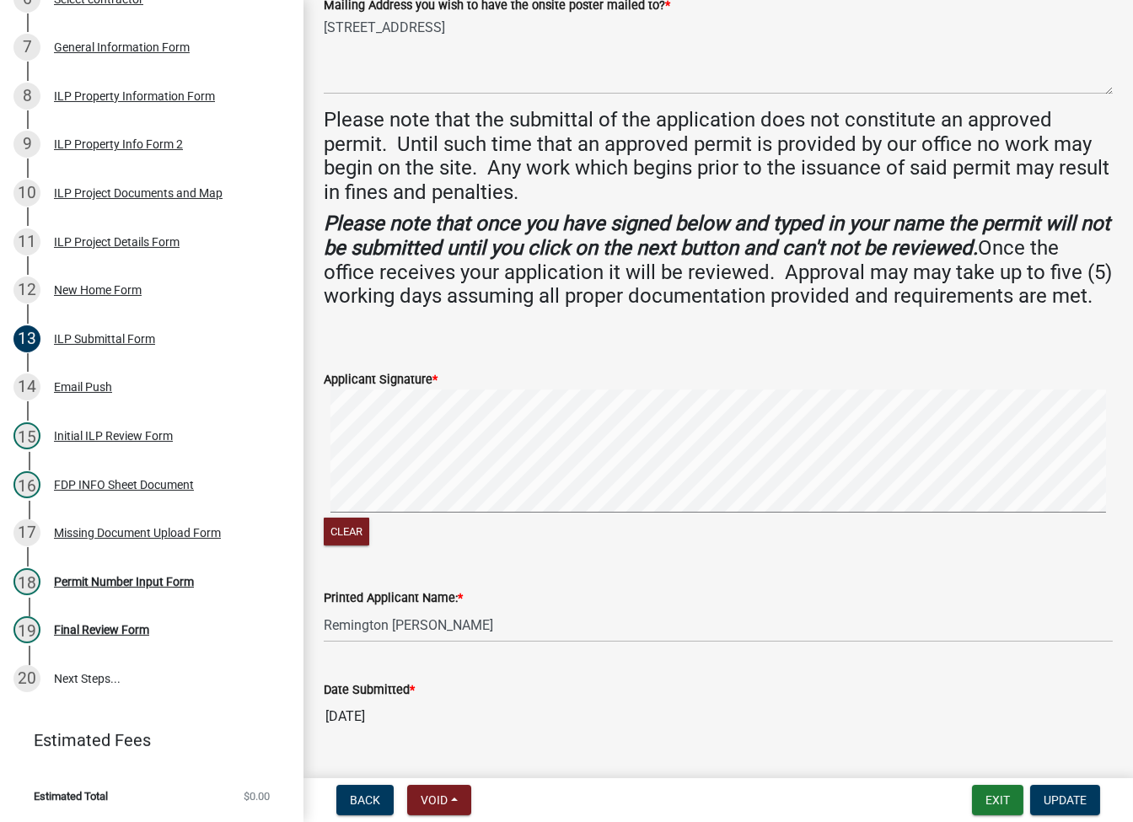
scroll to position [474, 0]
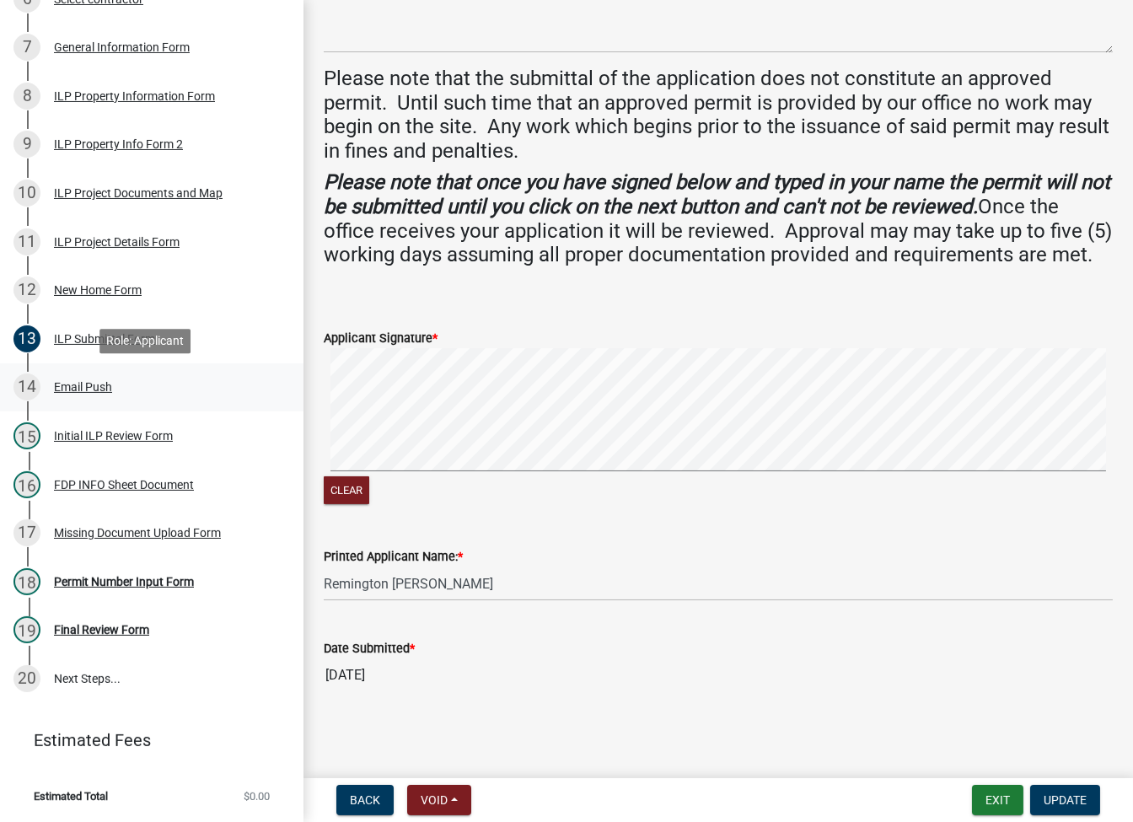
click at [89, 393] on div "Email Push" at bounding box center [83, 387] width 58 height 12
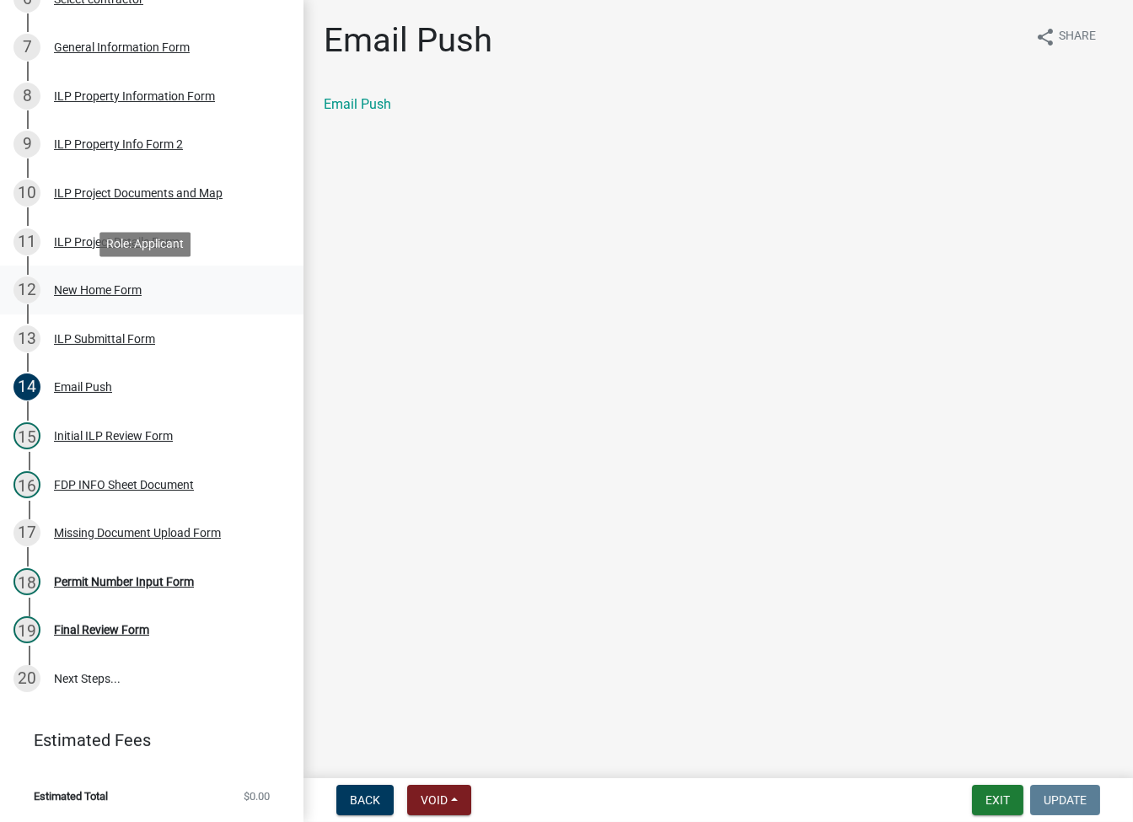
click at [69, 295] on div "New Home Form" at bounding box center [98, 290] width 88 height 12
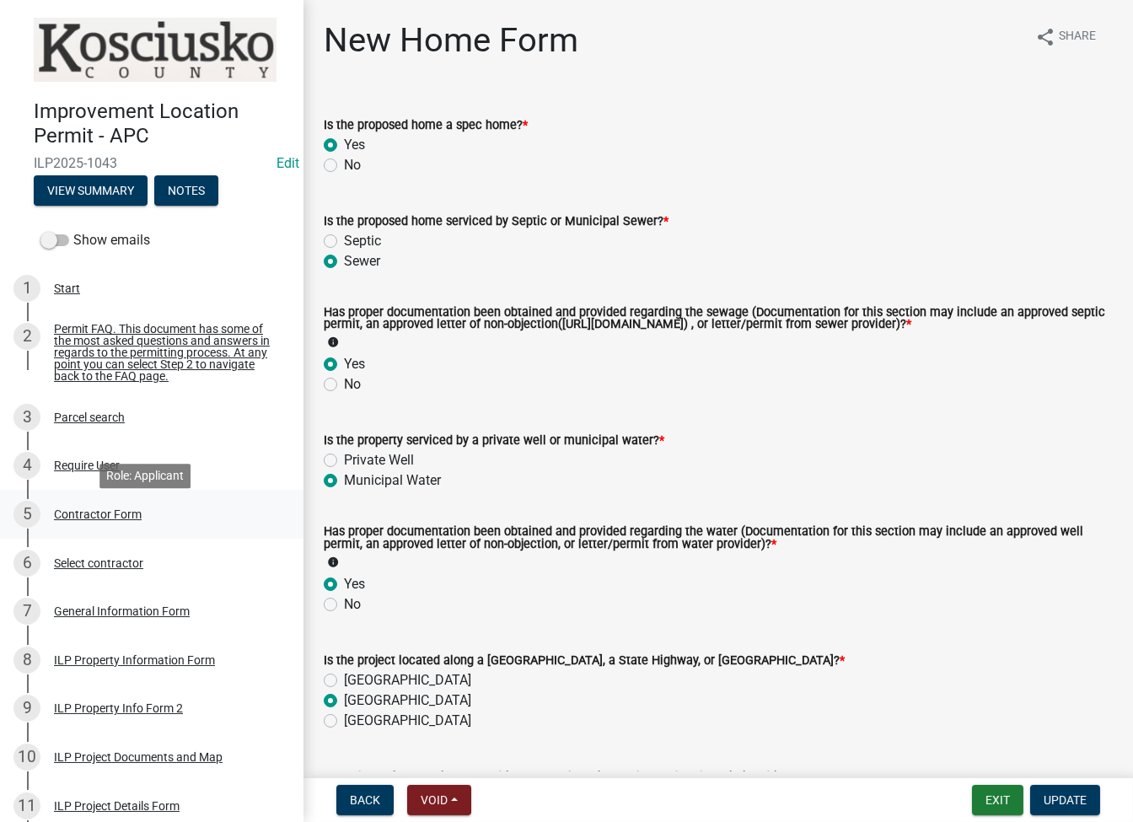
click at [118, 520] on div "Contractor Form" at bounding box center [98, 514] width 88 height 12
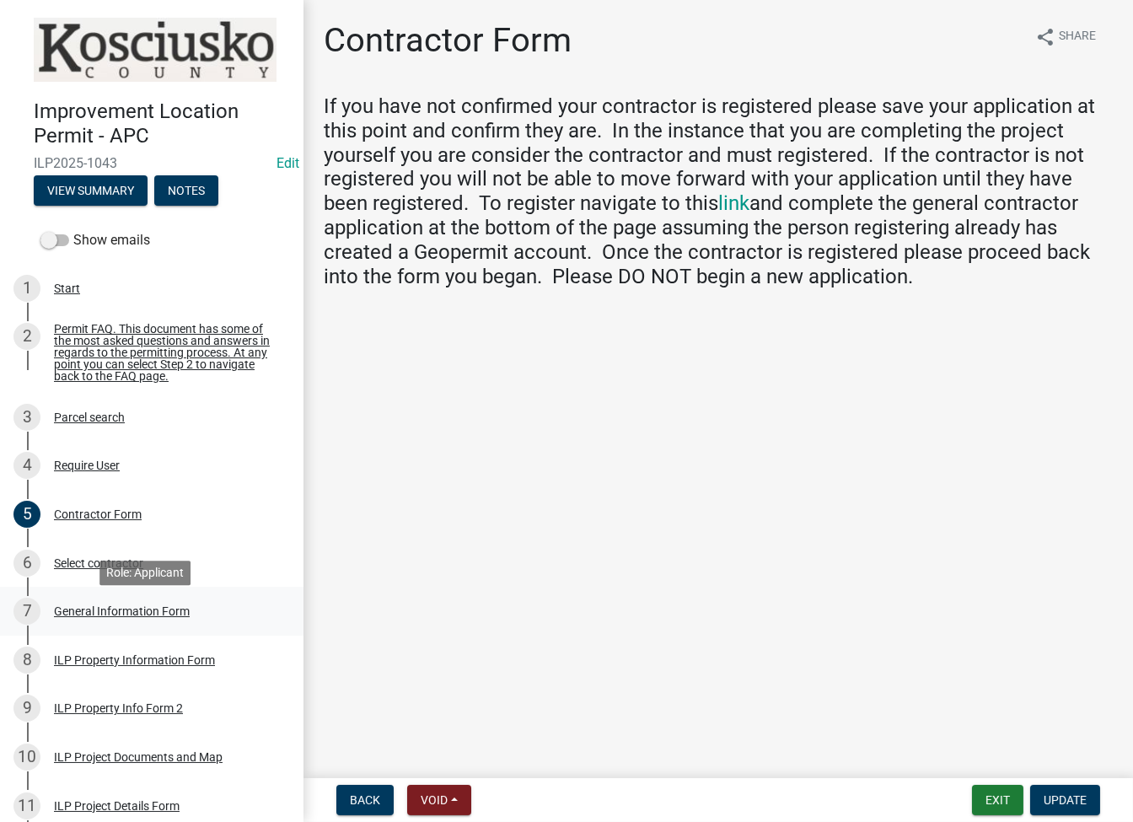
click at [103, 624] on div "7 General Information Form" at bounding box center [144, 611] width 263 height 27
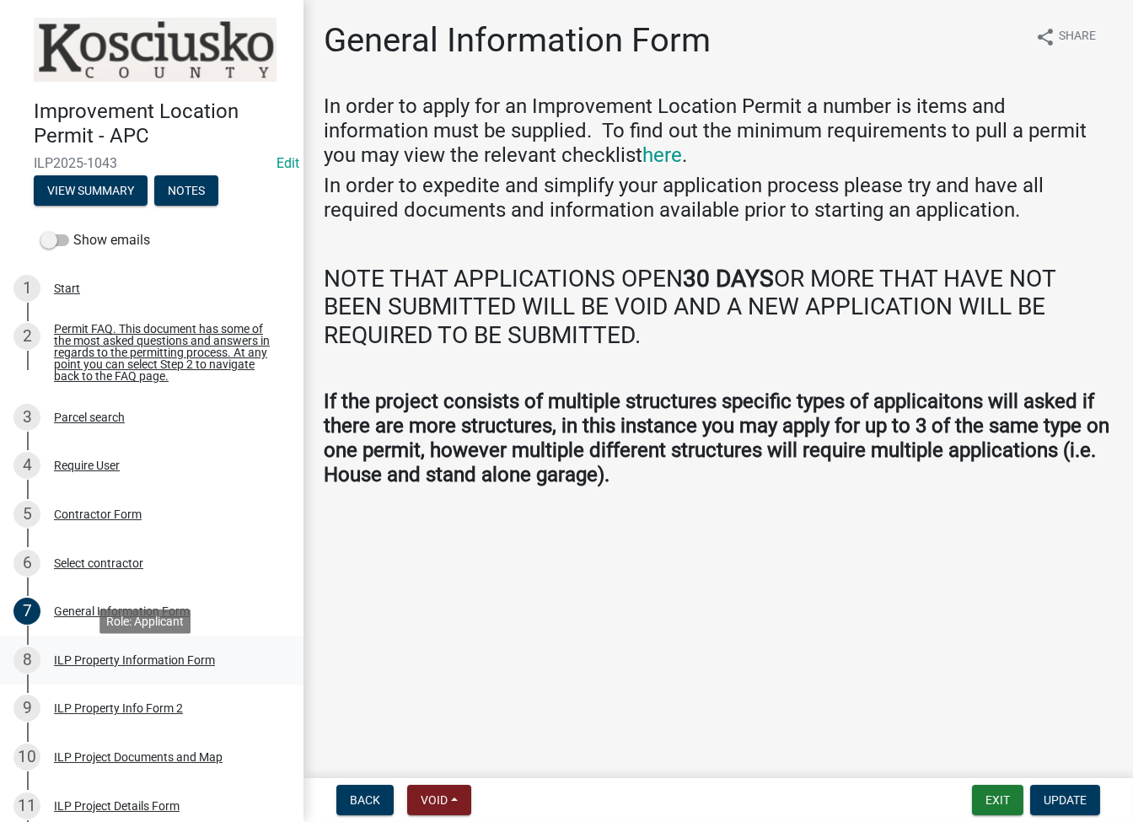
click at [180, 666] on div "ILP Property Information Form" at bounding box center [134, 660] width 161 height 12
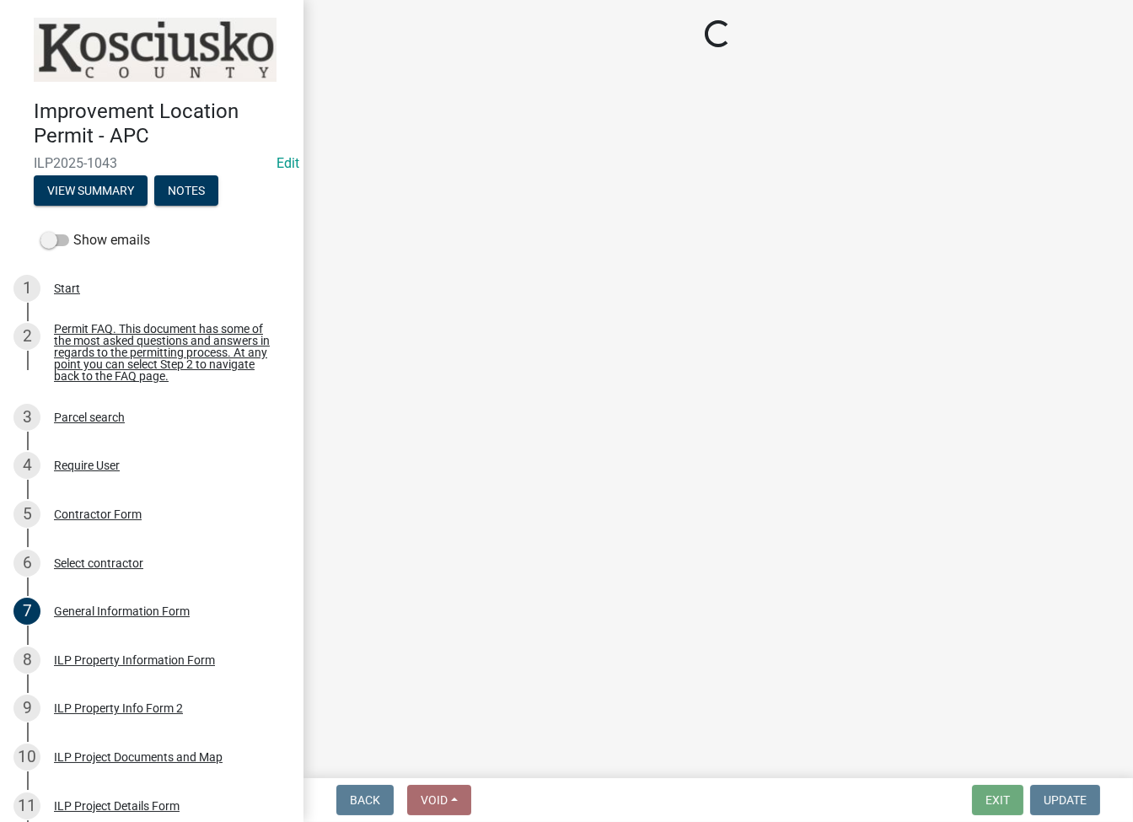
select select "43c67e15-aa71-4662-a612-5084d59379d6"
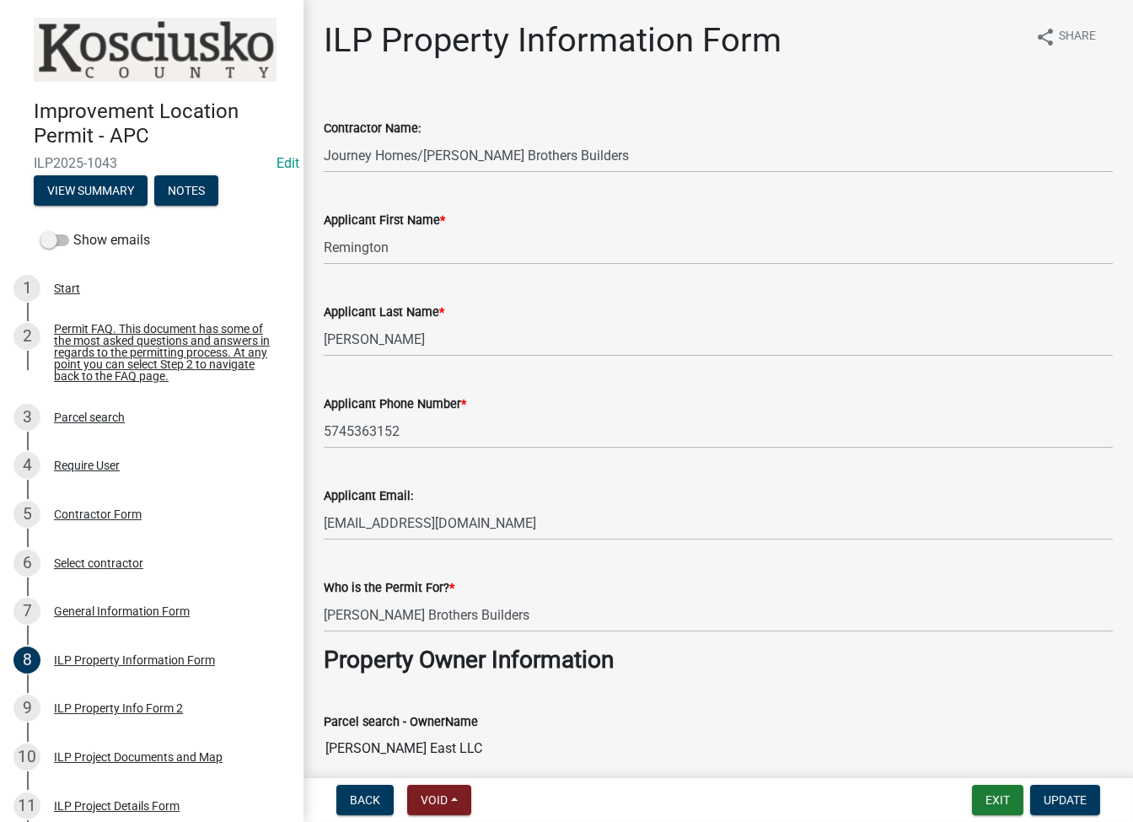
scroll to position [224, 0]
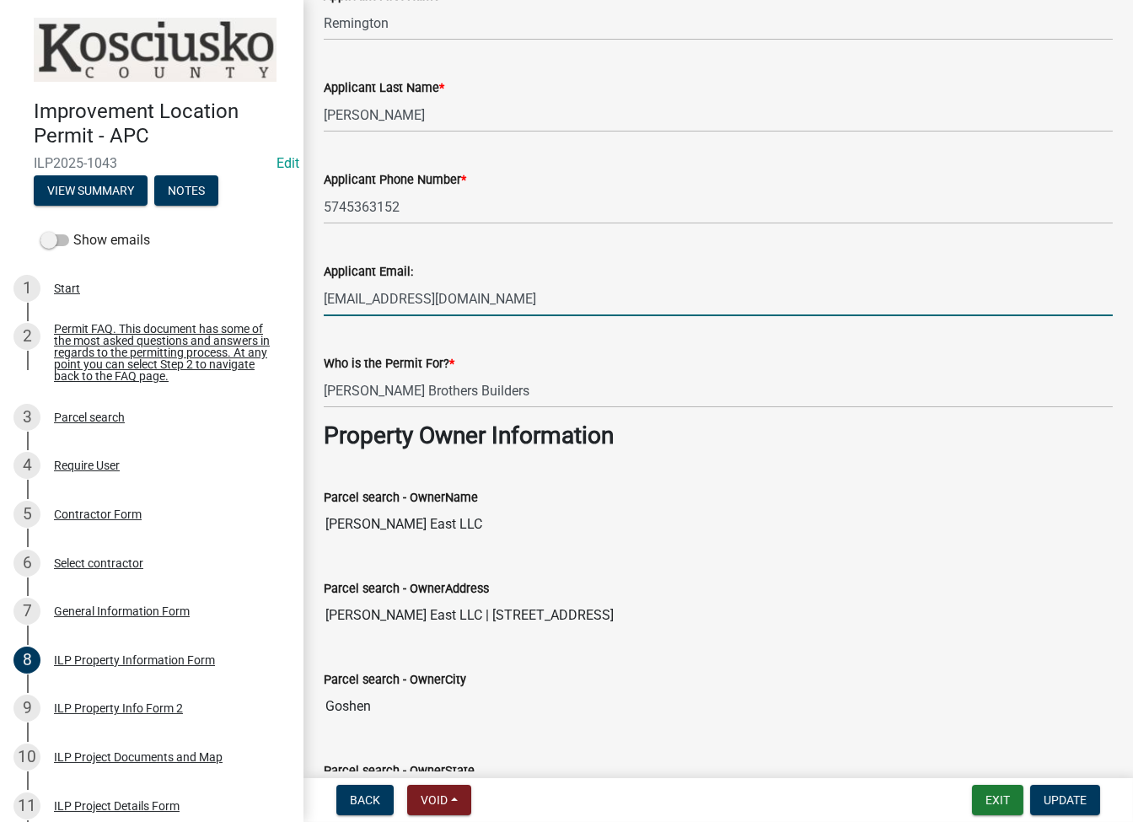
drag, startPoint x: 498, startPoint y: 303, endPoint x: 313, endPoint y: 307, distance: 185.5
click at [313, 307] on div "Applicant Email: remington@millerbb.com" at bounding box center [718, 277] width 814 height 78
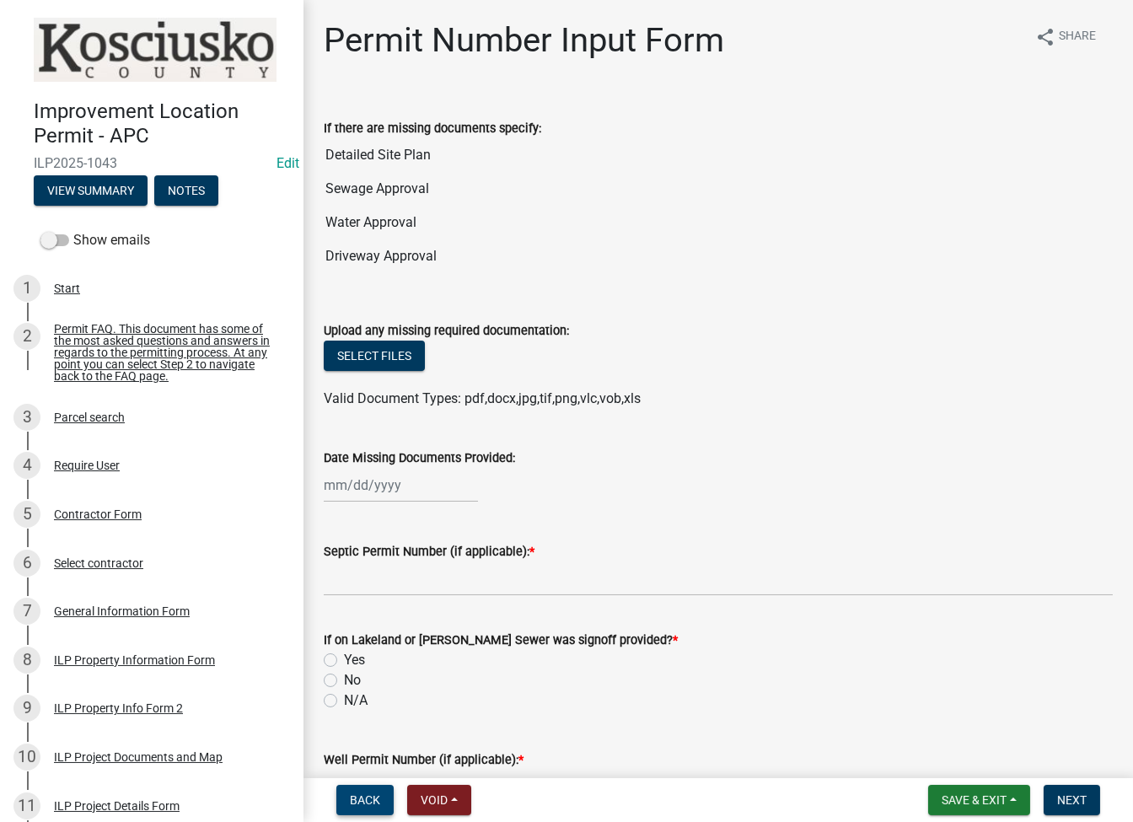
click at [373, 801] on span "Back" at bounding box center [365, 799] width 30 height 13
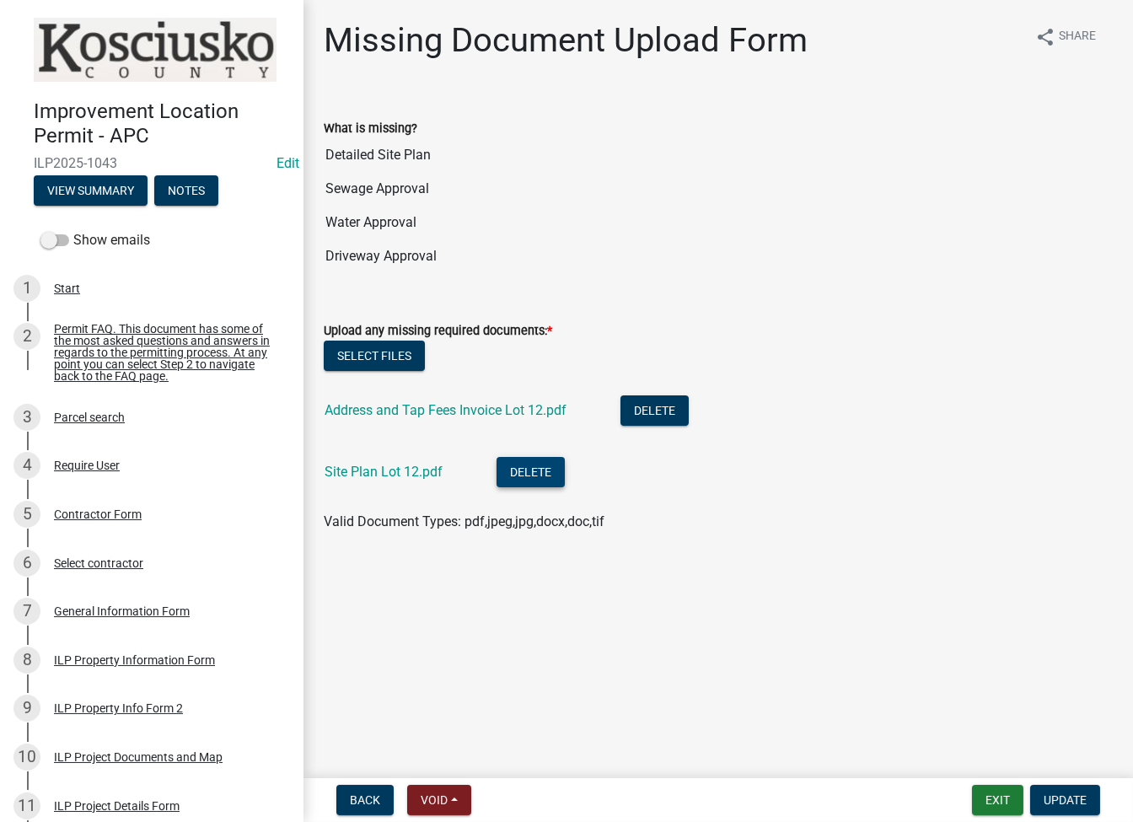
click at [533, 469] on button "Delete" at bounding box center [530, 472] width 68 height 30
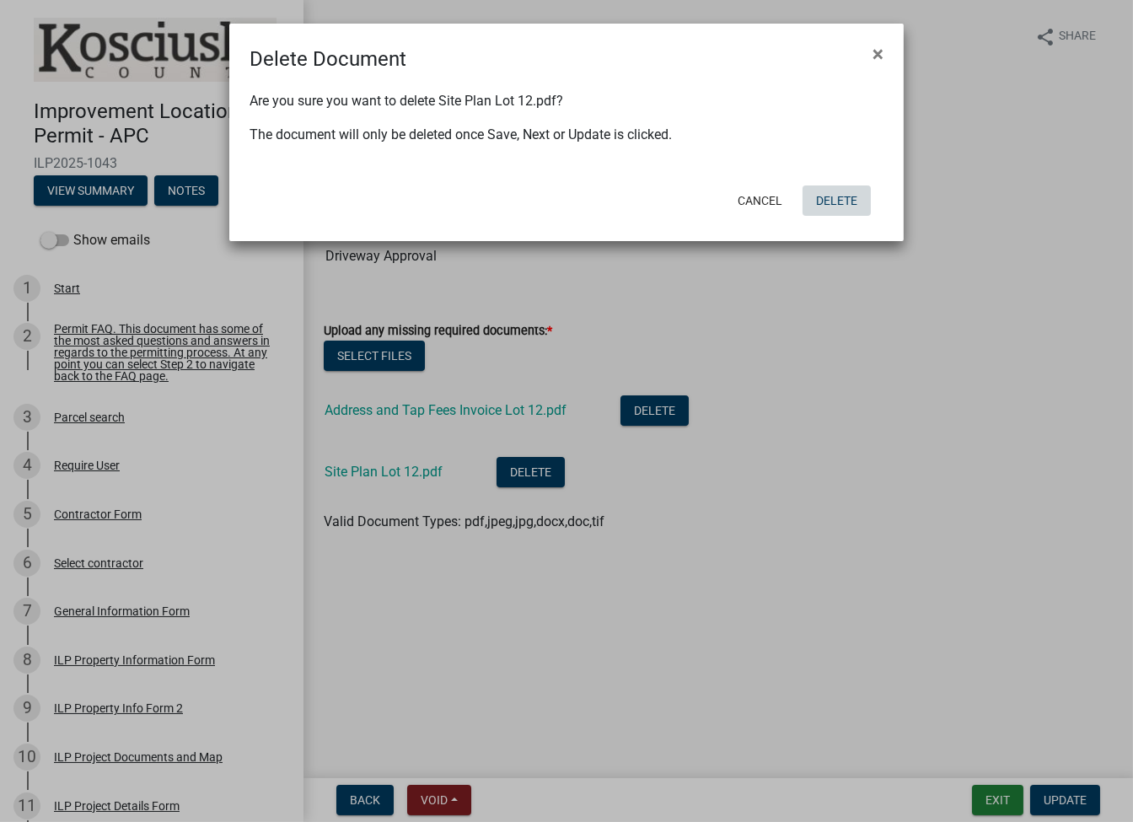
click at [839, 199] on button "Delete" at bounding box center [836, 200] width 68 height 30
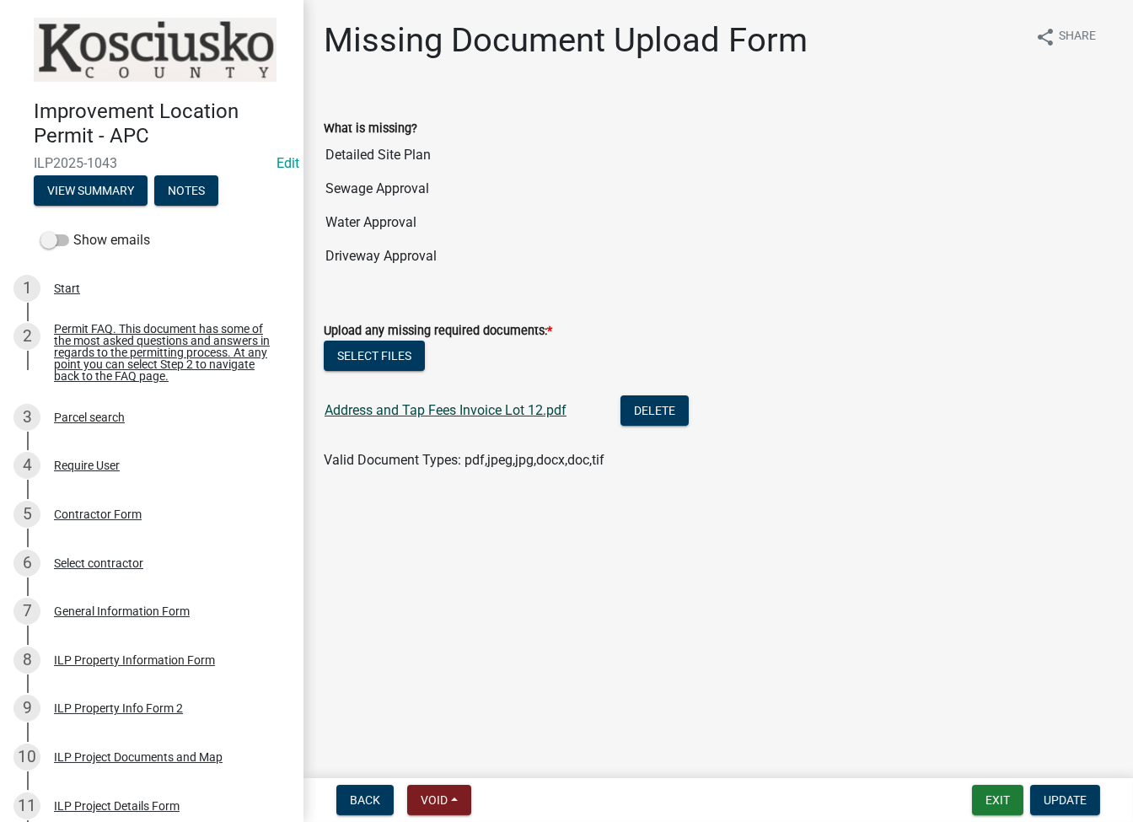
click at [460, 413] on link "Address and Tap Fees Invoice Lot 12.pdf" at bounding box center [445, 410] width 242 height 16
click at [1032, 798] on button "Update" at bounding box center [1065, 800] width 70 height 30
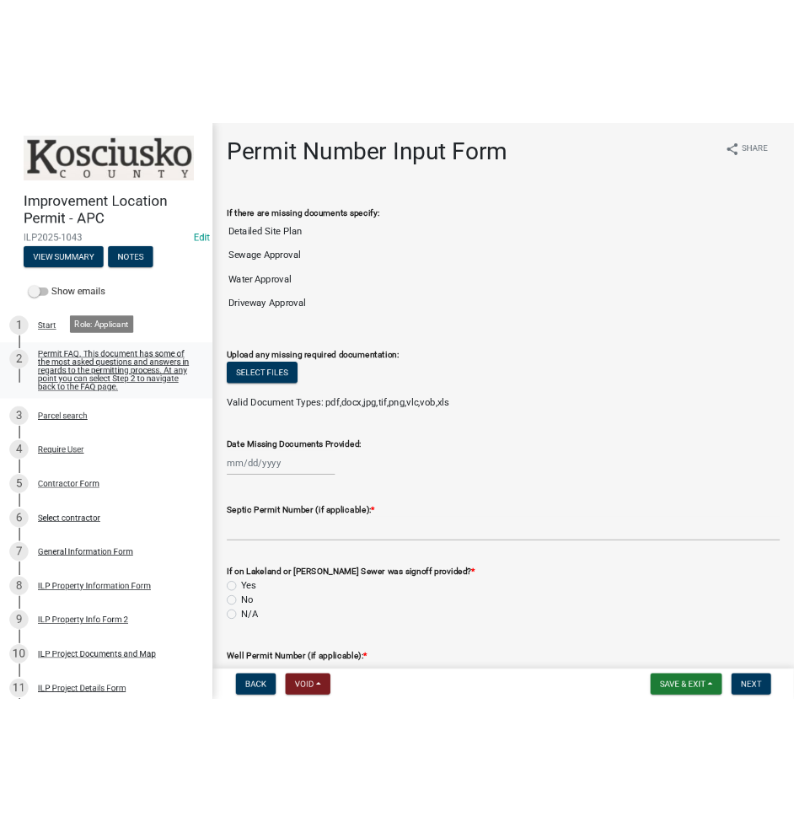
scroll to position [224, 0]
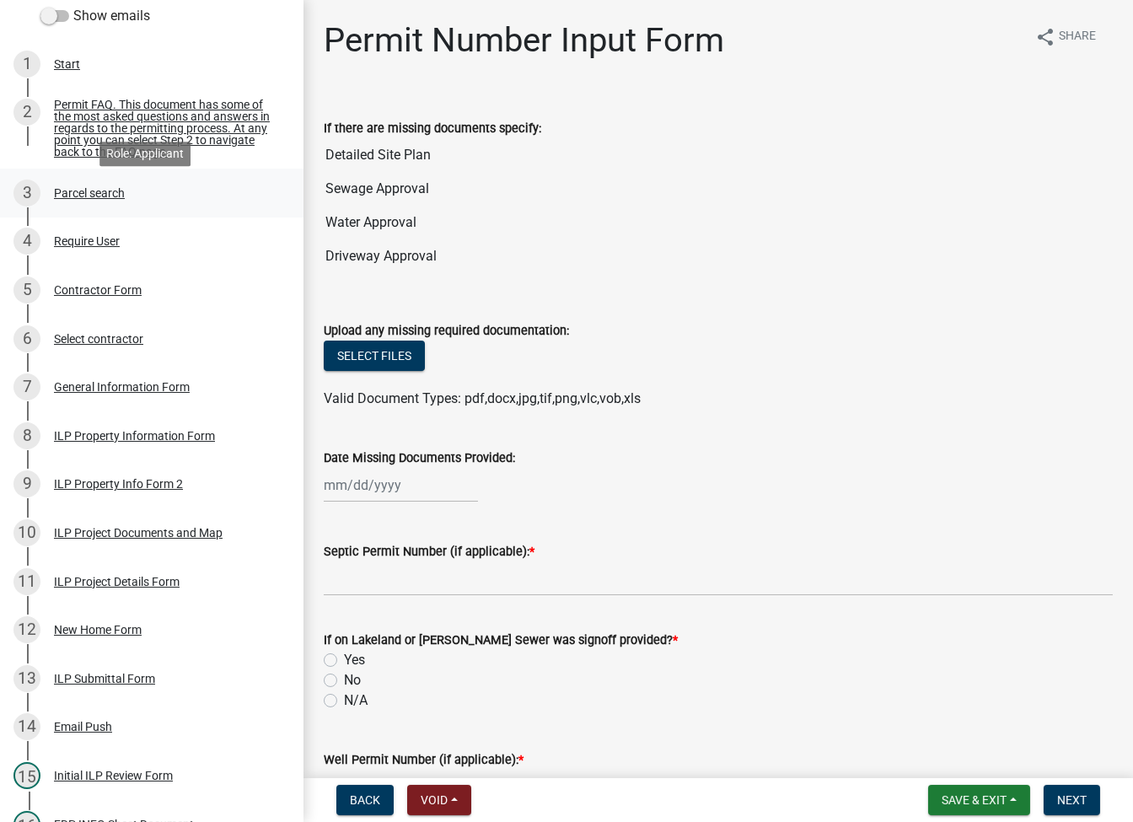
click at [99, 199] on div "Parcel search" at bounding box center [89, 193] width 71 height 12
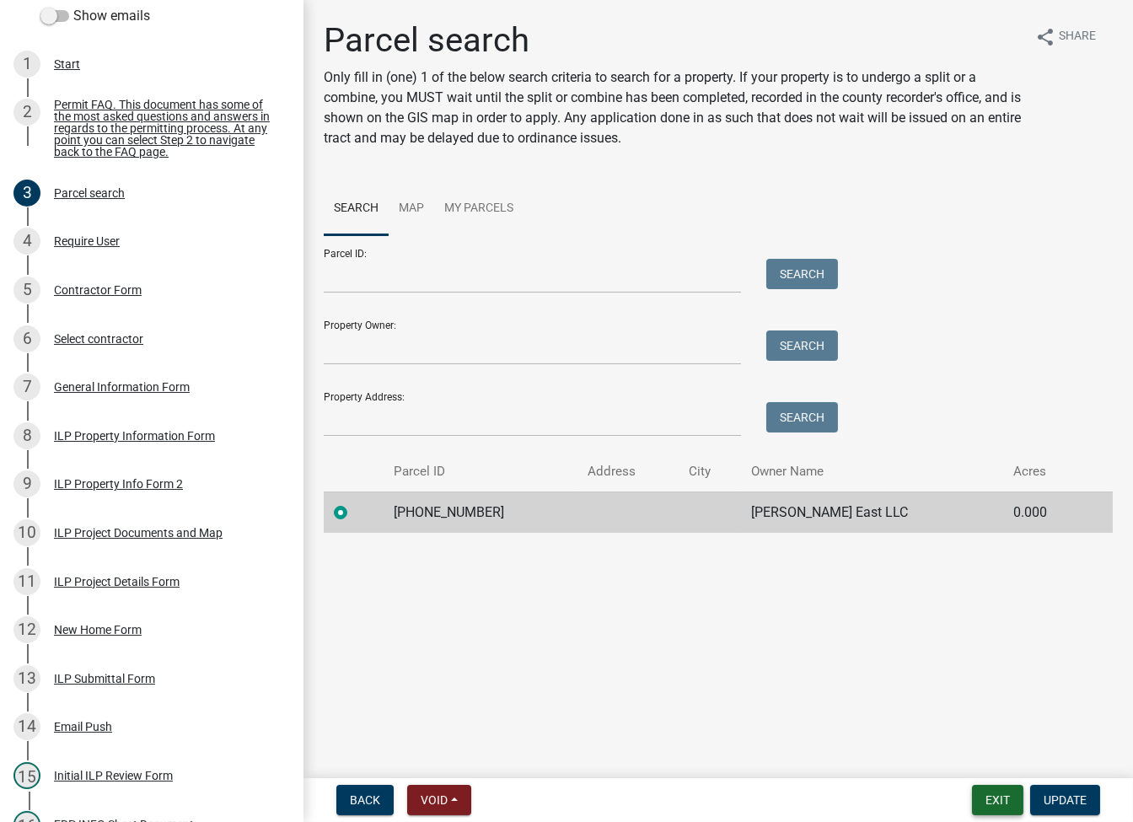
click at [999, 790] on button "Exit" at bounding box center [997, 800] width 51 height 30
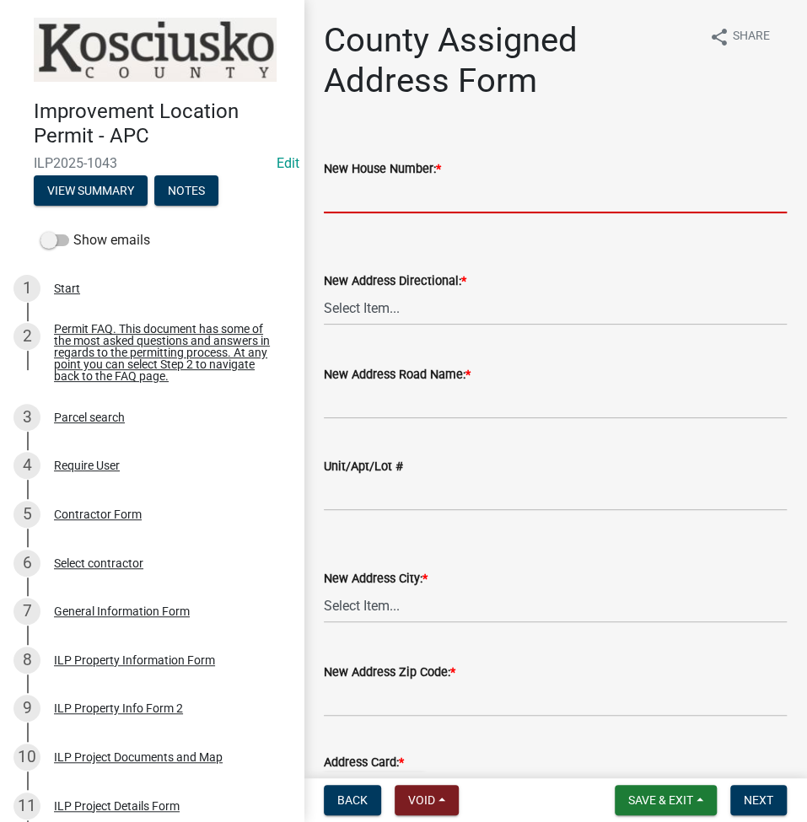
click at [427, 201] on input "New House Number: *" at bounding box center [555, 196] width 463 height 35
type input "420"
select select "57d3dbe1-f48f-4c9f-af6d-6c7a2e9f3087"
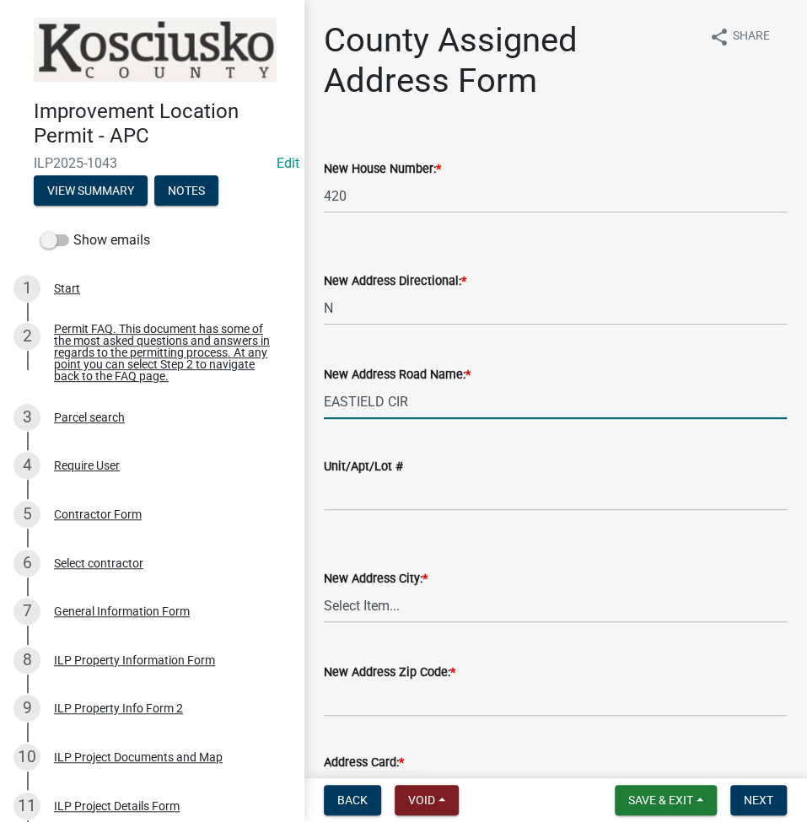
type input "EASTIELD CIR"
select select "1717c36e-2421-4dec-a559-d51822da7c5b"
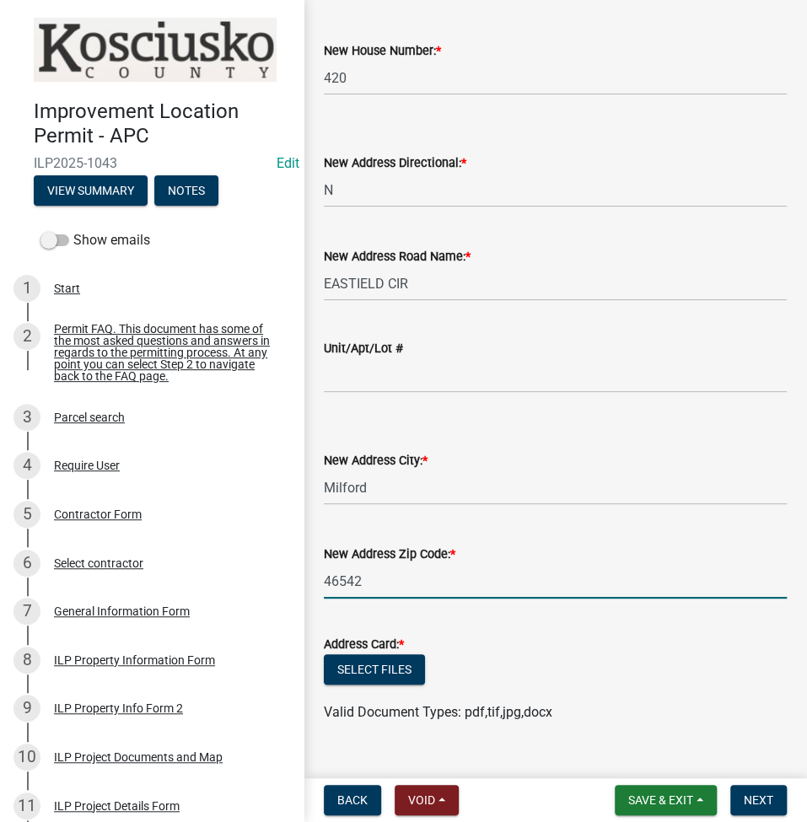
scroll to position [149, 0]
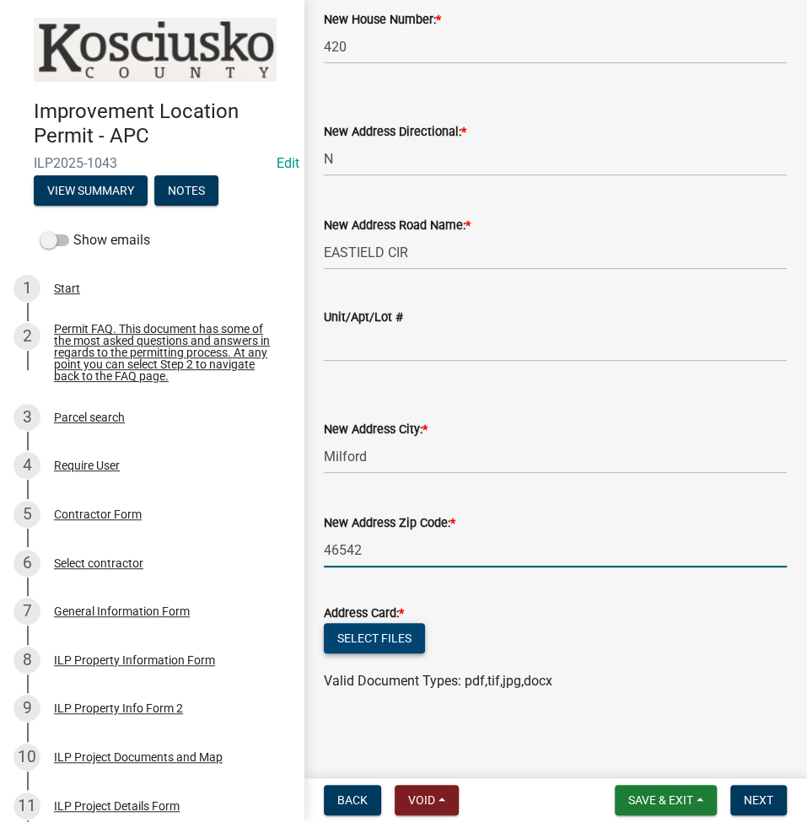
type input "46542"
click at [362, 640] on button "Select files" at bounding box center [374, 638] width 101 height 30
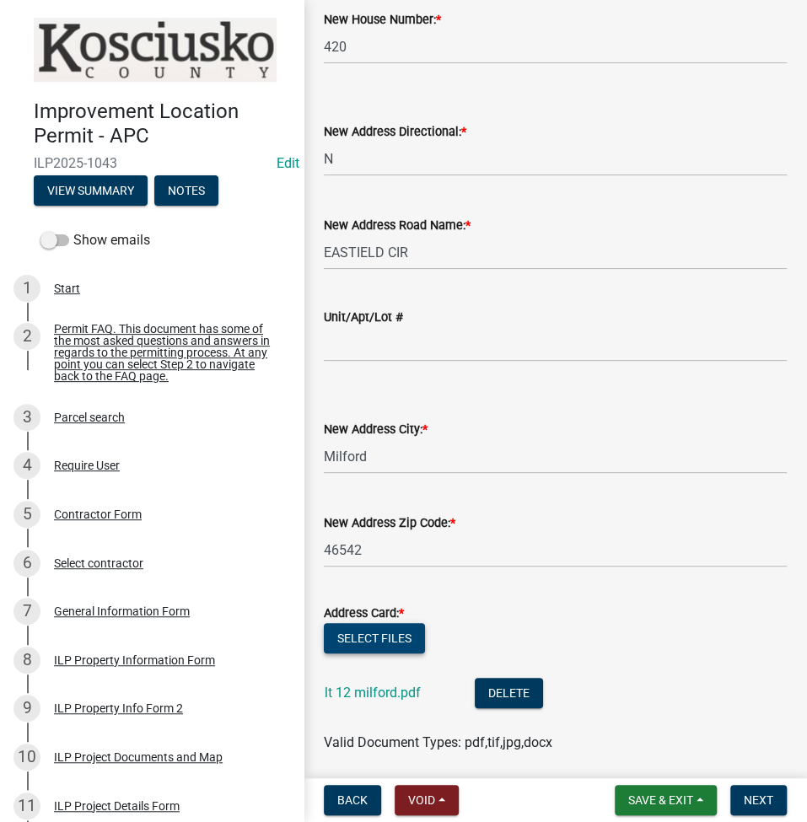
scroll to position [210, 0]
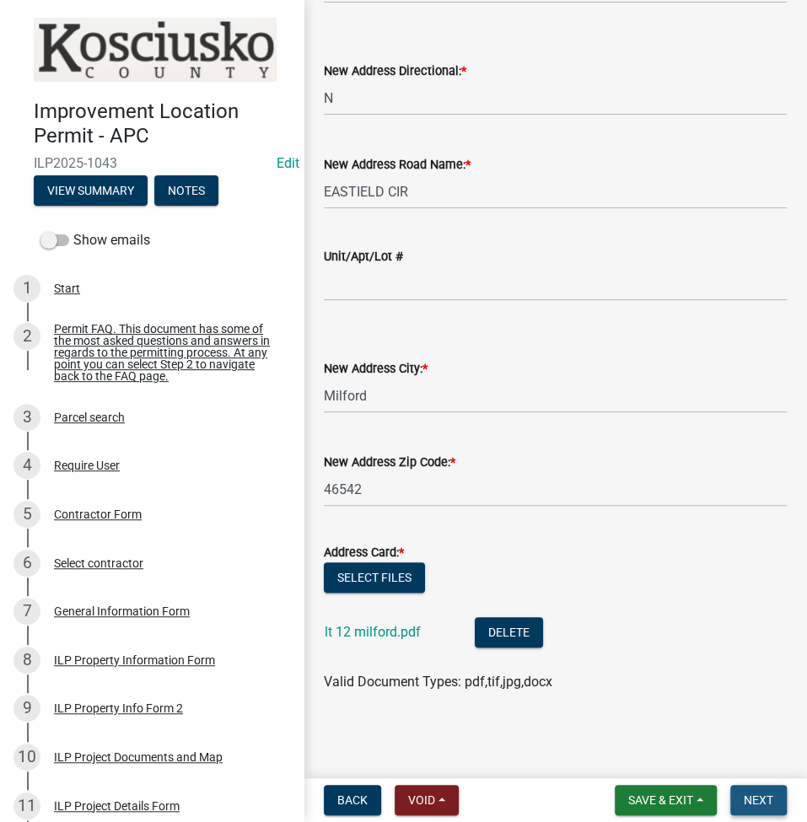
click at [770, 794] on span "Next" at bounding box center [757, 799] width 29 height 13
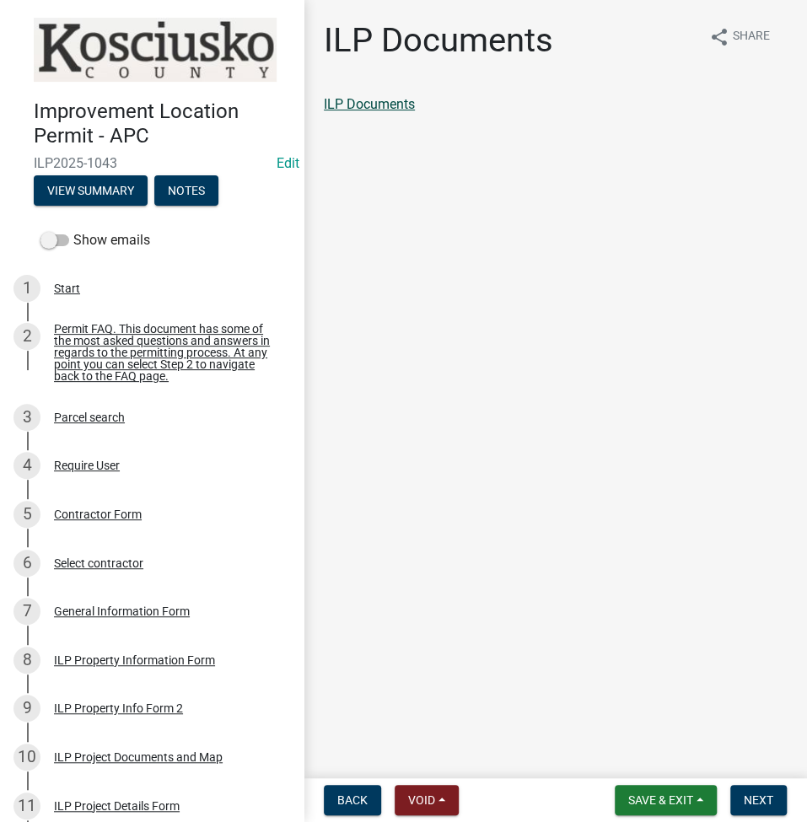
click at [355, 105] on link "ILP Documents" at bounding box center [369, 104] width 91 height 16
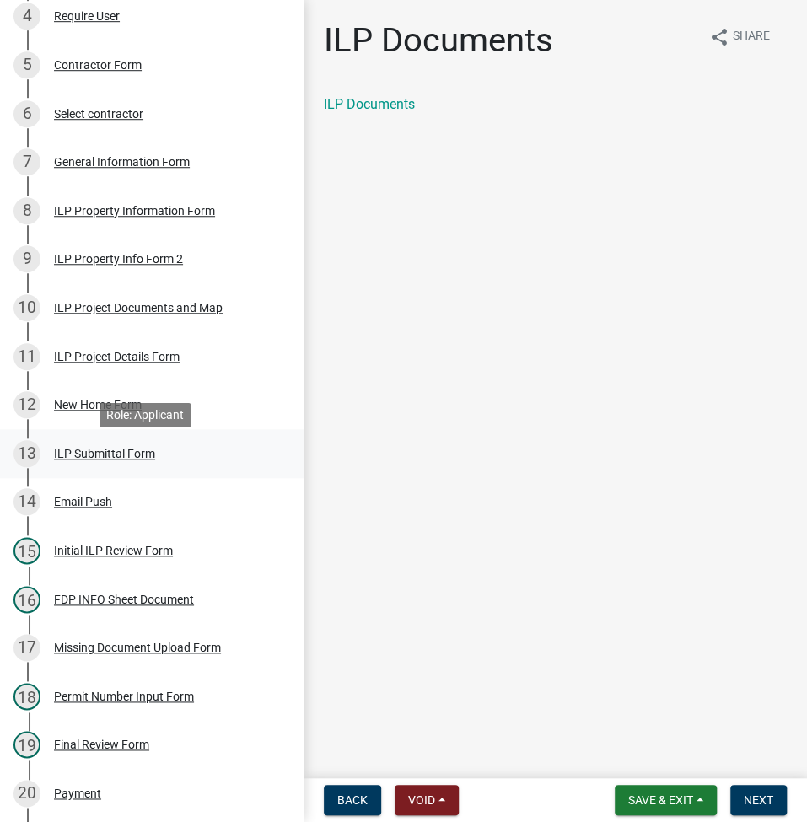
click at [112, 454] on div "ILP Submittal Form" at bounding box center [104, 454] width 101 height 12
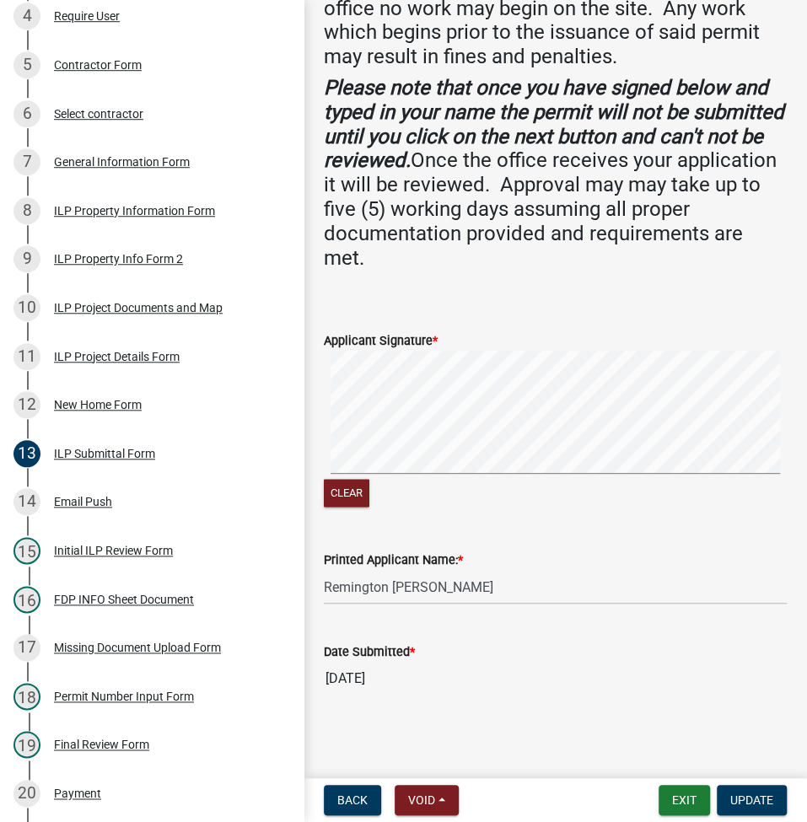
scroll to position [115, 0]
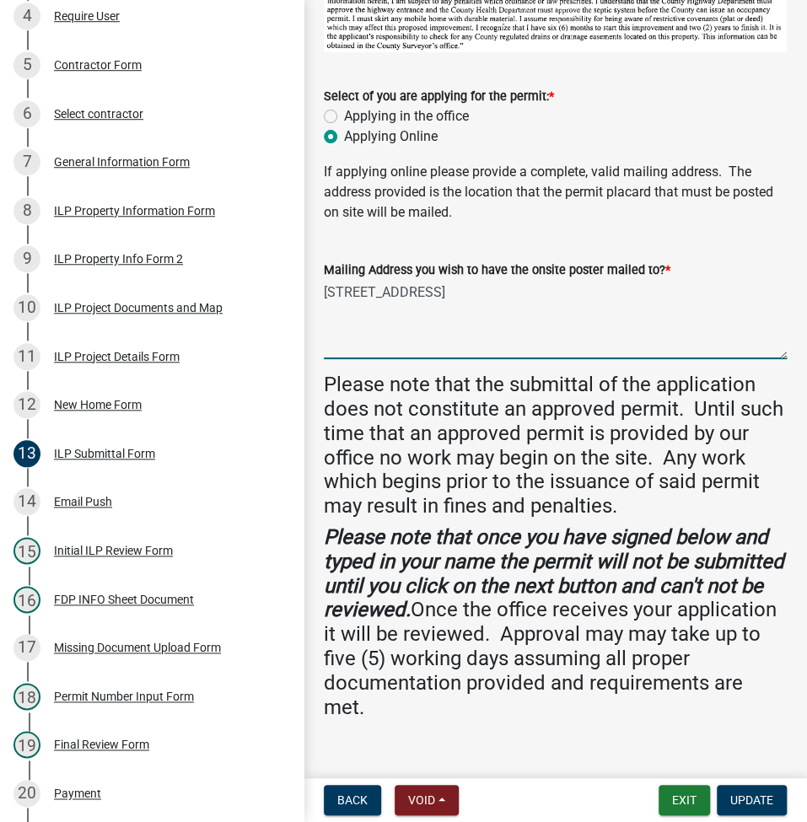
click at [324, 284] on textarea "[STREET_ADDRESS]" at bounding box center [555, 319] width 463 height 79
drag, startPoint x: 324, startPoint y: 289, endPoint x: 501, endPoint y: 297, distance: 177.2
click at [501, 297] on textarea "1819 E Monroe St Goshen, IN 46528" at bounding box center [555, 319] width 463 height 79
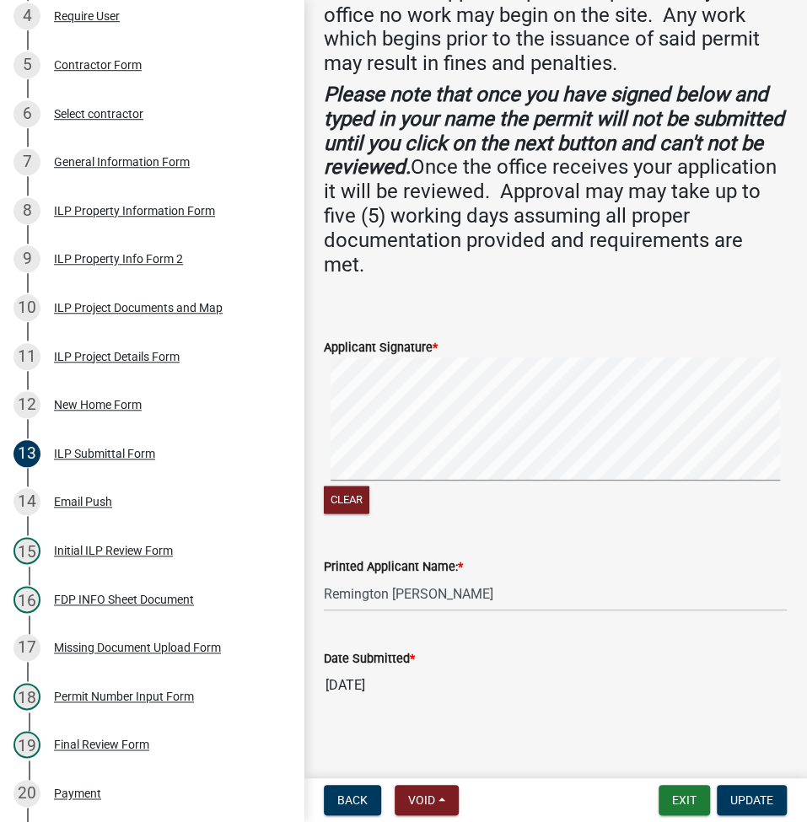
scroll to position [565, 0]
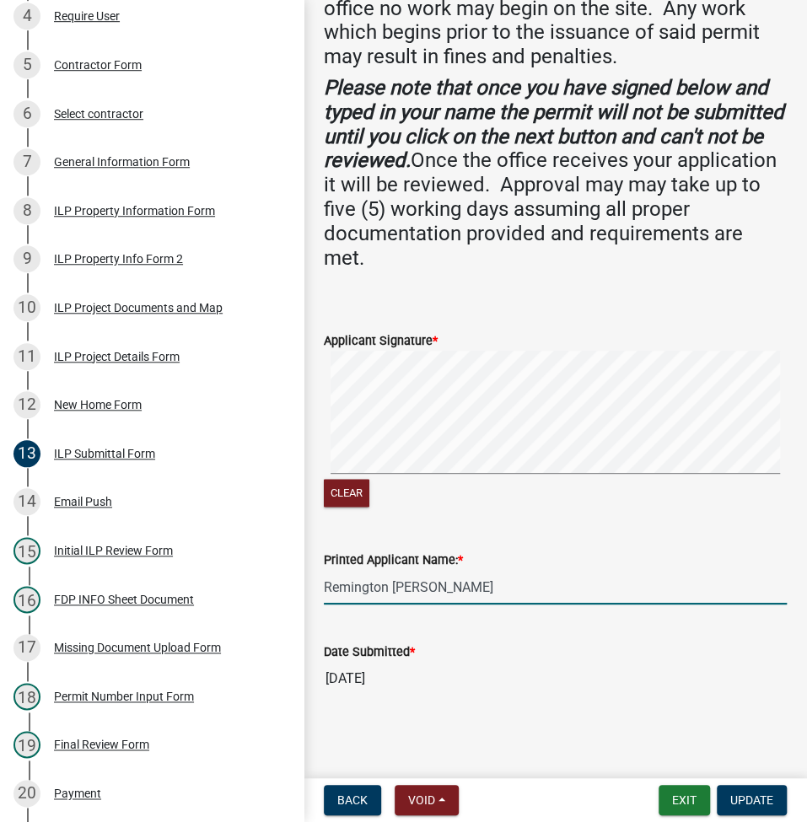
drag, startPoint x: 324, startPoint y: 584, endPoint x: 479, endPoint y: 580, distance: 154.3
click at [479, 580] on input "Remington Troyer" at bounding box center [555, 587] width 463 height 35
click at [113, 120] on div "Select contractor" at bounding box center [98, 114] width 89 height 12
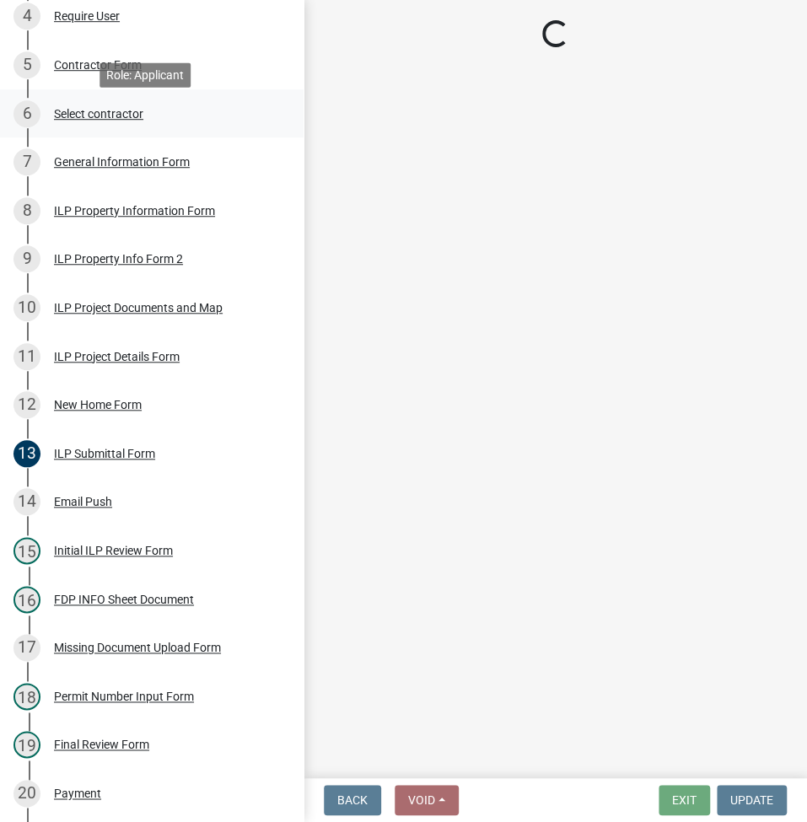
scroll to position [0, 0]
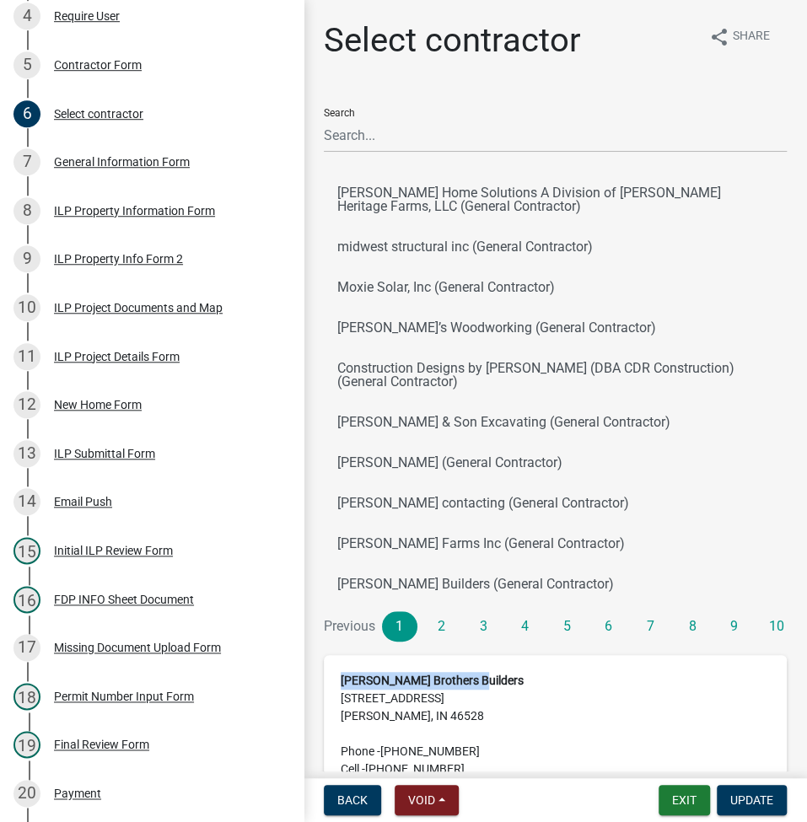
drag, startPoint x: 341, startPoint y: 678, endPoint x: 480, endPoint y: 684, distance: 139.2
click at [480, 684] on address "Miller Brothers Builders 1819 E Monroe St Goshen, IN 46528 Phone - (574) 533-86…" at bounding box center [554, 725] width 429 height 106
copy strong "Miller Brothers Builders"
click at [448, 710] on address "Miller Brothers Builders 1819 E Monroe St Goshen, IN 46528 Phone - (574) 533-86…" at bounding box center [554, 725] width 429 height 106
drag, startPoint x: 436, startPoint y: 715, endPoint x: 335, endPoint y: 673, distance: 109.6
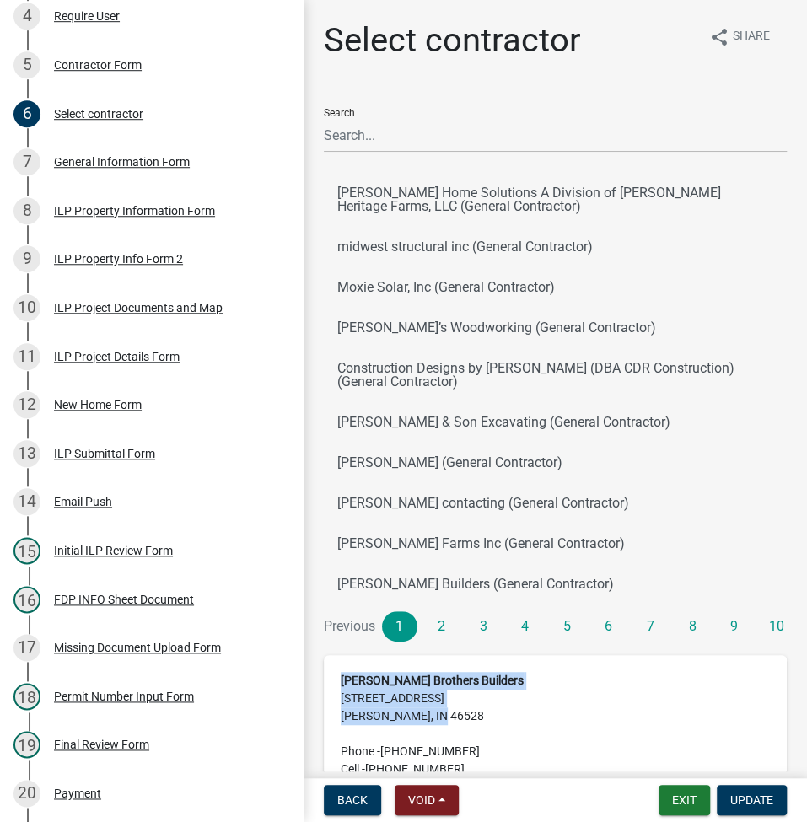
click at [335, 673] on div "Miller Brothers Builders 1819 E Monroe St Goshen, IN 46528 Phone - (574) 533-86…" at bounding box center [555, 747] width 463 height 185
copy address "Miller Brothers Builders 1819 E Monroe St Goshen, IN 46528"
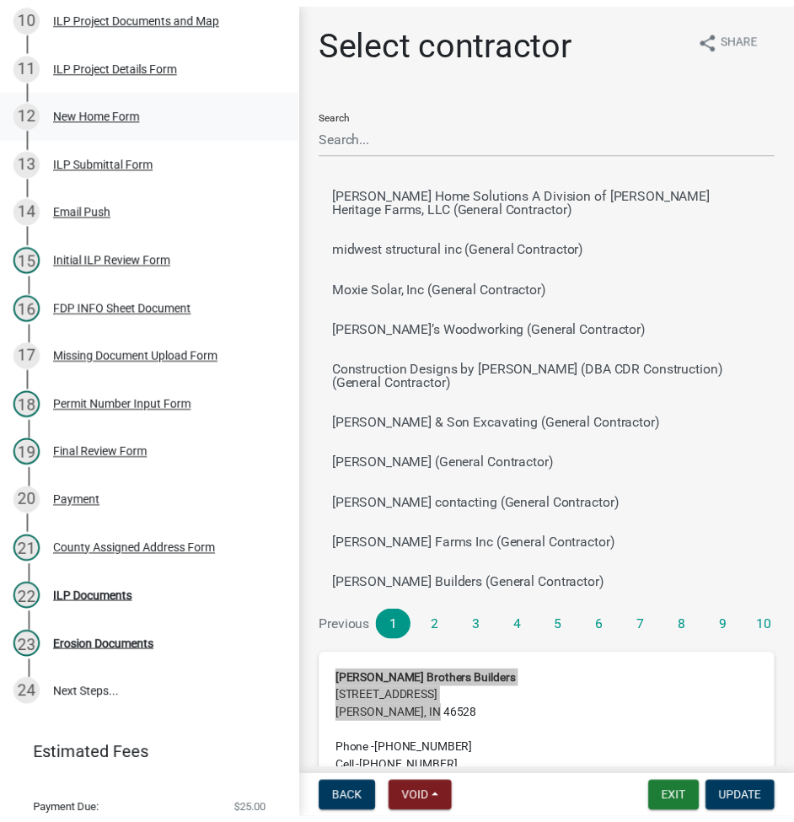
scroll to position [803, 0]
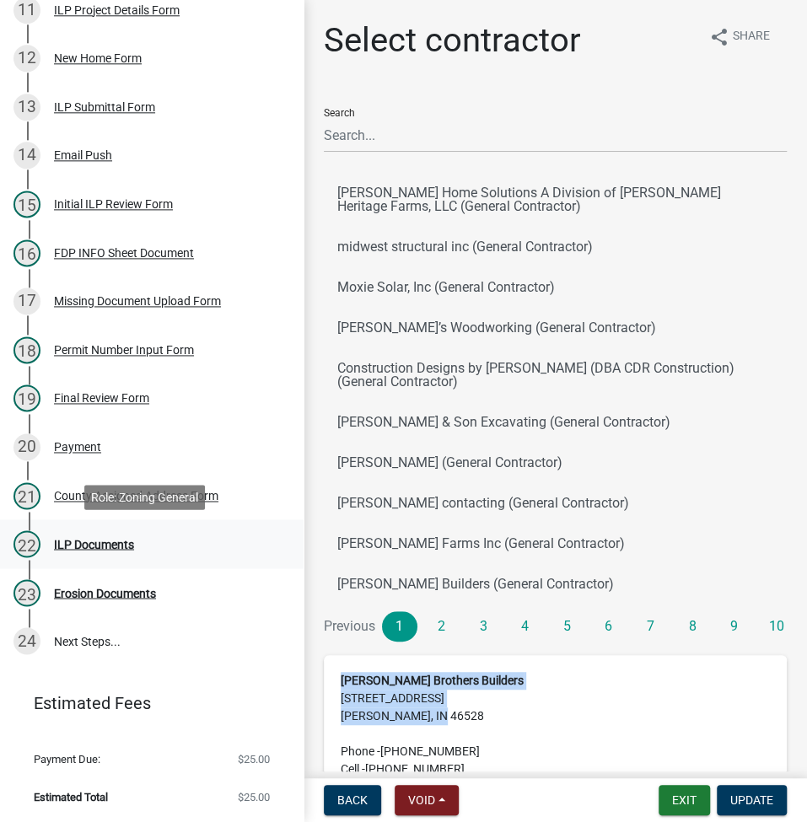
click at [114, 544] on div "ILP Documents" at bounding box center [94, 544] width 80 height 12
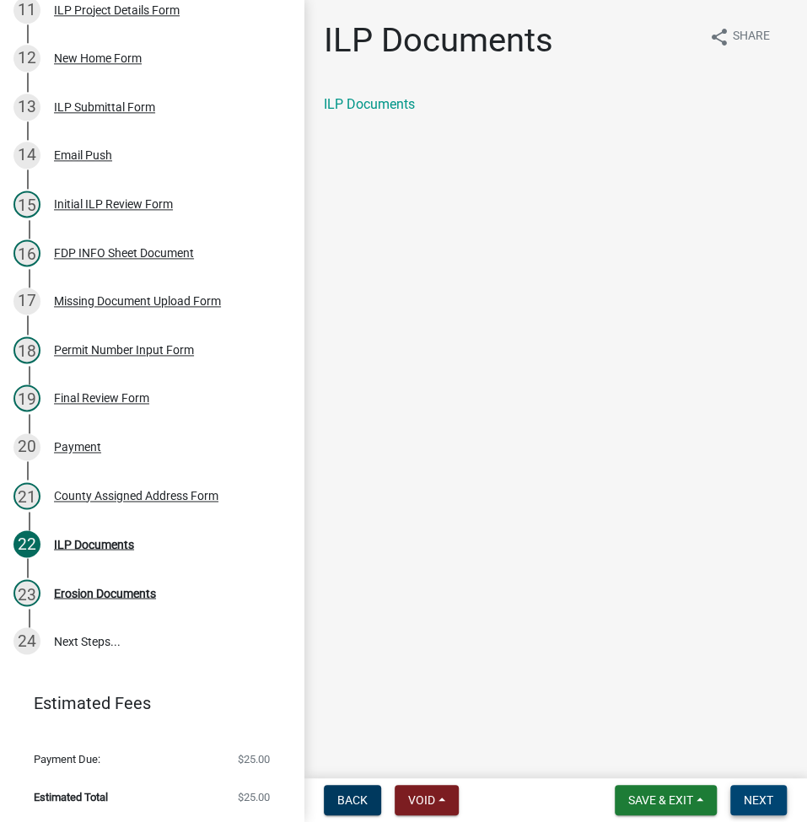
click at [755, 807] on button "Next" at bounding box center [758, 800] width 56 height 30
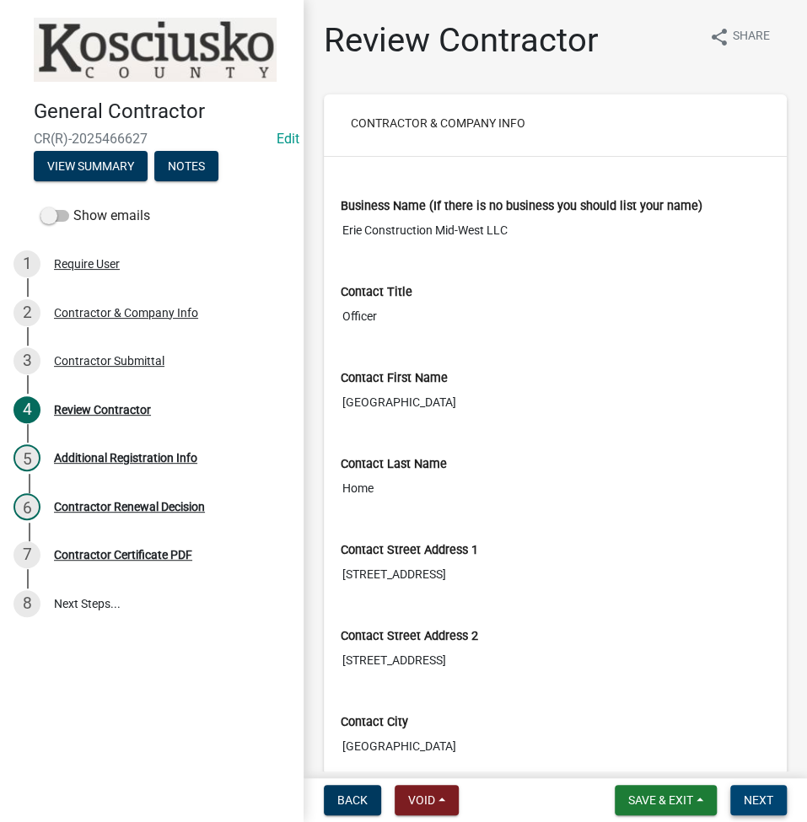
click at [755, 794] on span "Next" at bounding box center [757, 799] width 29 height 13
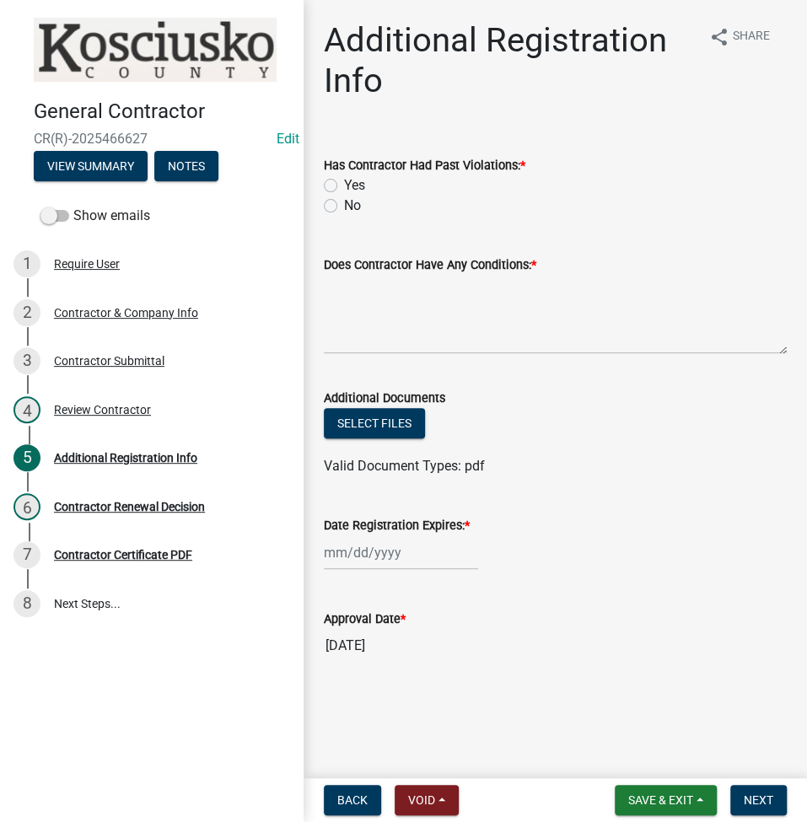
click at [344, 209] on label "No" at bounding box center [352, 206] width 17 height 20
click at [344, 206] on input "No" at bounding box center [349, 201] width 11 height 11
radio input "true"
click at [365, 298] on textarea "Does Contractor Have Any Conditions: *" at bounding box center [555, 314] width 463 height 79
type textarea "NONE"
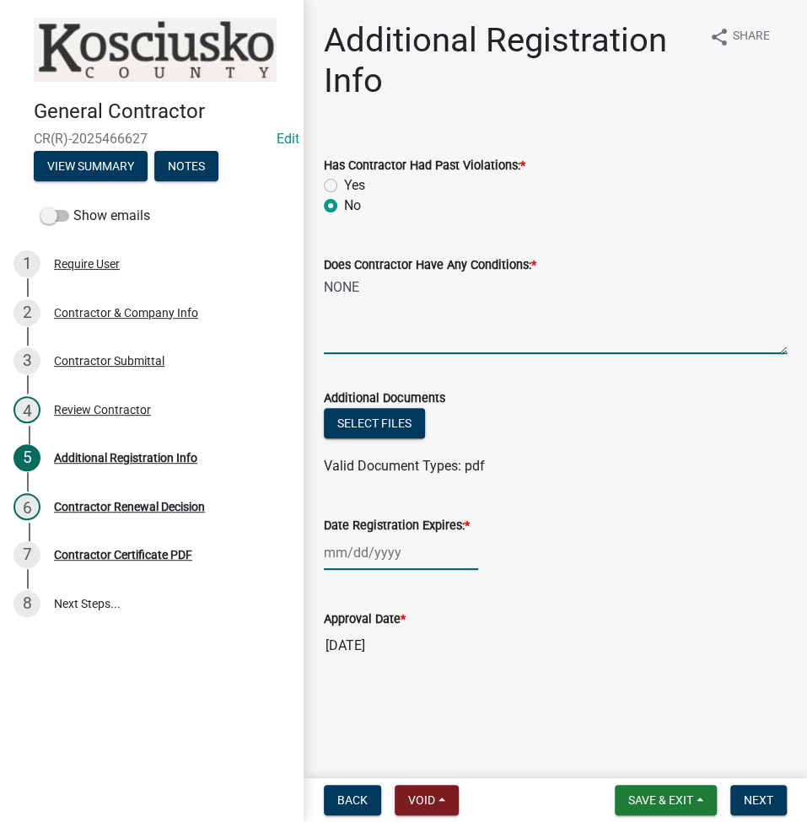
click at [340, 565] on div at bounding box center [401, 552] width 154 height 35
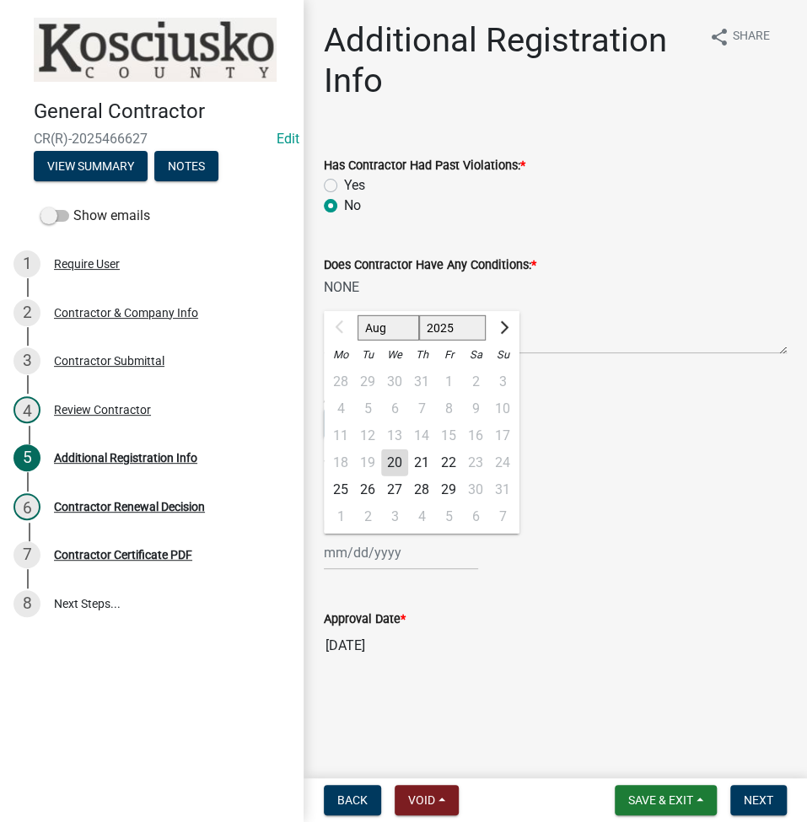
click at [439, 328] on select "2025 2026 2027 2028 2029 2030 2031 2032 2033 2034 2035 2036 2037 2038 2039 2040…" at bounding box center [452, 327] width 67 height 25
select select "2026"
click at [419, 315] on select "2025 2026 2027 2028 2029 2030 2031 2032 2033 2034 2035 2036 2037 2038 2039 2040…" at bounding box center [452, 327] width 67 height 25
click at [415, 456] on div "20" at bounding box center [421, 462] width 27 height 27
type input "[DATE]"
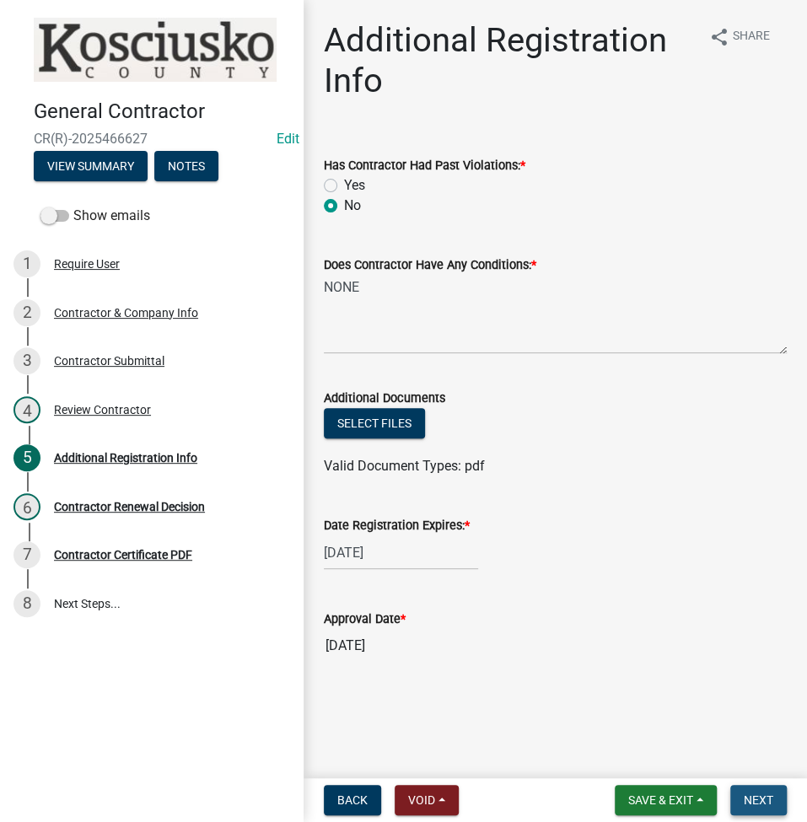
click at [769, 802] on span "Next" at bounding box center [757, 799] width 29 height 13
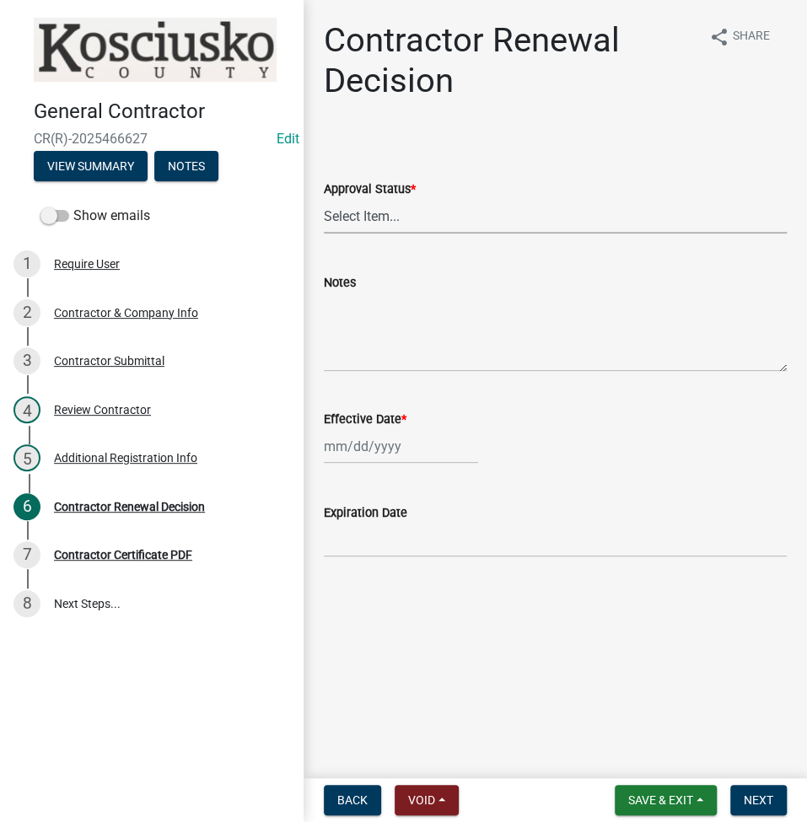
click at [400, 221] on select "Select Item... Approved Denied" at bounding box center [555, 216] width 463 height 35
click at [324, 199] on select "Select Item... Approved Denied" at bounding box center [555, 216] width 463 height 35
select select "30db8998-795d-4bbe-8e49-f1ade8865815"
click at [361, 444] on div at bounding box center [401, 446] width 154 height 35
select select "8"
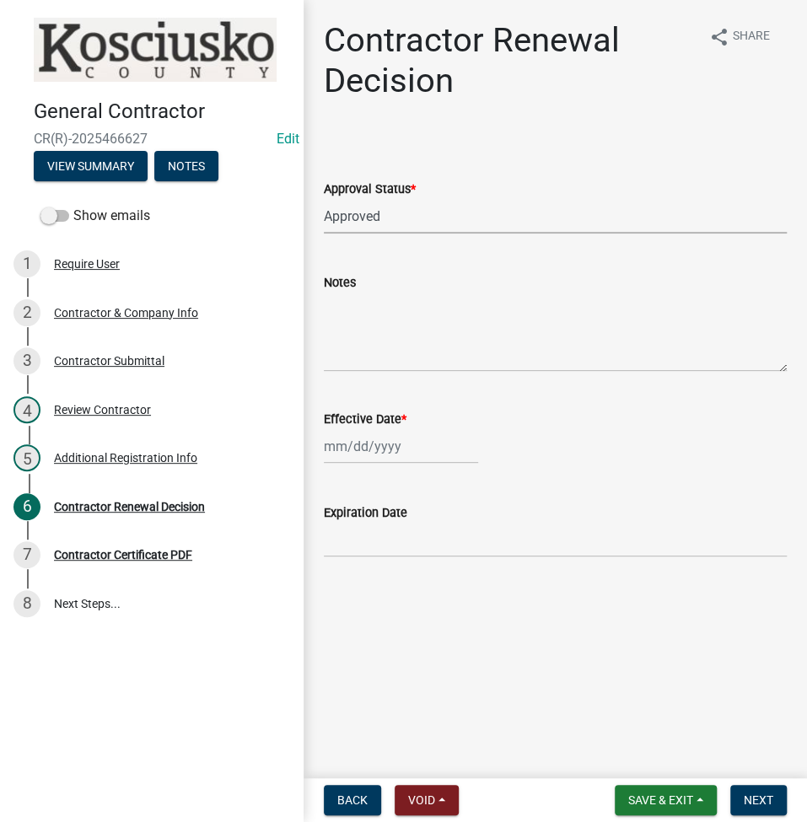
select select "2025"
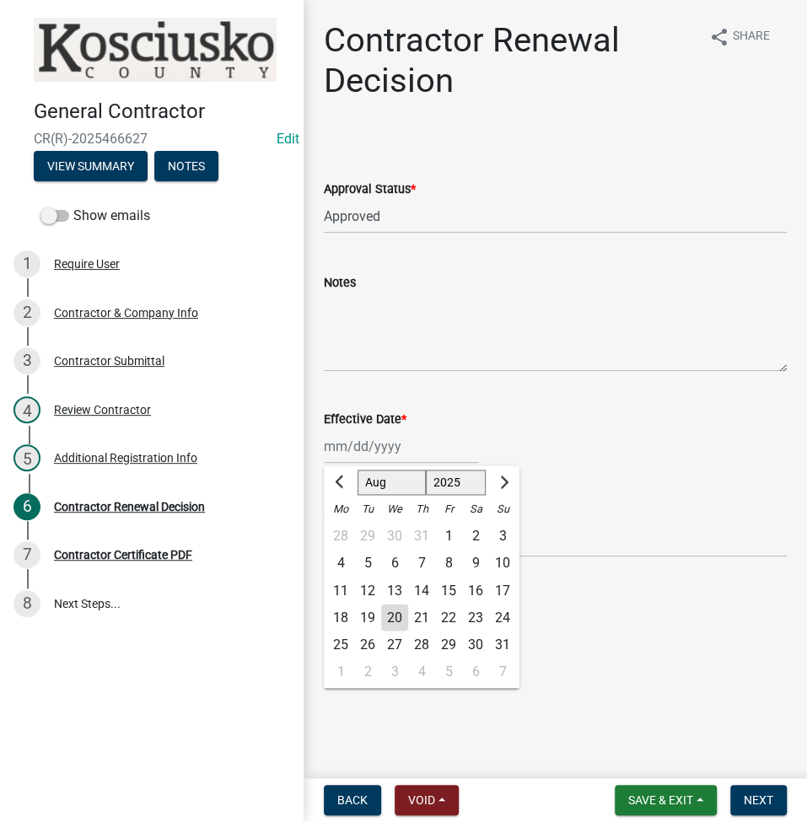
click at [389, 608] on div "20" at bounding box center [394, 616] width 27 height 27
type input "[DATE]"
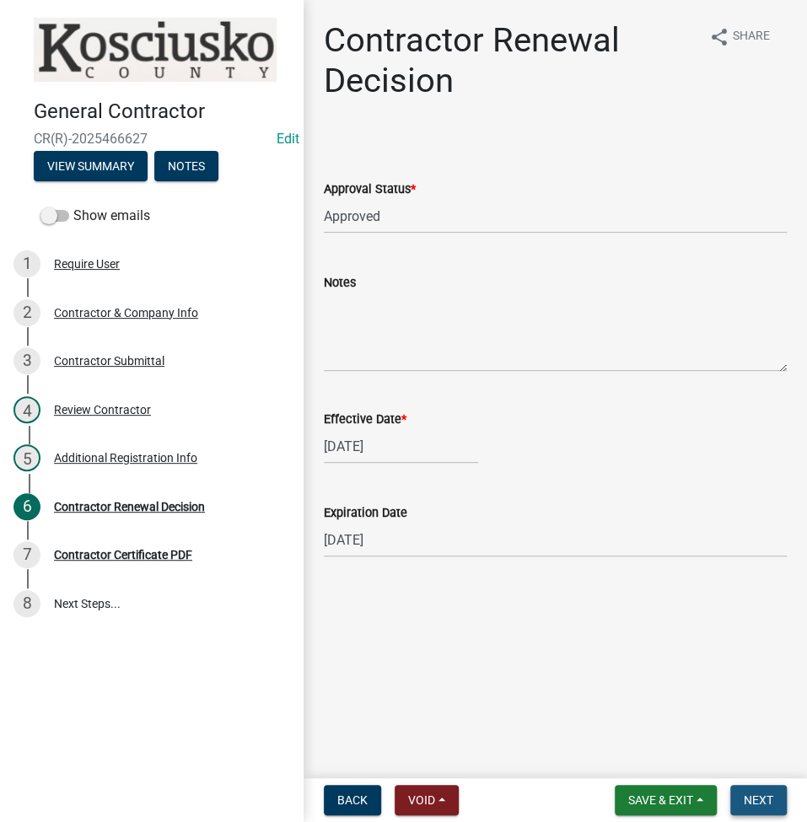
click at [774, 786] on button "Next" at bounding box center [758, 800] width 56 height 30
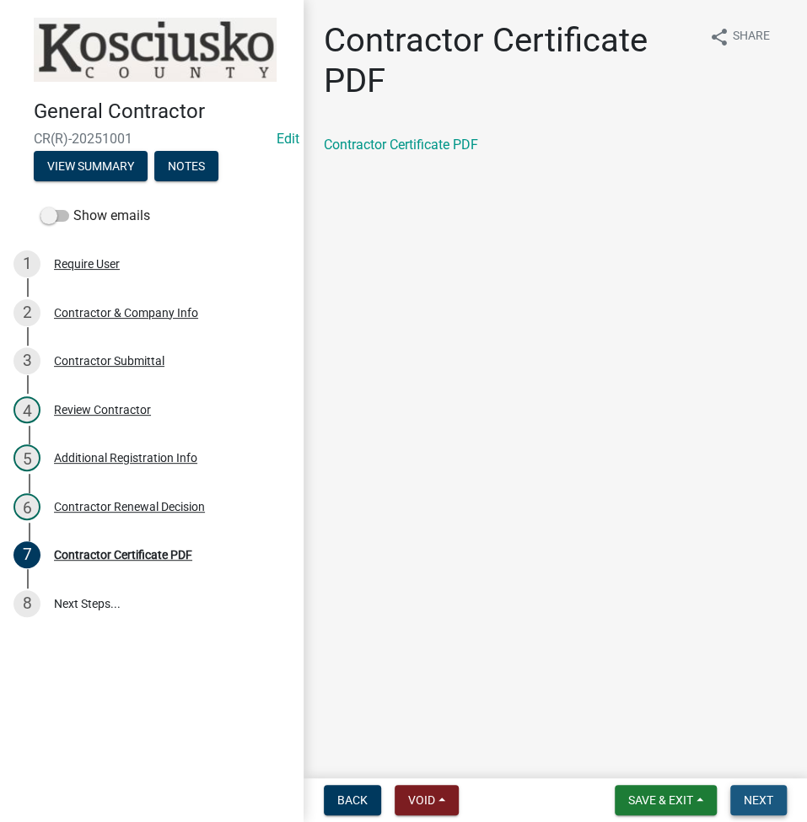
click at [748, 798] on span "Next" at bounding box center [757, 799] width 29 height 13
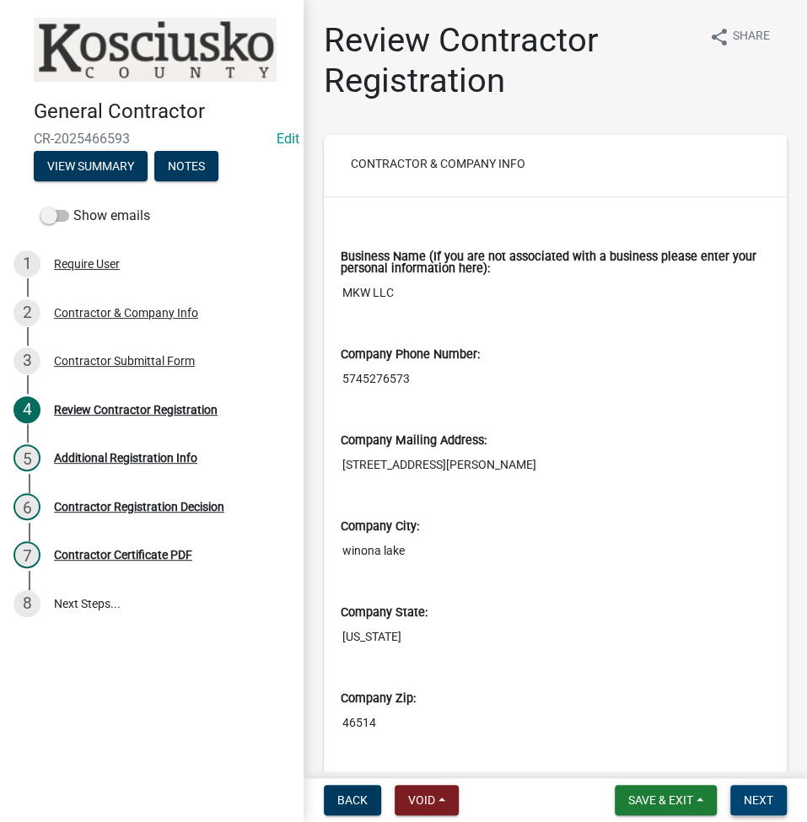
click at [761, 800] on span "Next" at bounding box center [757, 799] width 29 height 13
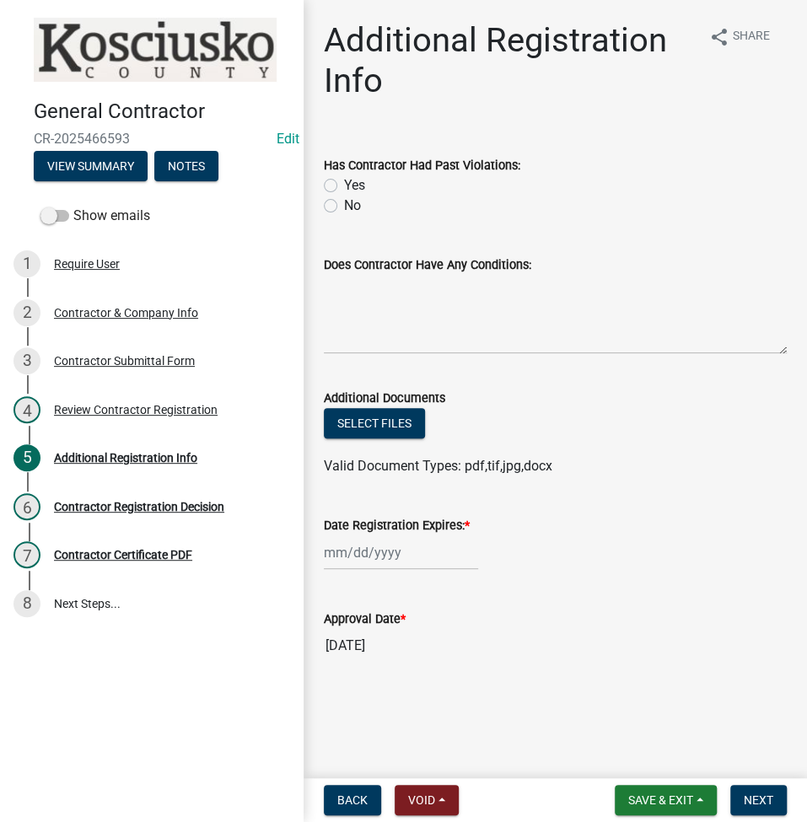
click at [344, 205] on label "No" at bounding box center [352, 206] width 17 height 20
click at [344, 205] on input "No" at bounding box center [349, 201] width 11 height 11
radio input "true"
click at [351, 553] on div at bounding box center [401, 552] width 154 height 35
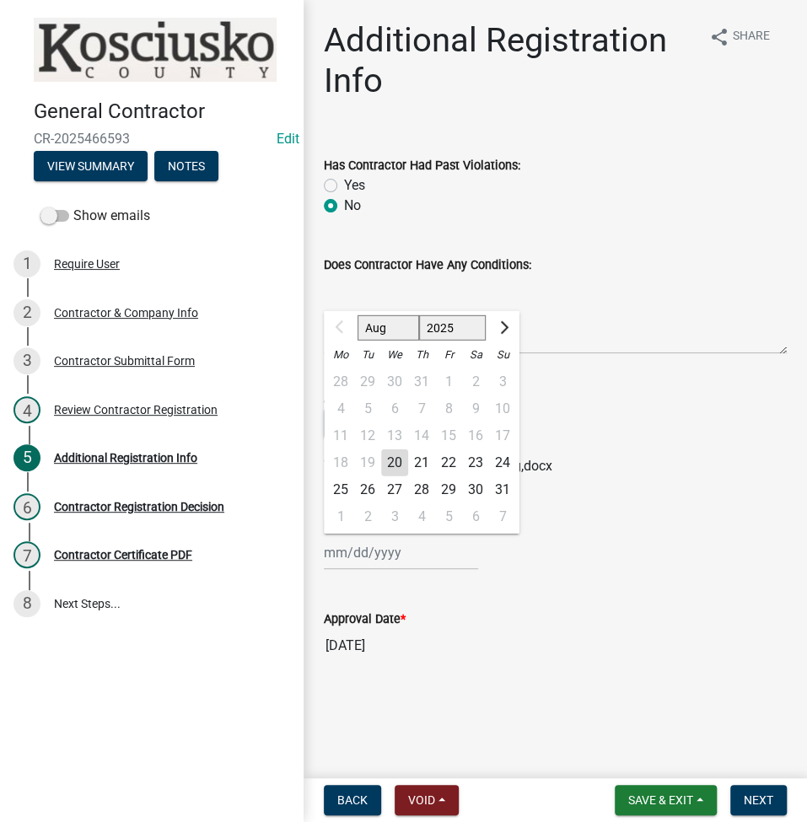
click at [435, 328] on select "2025 2026 2027 2028 2029 2030 2031 2032 2033 2034 2035 2036 2037 2038 2039 2040…" at bounding box center [452, 327] width 67 height 25
select select "2026"
click at [419, 315] on select "2025 2026 2027 2028 2029 2030 2031 2032 2033 2034 2035 2036 2037 2038 2039 2040…" at bounding box center [452, 327] width 67 height 25
click at [430, 454] on div "20" at bounding box center [421, 462] width 27 height 27
type input "[DATE]"
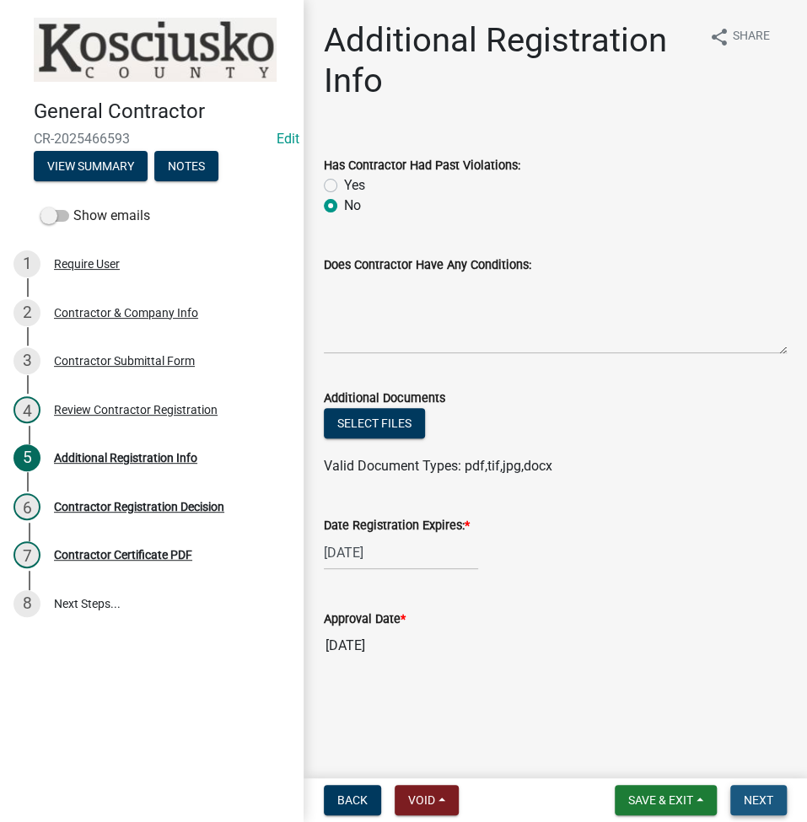
click at [760, 797] on span "Next" at bounding box center [757, 799] width 29 height 13
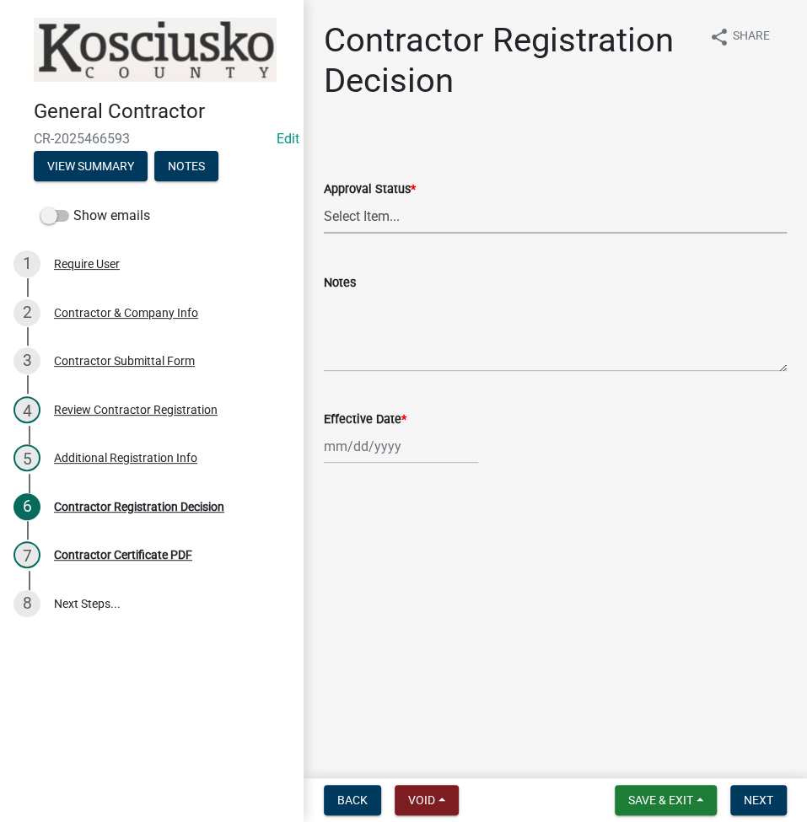
click at [442, 212] on select "Select Item... Approved Denied" at bounding box center [555, 216] width 463 height 35
click at [324, 199] on select "Select Item... Approved Denied" at bounding box center [555, 216] width 463 height 35
select select "8e4351d7-4ebf-4714-a7c9-c8187f00e083"
click at [359, 454] on div at bounding box center [401, 446] width 154 height 35
select select "8"
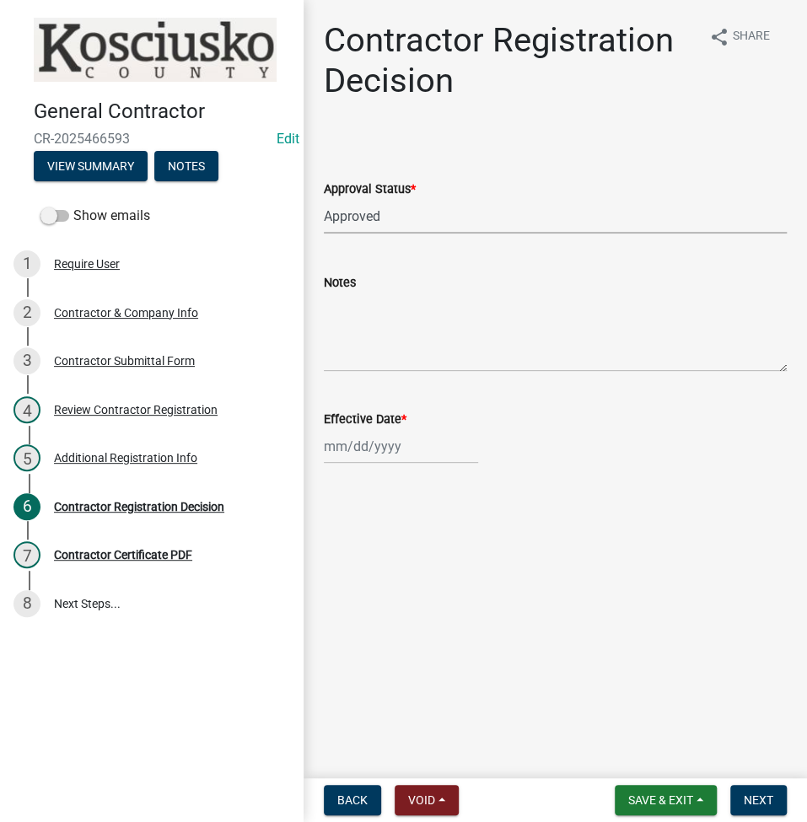
select select "2025"
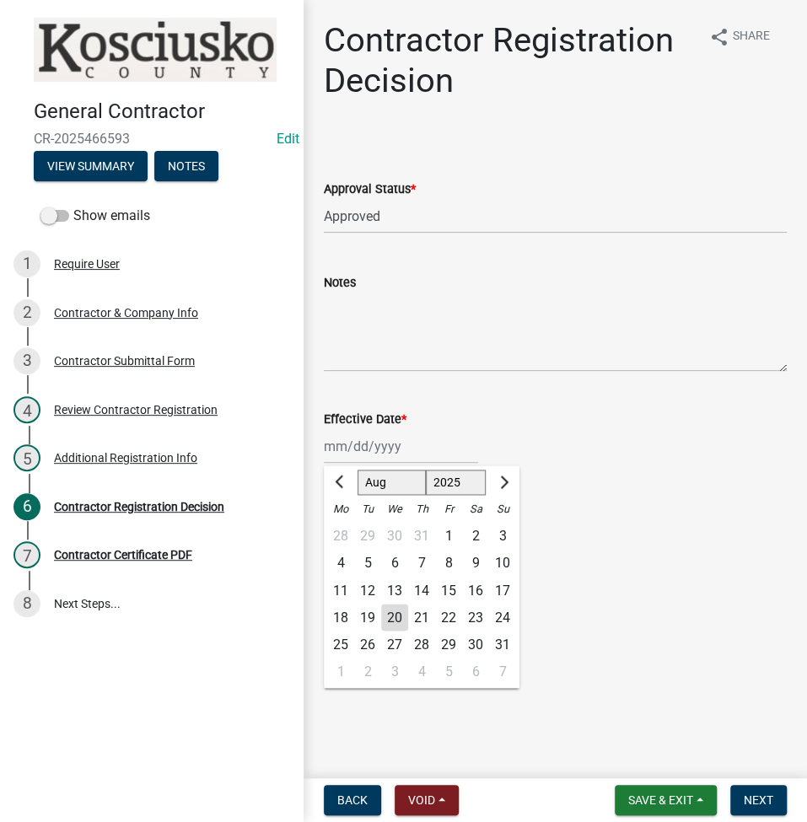
click at [392, 622] on div "20" at bounding box center [394, 616] width 27 height 27
type input "[DATE]"
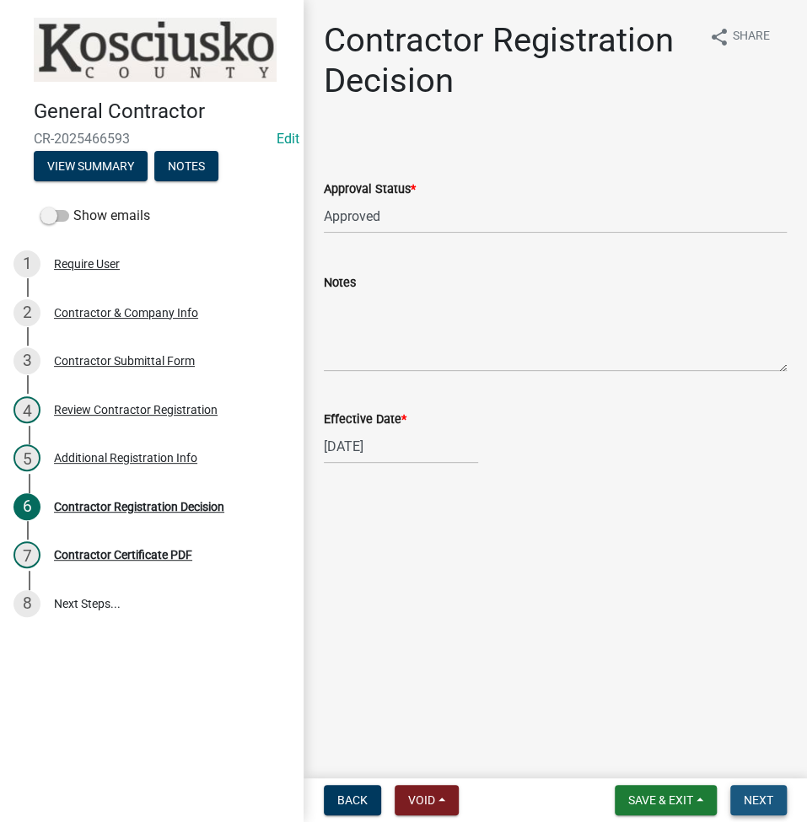
click at [764, 797] on span "Next" at bounding box center [757, 799] width 29 height 13
